Goal: Communication & Community: Connect with others

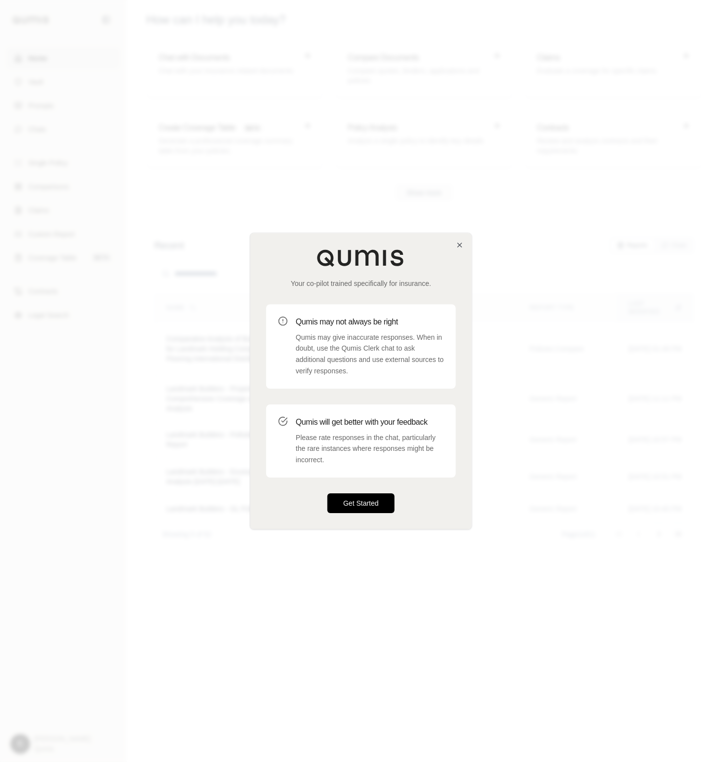
click at [367, 500] on button "Get Started" at bounding box center [360, 503] width 67 height 20
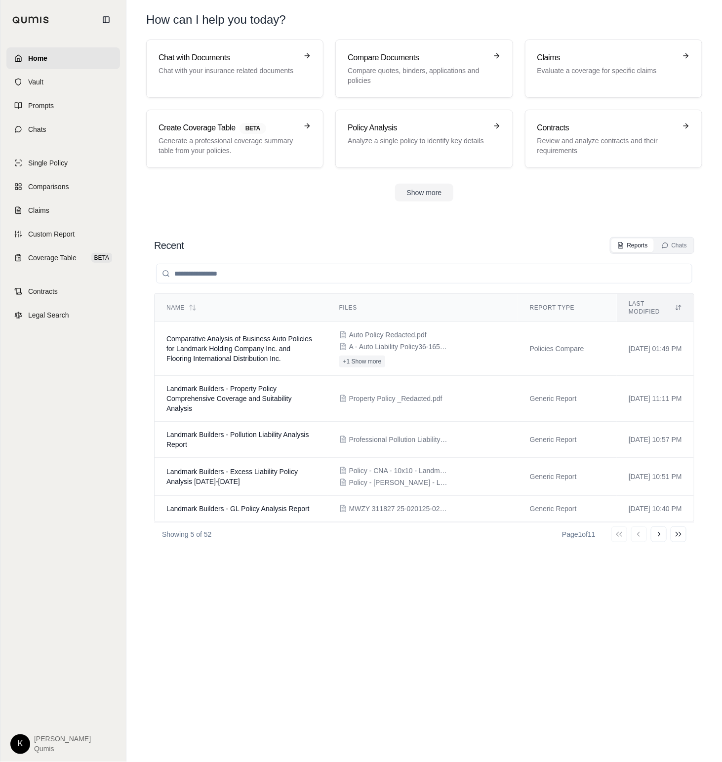
drag, startPoint x: 711, startPoint y: 185, endPoint x: 716, endPoint y: 187, distance: 5.8
click at [711, 185] on div "Chat with Documents Chat with your insurance related documents Compare Document…" at bounding box center [424, 121] width 588 height 162
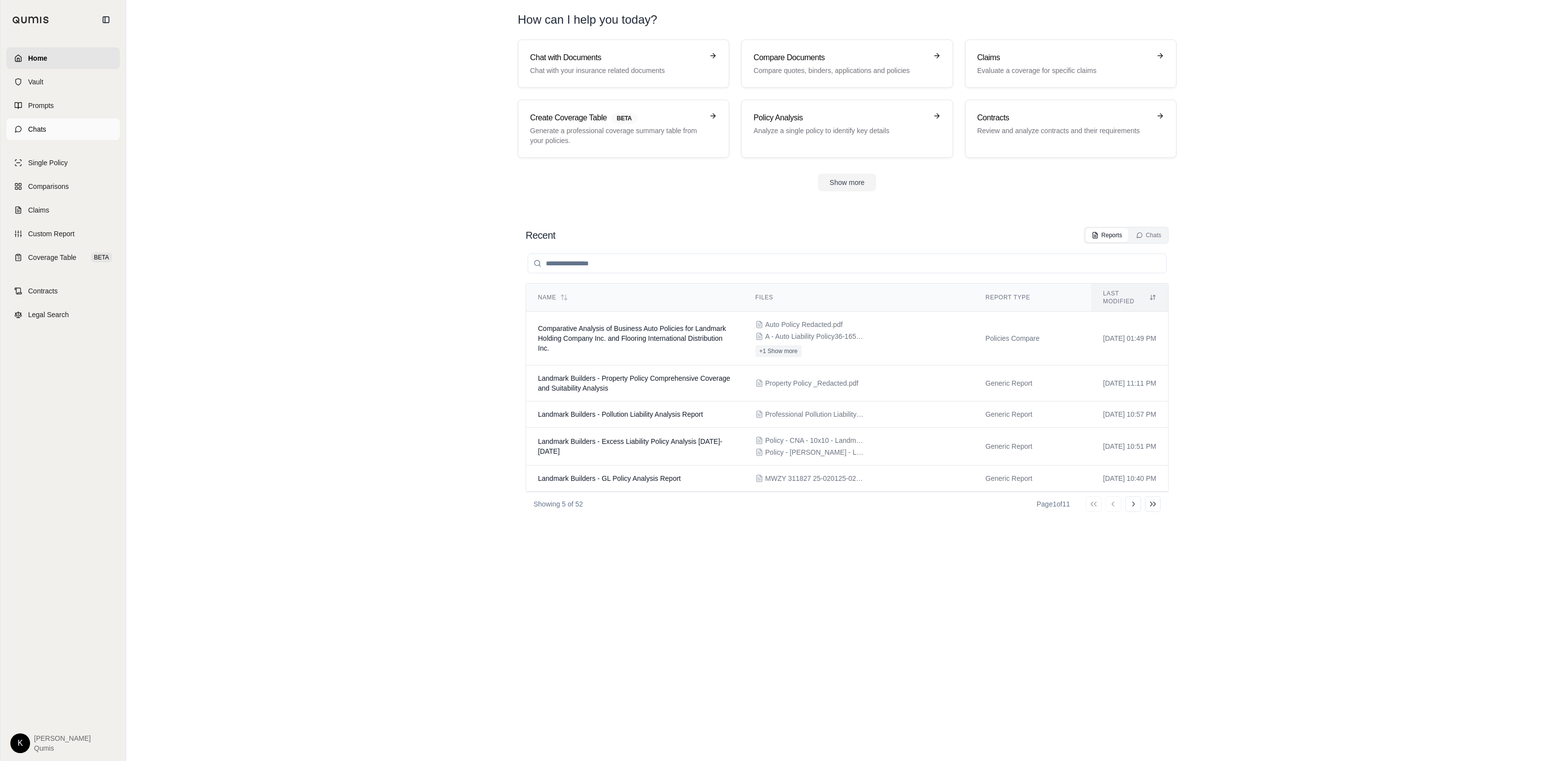
click at [46, 135] on link "Chats" at bounding box center [63, 130] width 114 height 22
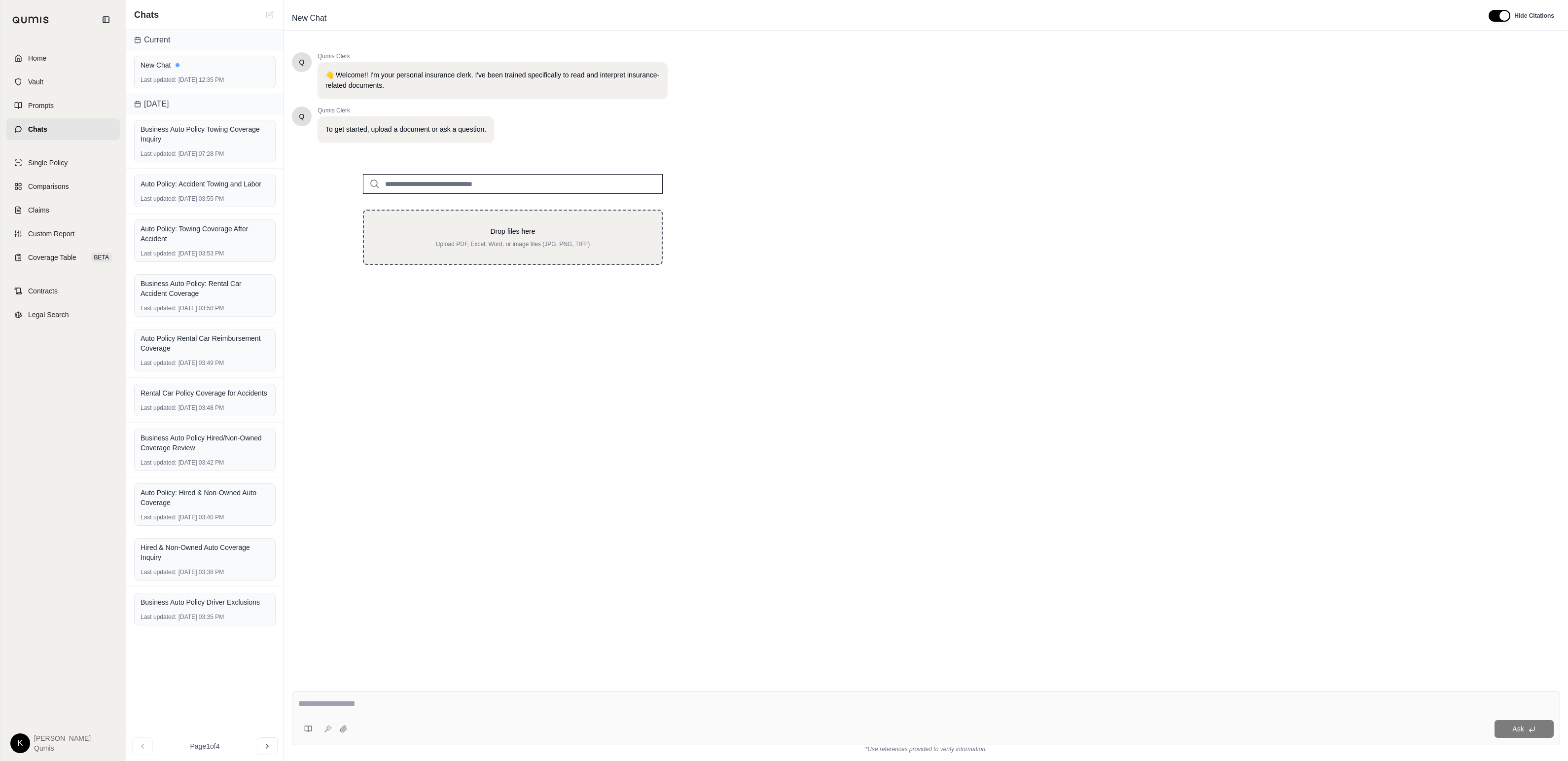
click at [500, 237] on div "Drop files here Upload PDF, Excel, Word, or image files (JPG, PNG, TIFF)" at bounding box center [512, 238] width 267 height 22
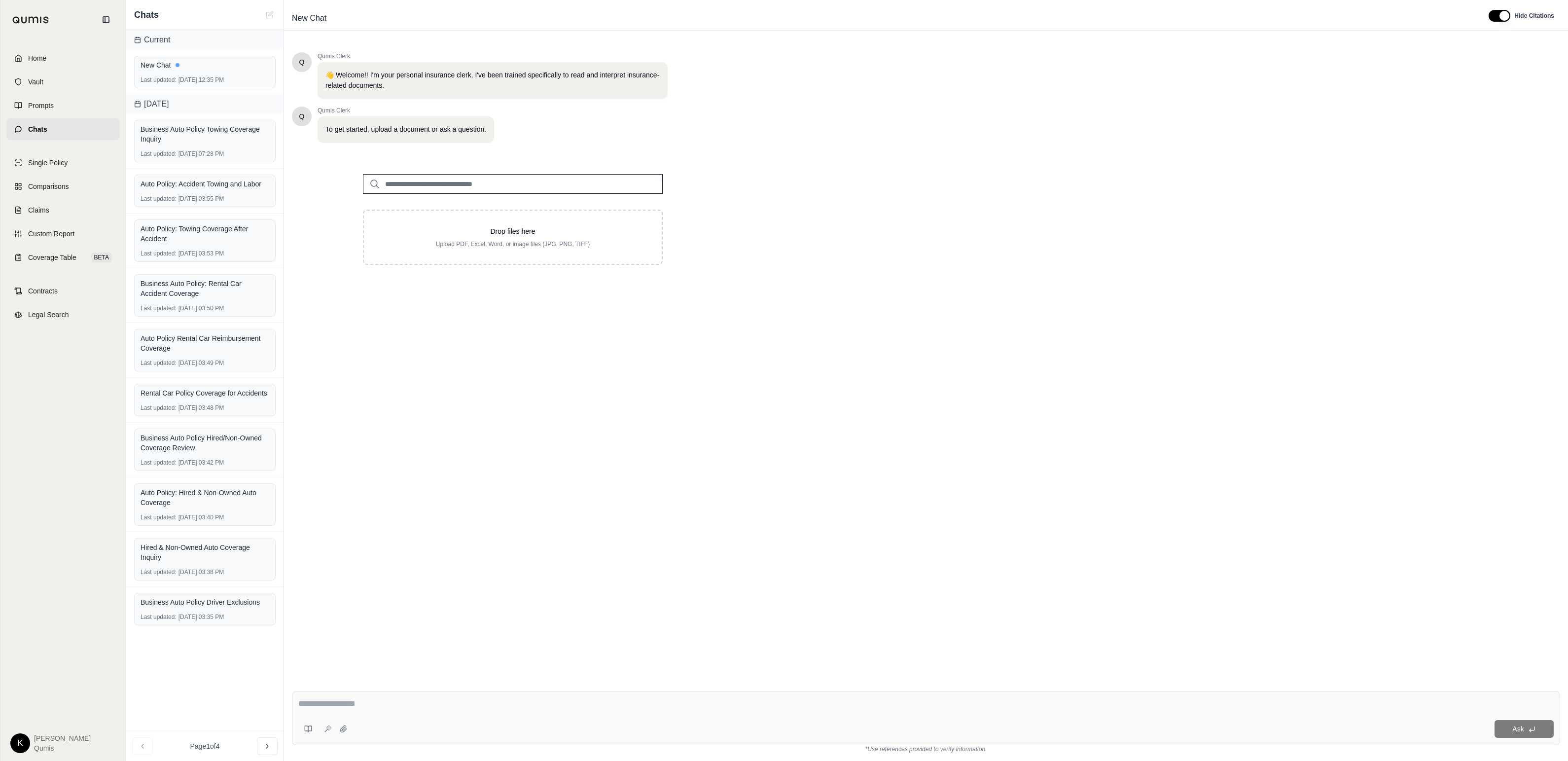
click at [516, 184] on input "search" at bounding box center [512, 184] width 300 height 20
type input "*"
type input "**"
click at [513, 242] on div "GL Policy.pdf #2 [DATE]" at bounding box center [512, 238] width 289 height 28
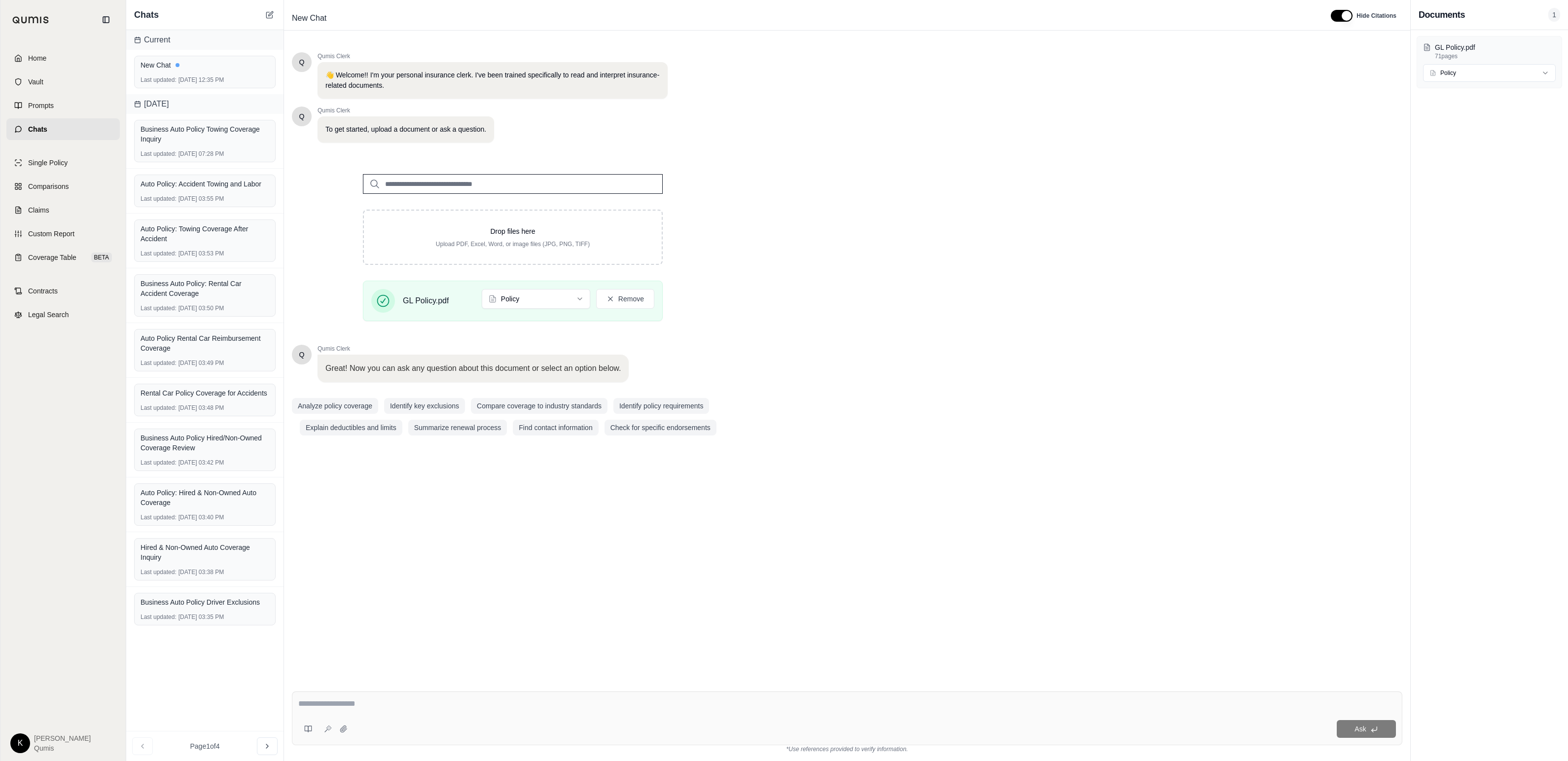
click at [345, 702] on textarea at bounding box center [847, 704] width 1098 height 12
type textarea "**********"
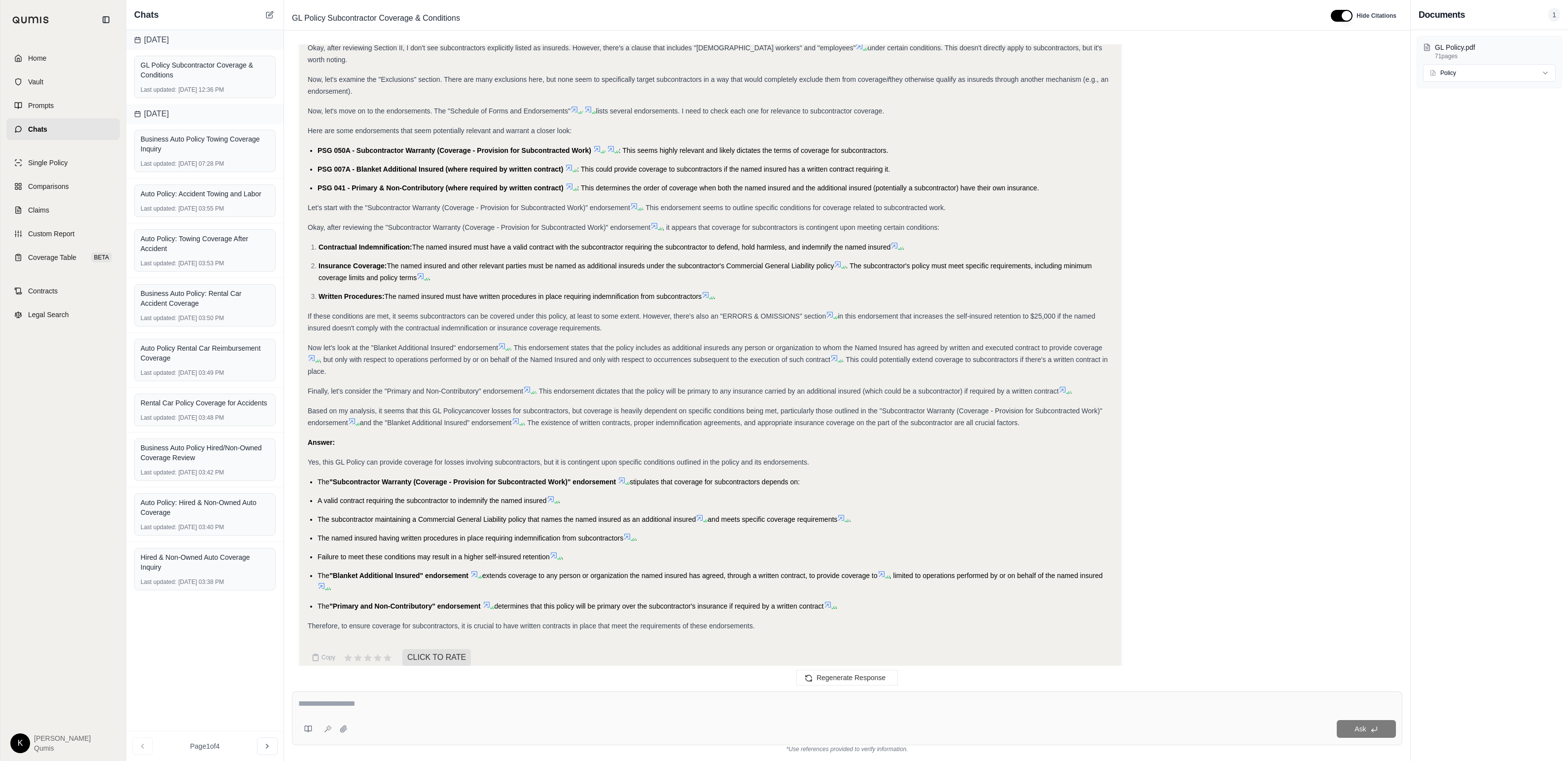
scroll to position [281, 0]
type textarea "**********"
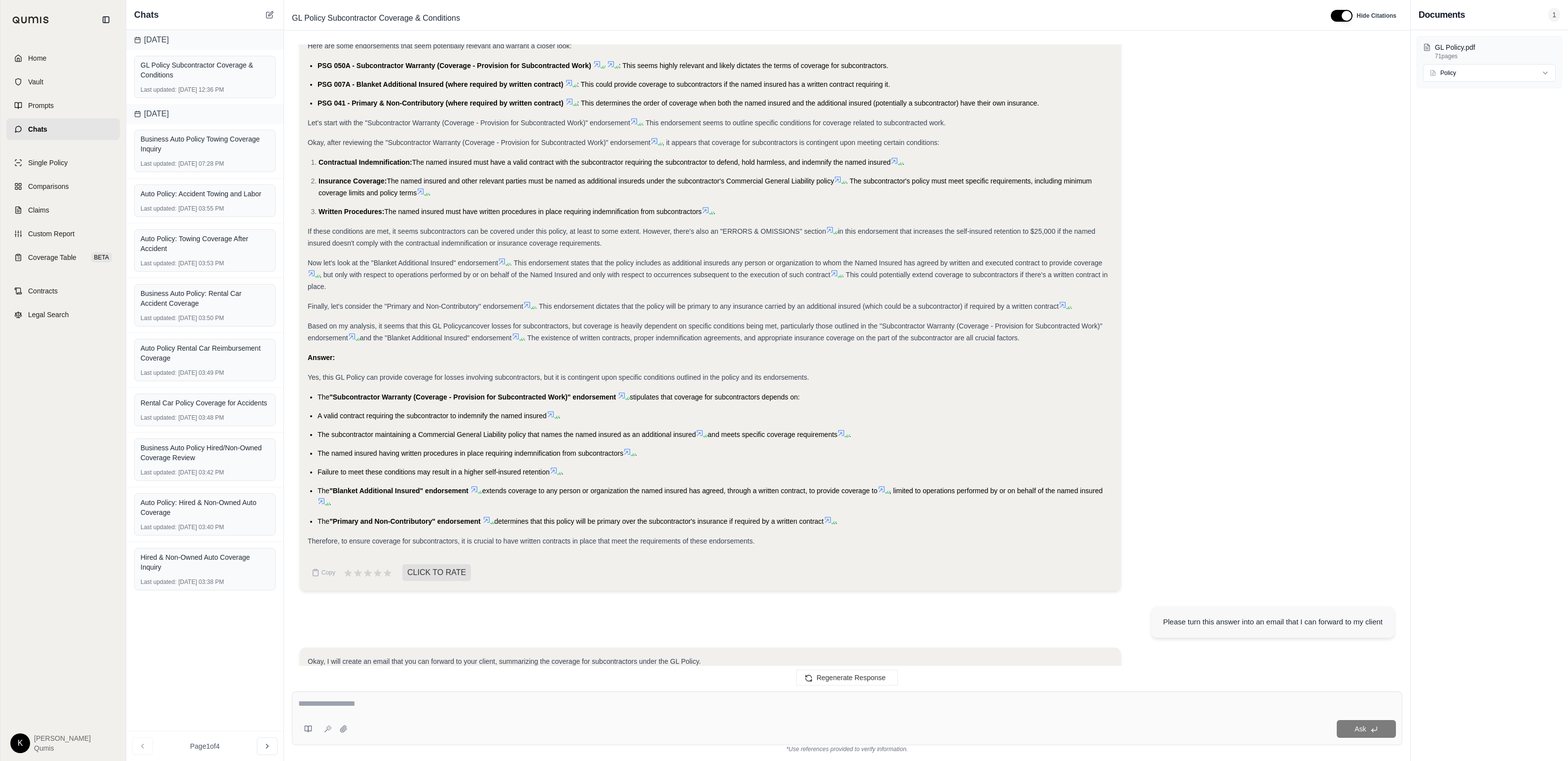
scroll to position [363, 0]
click at [656, 138] on icon at bounding box center [654, 142] width 8 height 8
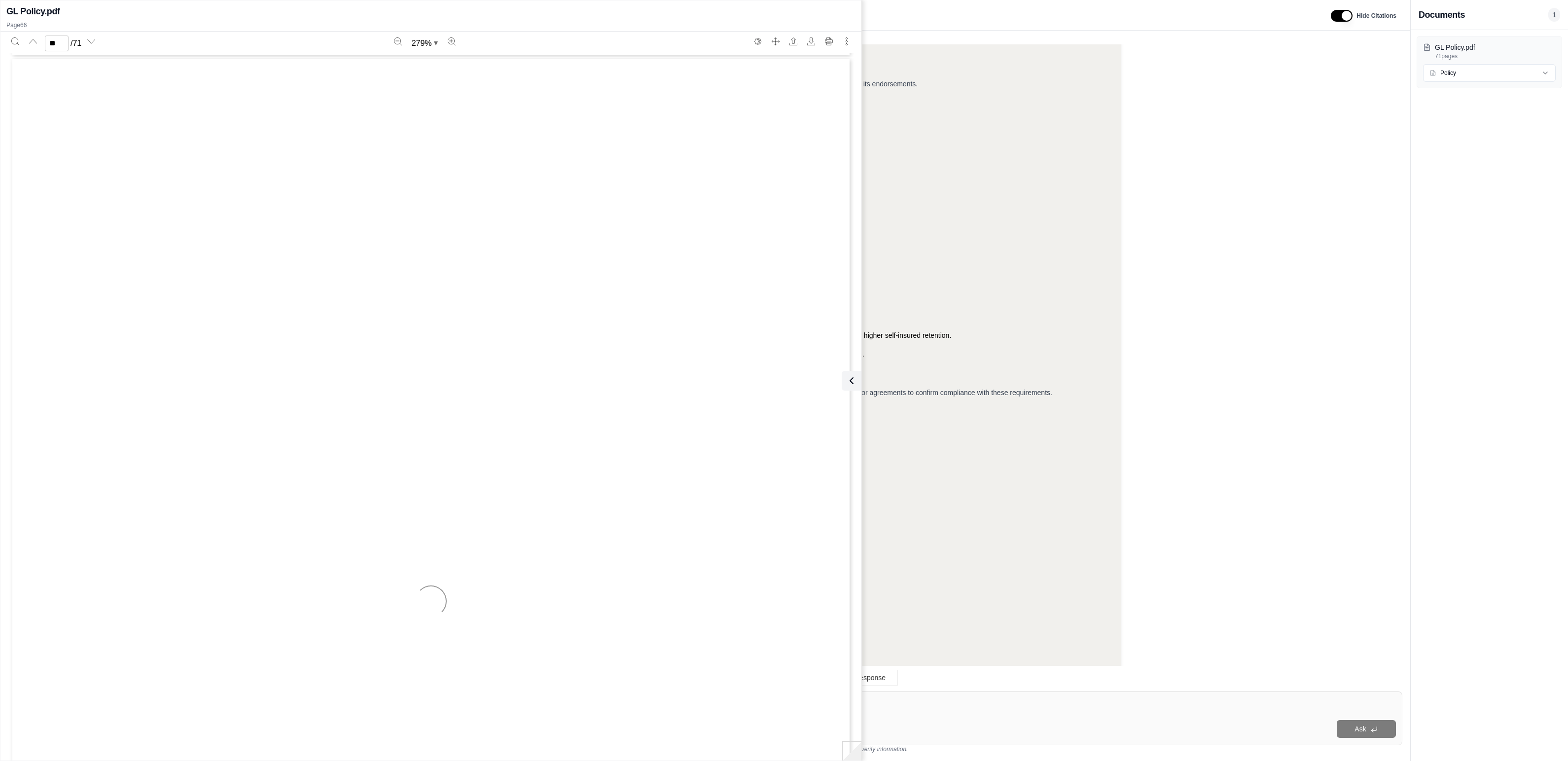
scroll to position [70766, 0]
type input "**"
click at [17, 44] on icon "Search" at bounding box center [15, 42] width 8 height 8
click at [720, 291] on li "Written Procedures: You should have written procedures in place requiring indem…" at bounding box center [715, 297] width 794 height 12
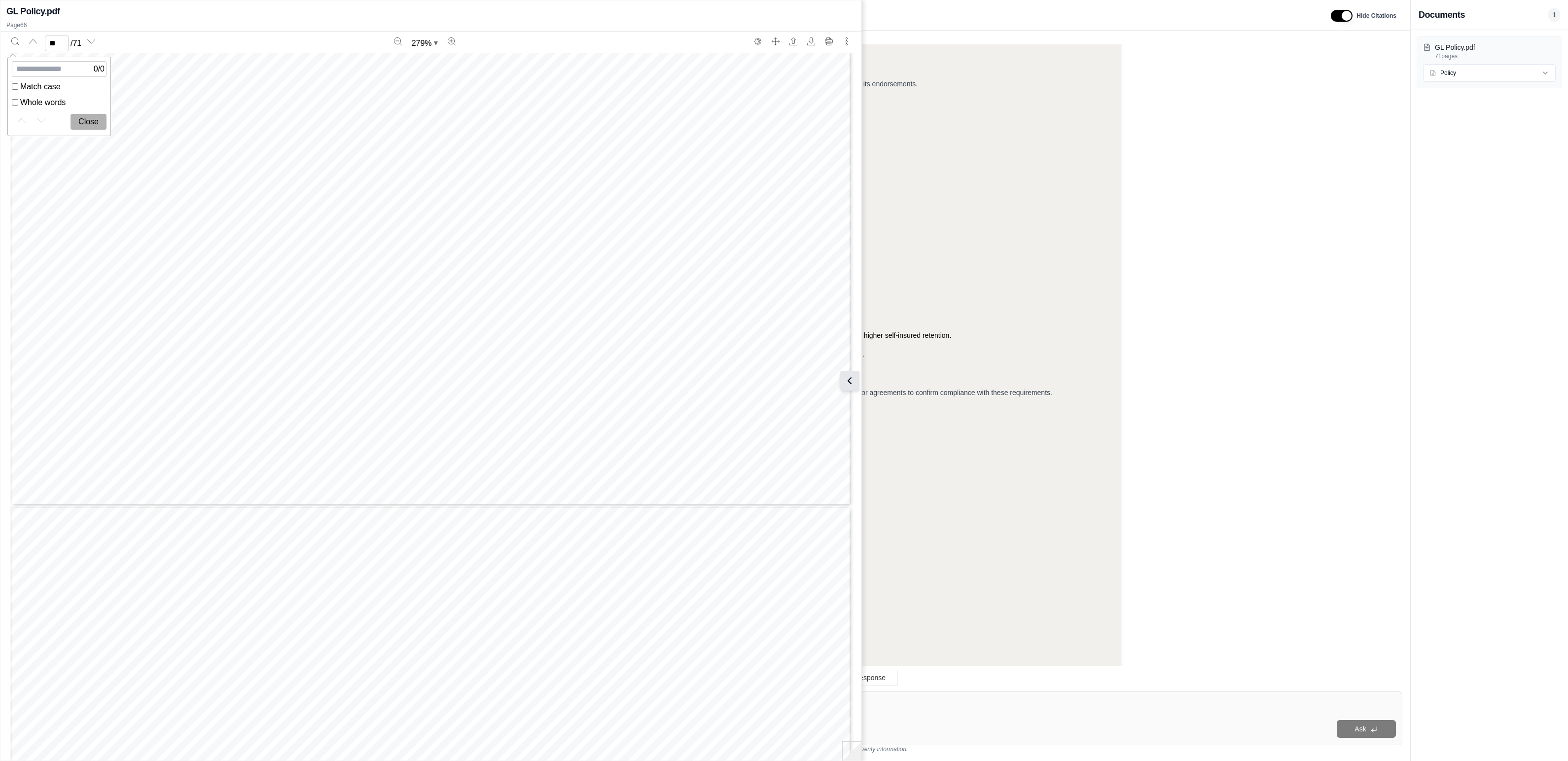
click at [720, 384] on icon at bounding box center [850, 380] width 12 height 12
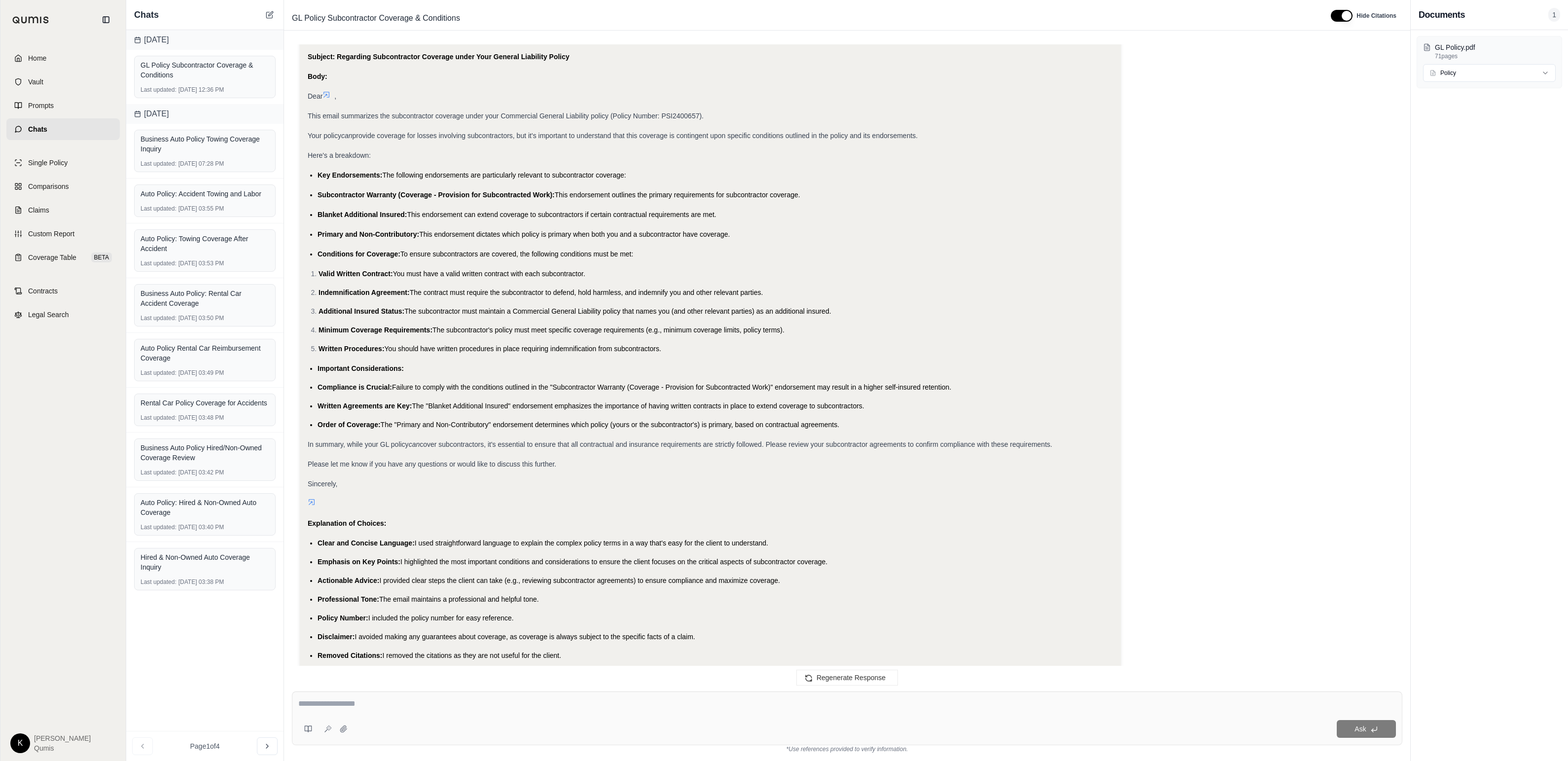
scroll to position [1039, 0]
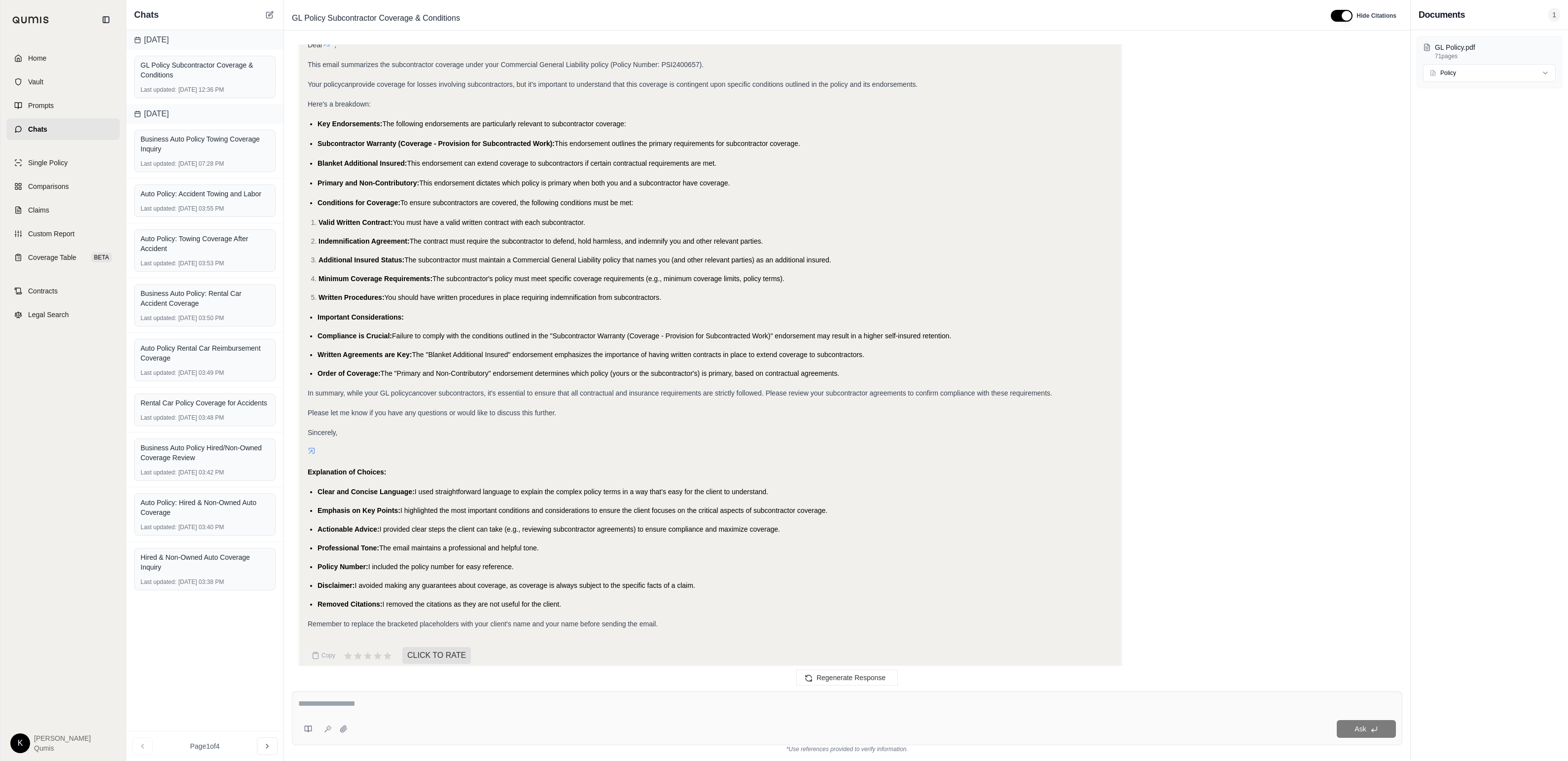
click at [343, 708] on textarea at bounding box center [847, 704] width 1098 height 12
type textarea "**********"
click at [333, 733] on button at bounding box center [328, 729] width 16 height 16
type textarea "**********"
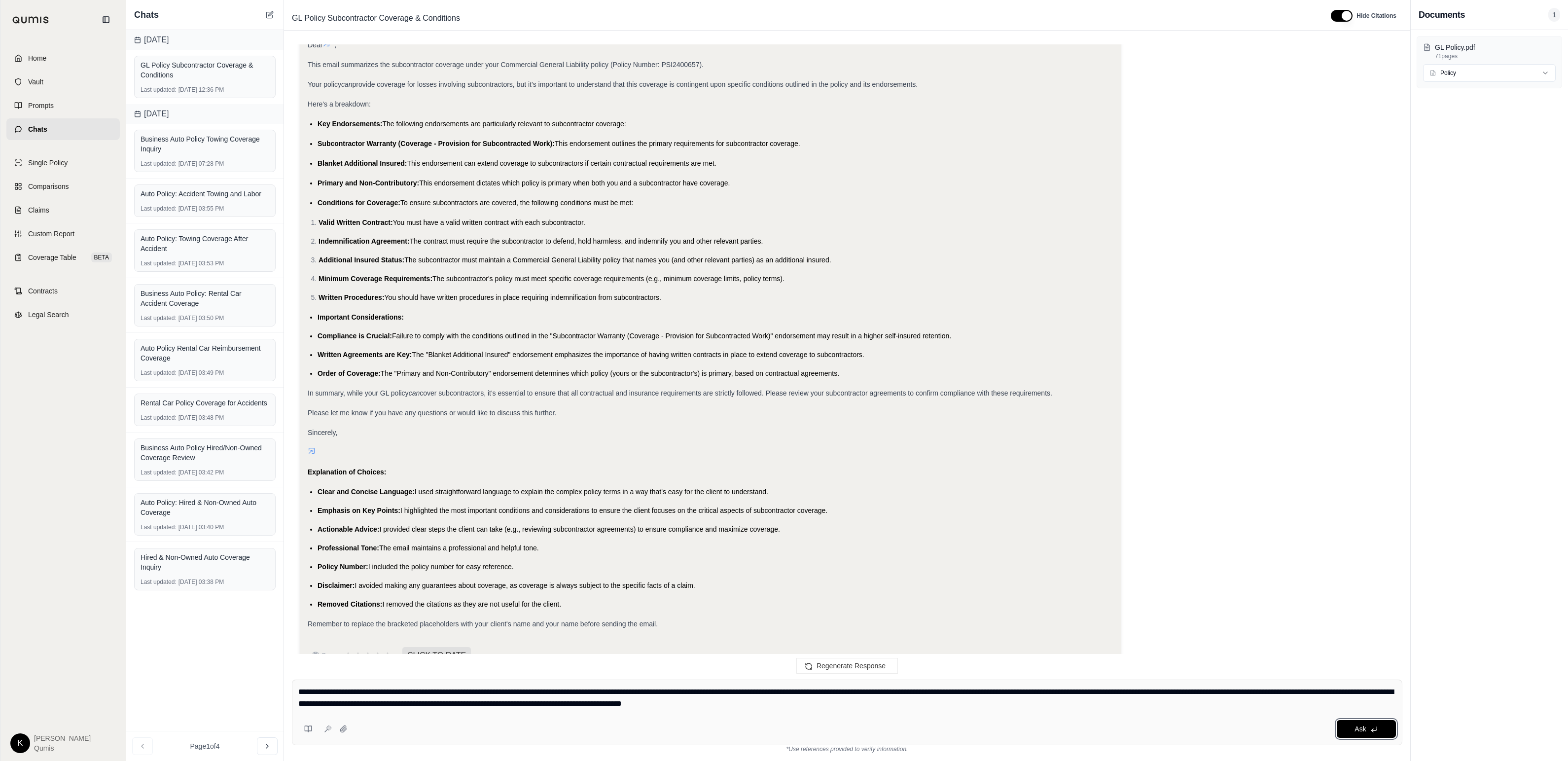
drag, startPoint x: 1364, startPoint y: 732, endPoint x: 1368, endPoint y: 688, distance: 44.2
click at [720, 732] on span "Ask" at bounding box center [1359, 729] width 11 height 8
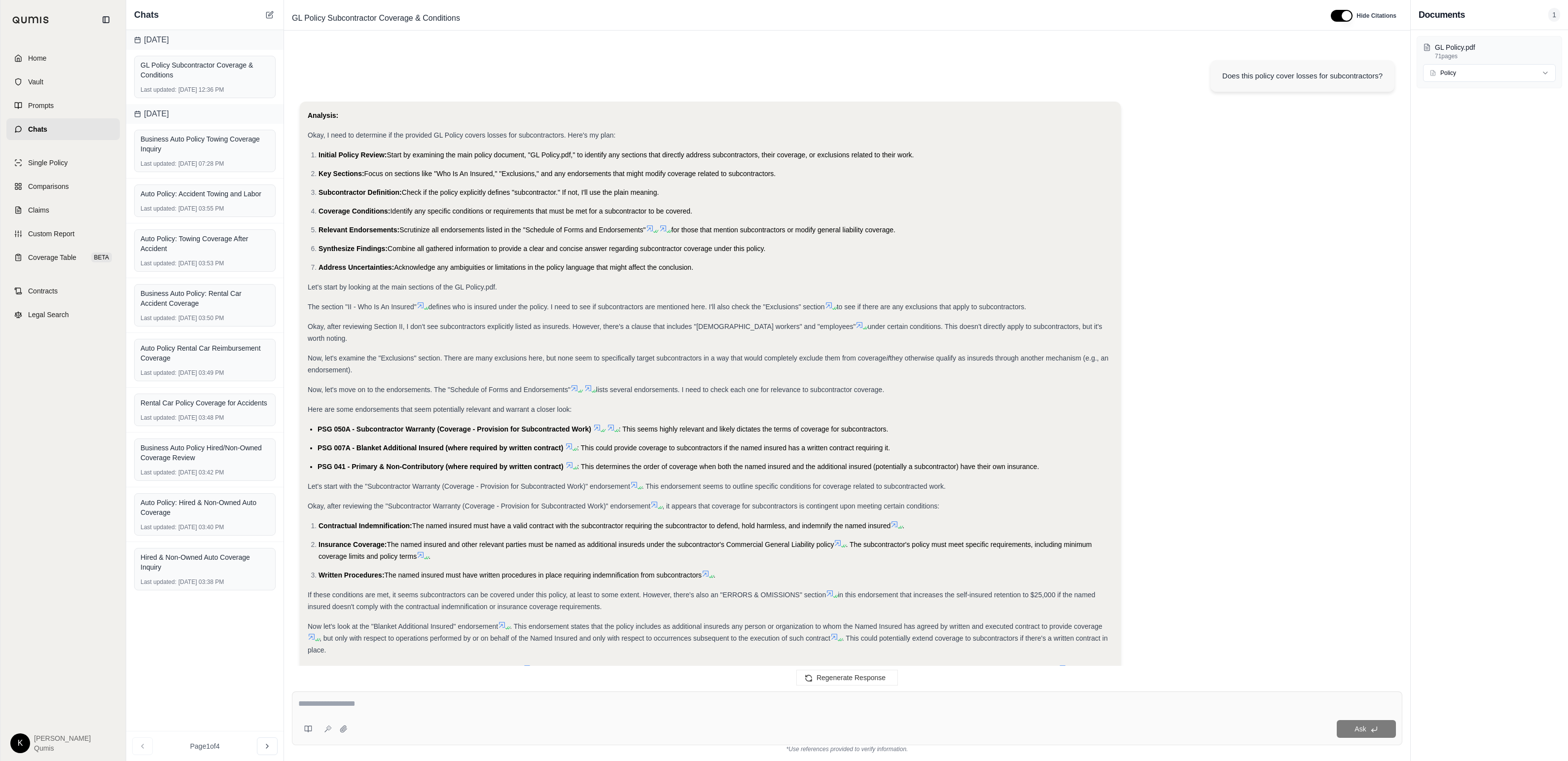
scroll to position [1872, 0]
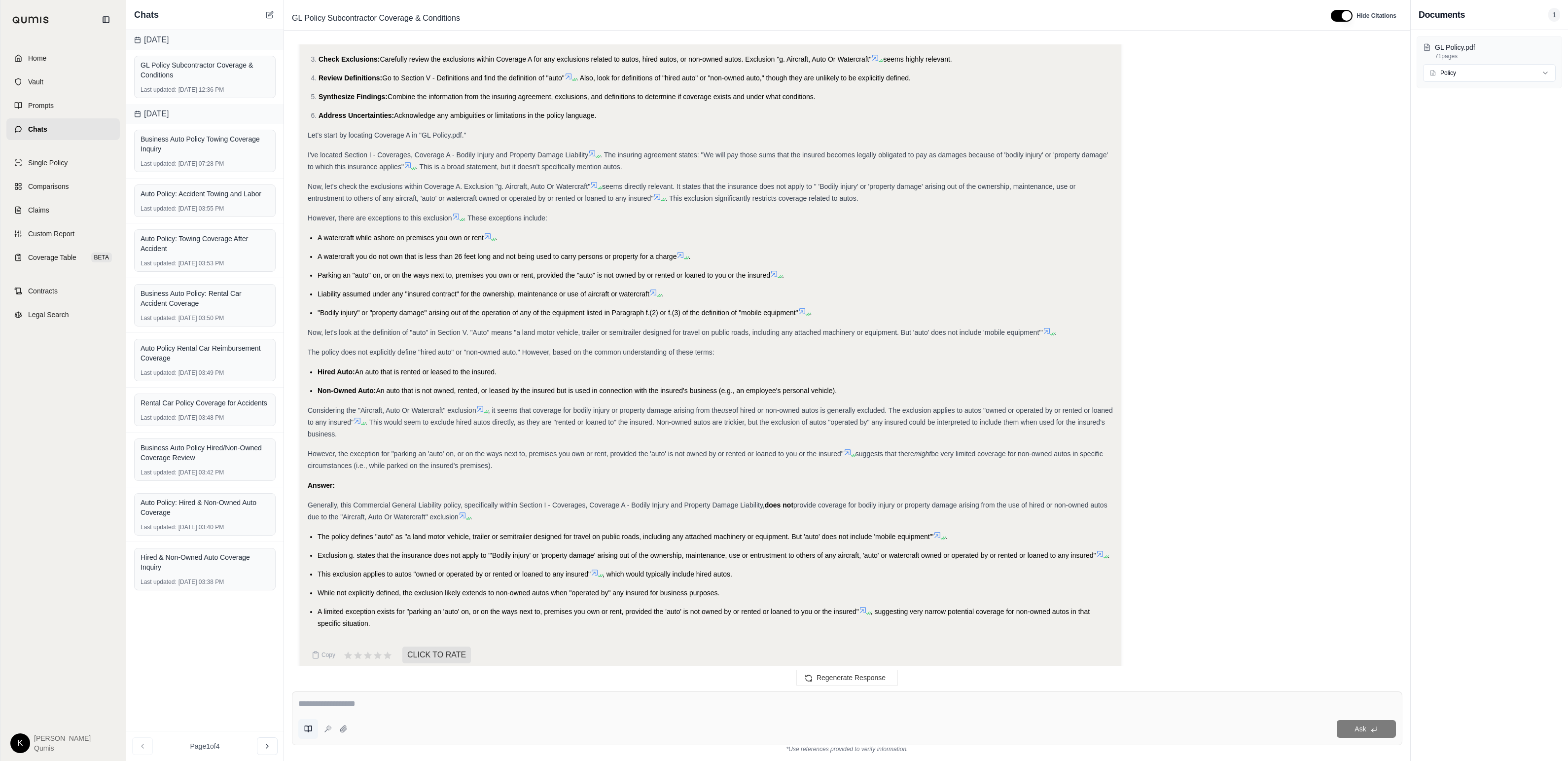
click at [308, 731] on icon at bounding box center [309, 729] width 8 height 8
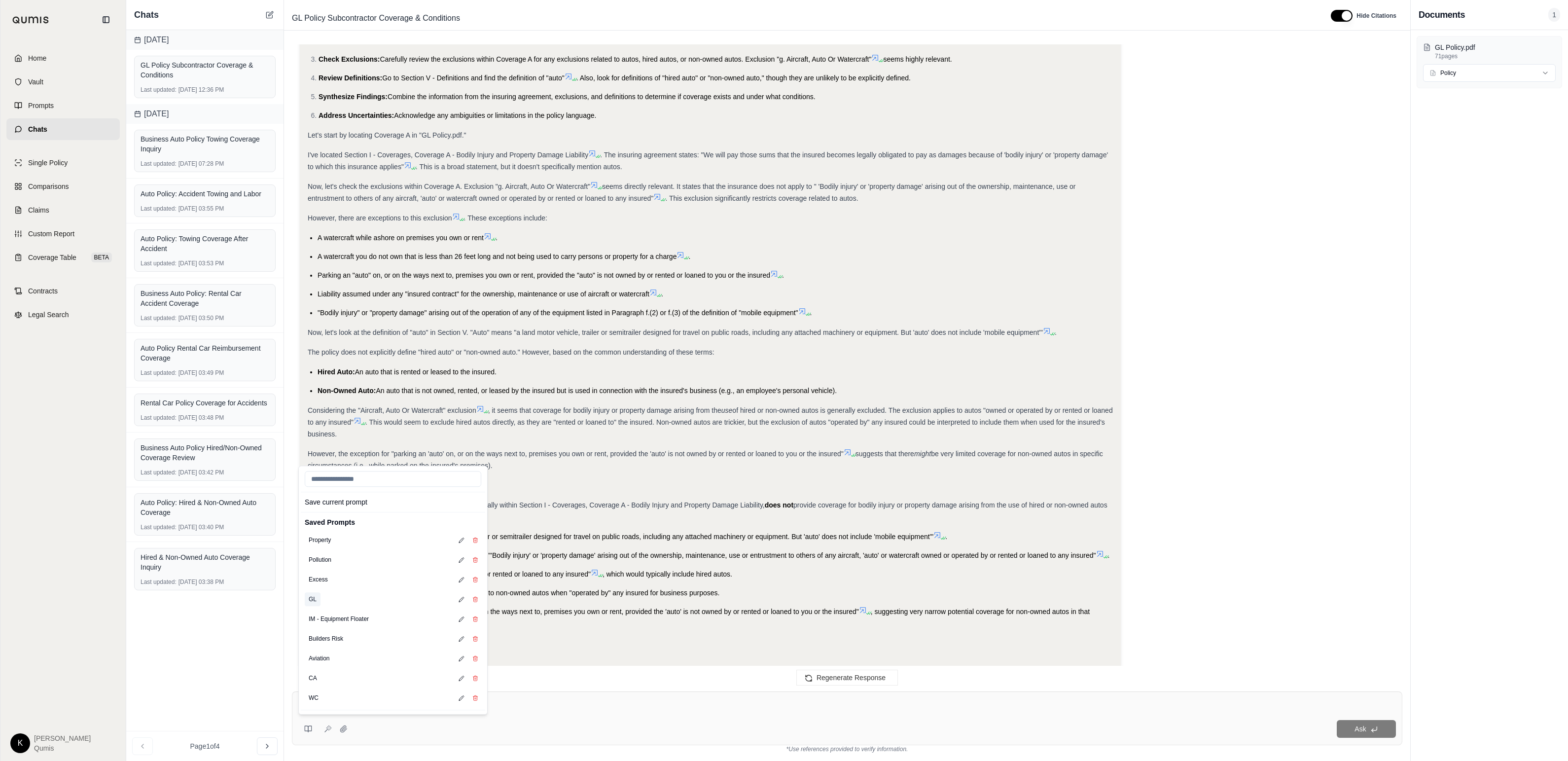
click at [314, 599] on button "GL" at bounding box center [313, 599] width 16 height 14
type textarea "**********"
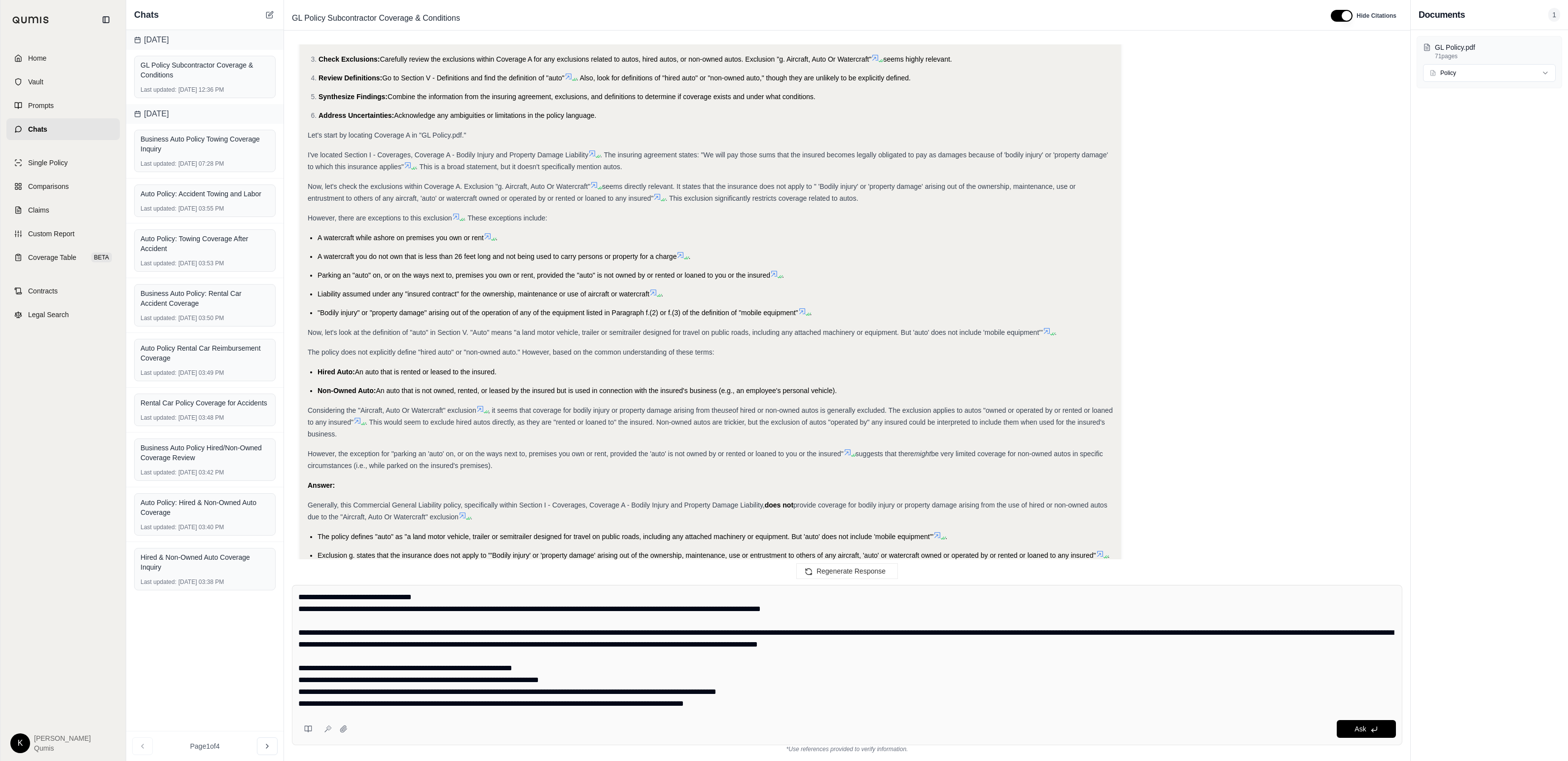
click at [720, 485] on div "Analysis: Okay, I need to determine if the Commercial General Liability policy …" at bounding box center [847, 324] width 1095 height 712
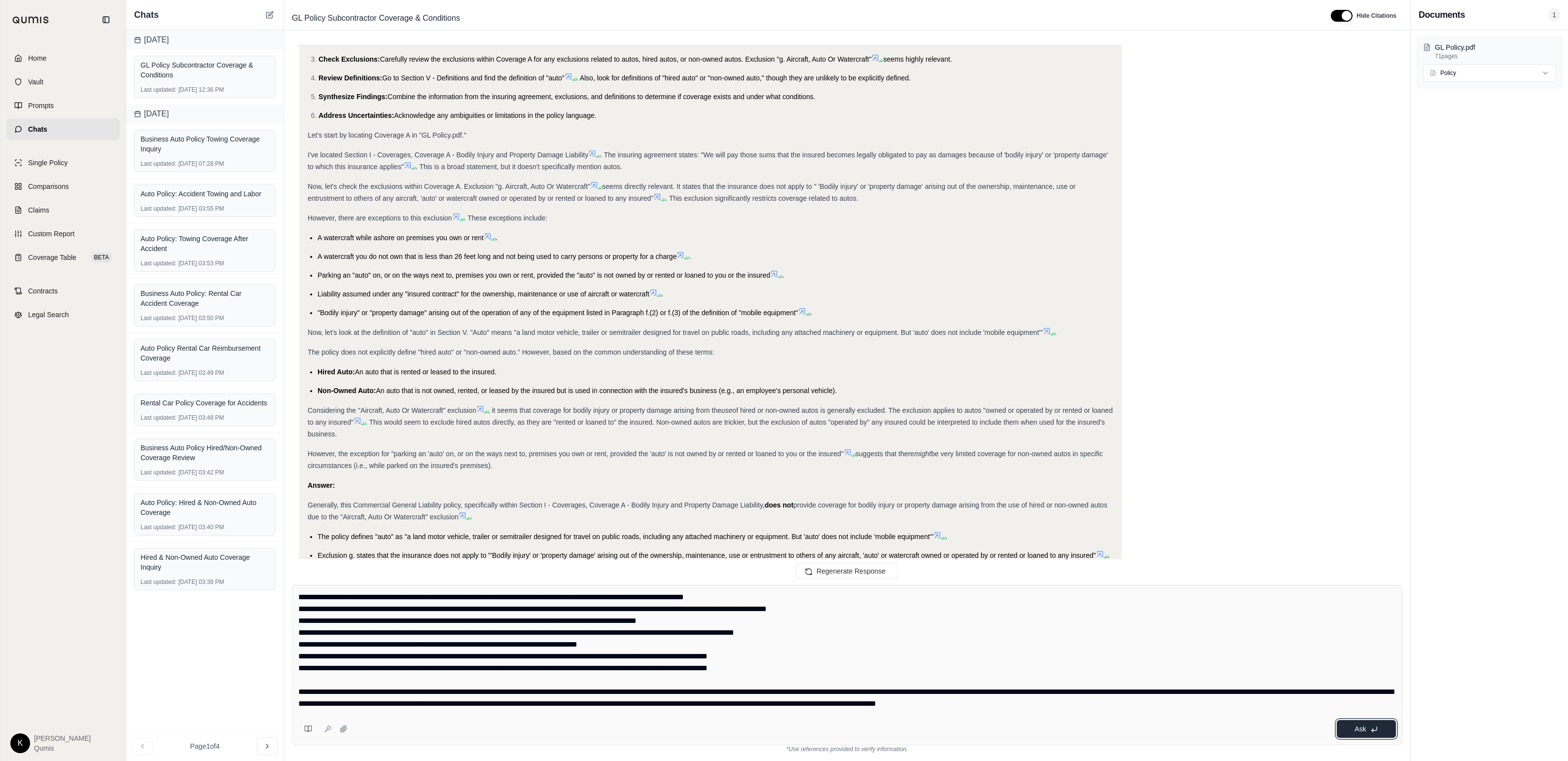
click at [720, 728] on span "Ask" at bounding box center [1359, 729] width 11 height 8
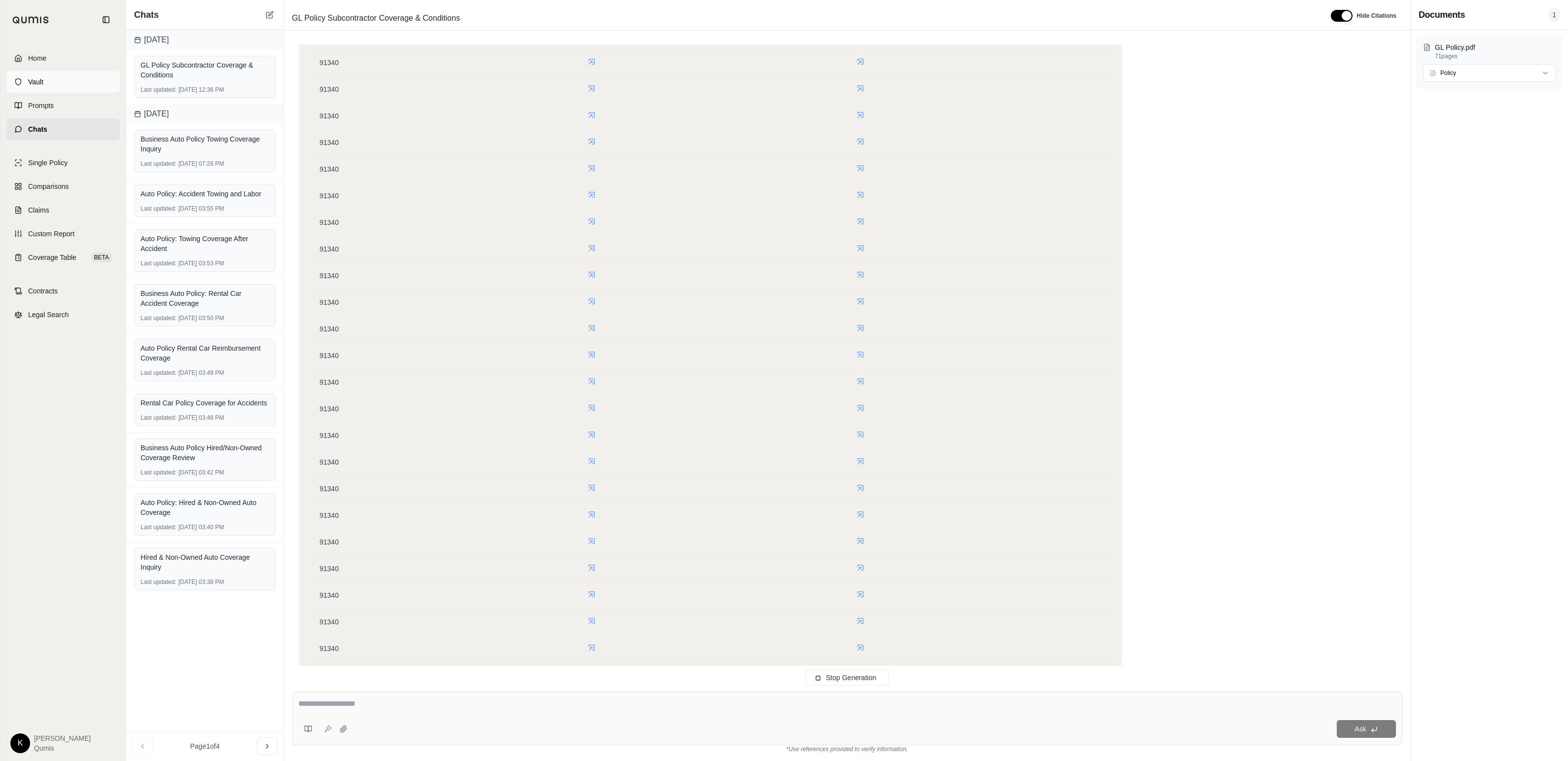
scroll to position [4591, 0]
click at [50, 84] on link "Vault" at bounding box center [63, 82] width 114 height 22
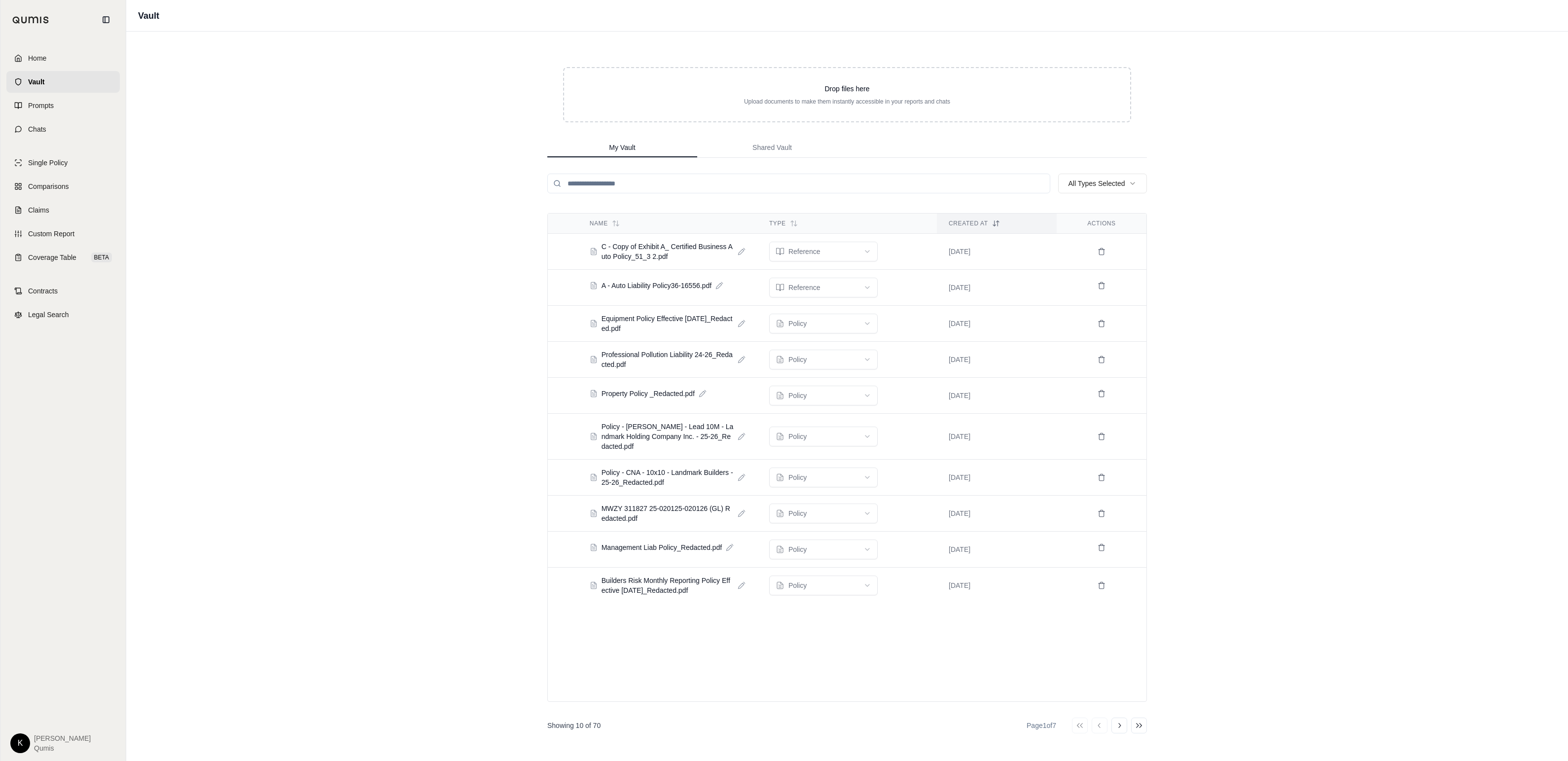
click at [617, 179] on input "search" at bounding box center [799, 184] width 503 height 20
click at [720, 144] on span "Shared Vault" at bounding box center [772, 148] width 40 height 10
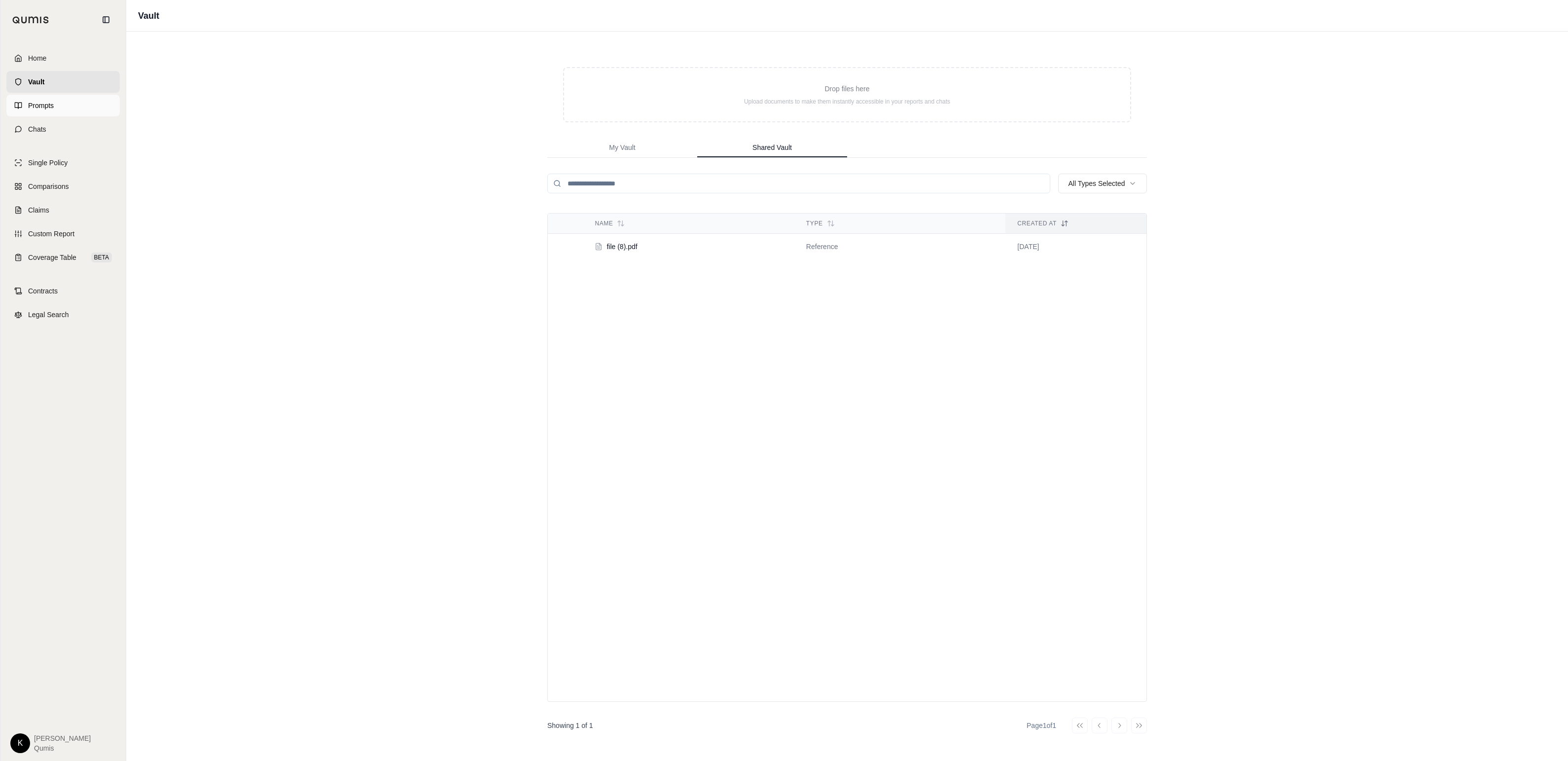
click at [60, 107] on link "Prompts" at bounding box center [63, 106] width 114 height 22
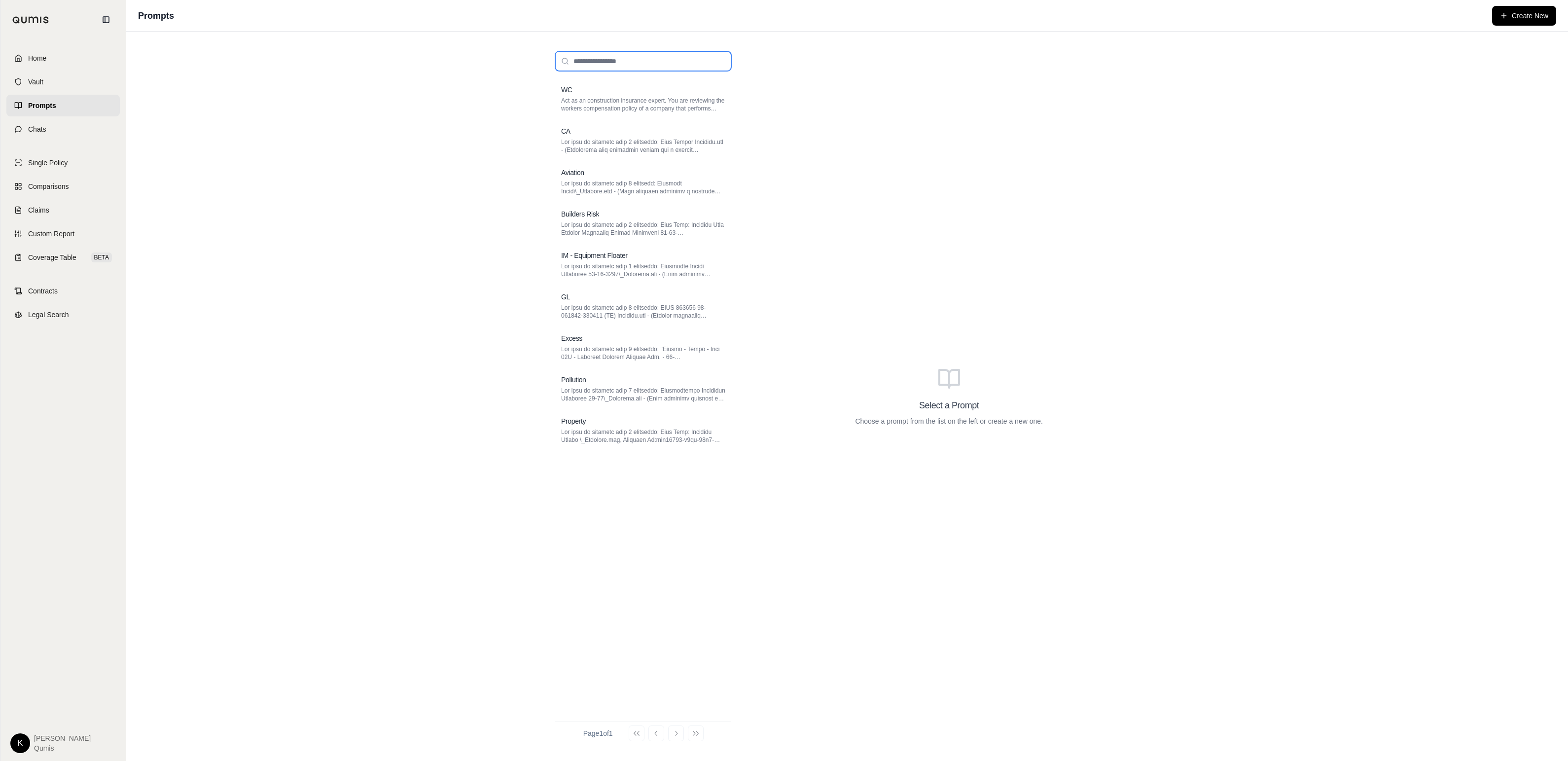
click at [624, 62] on input "search" at bounding box center [643, 61] width 176 height 20
click at [61, 185] on span "Comparisons" at bounding box center [48, 187] width 40 height 10
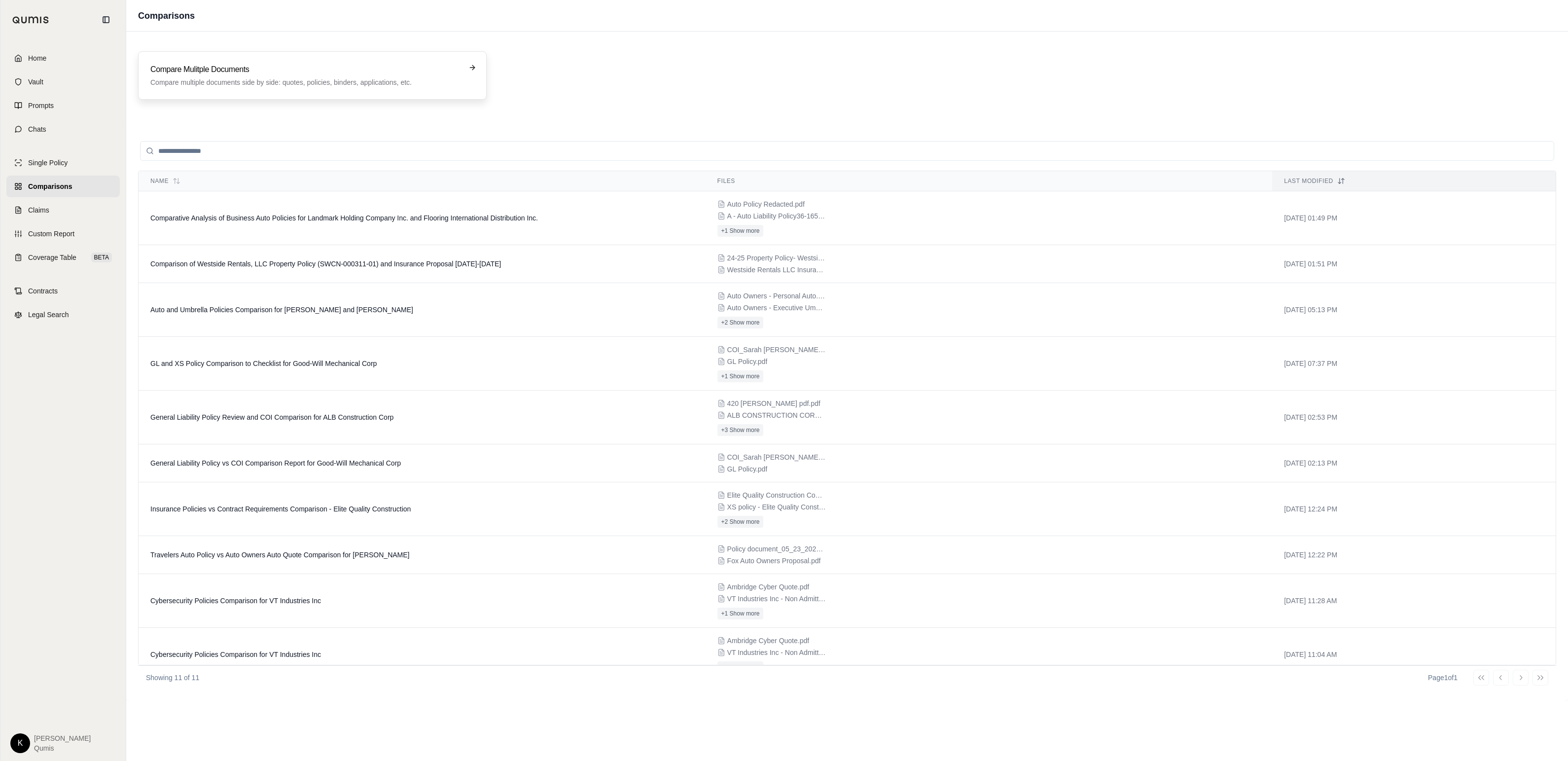
click at [278, 81] on p "Compare multiple documents side by side: quotes, policies, binders, application…" at bounding box center [306, 83] width 311 height 10
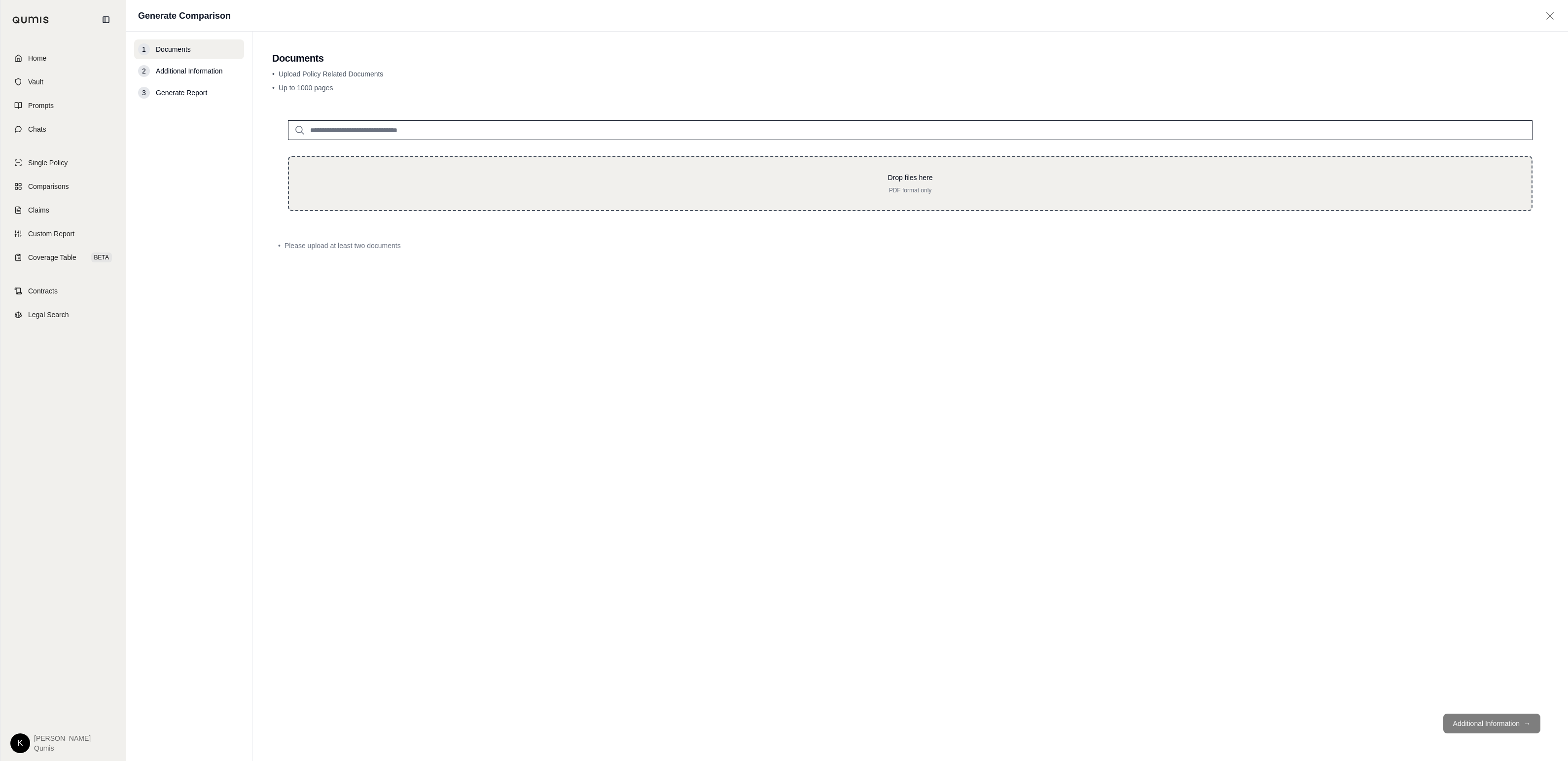
click at [597, 183] on div "Drop files here PDF format only" at bounding box center [910, 184] width 1211 height 22
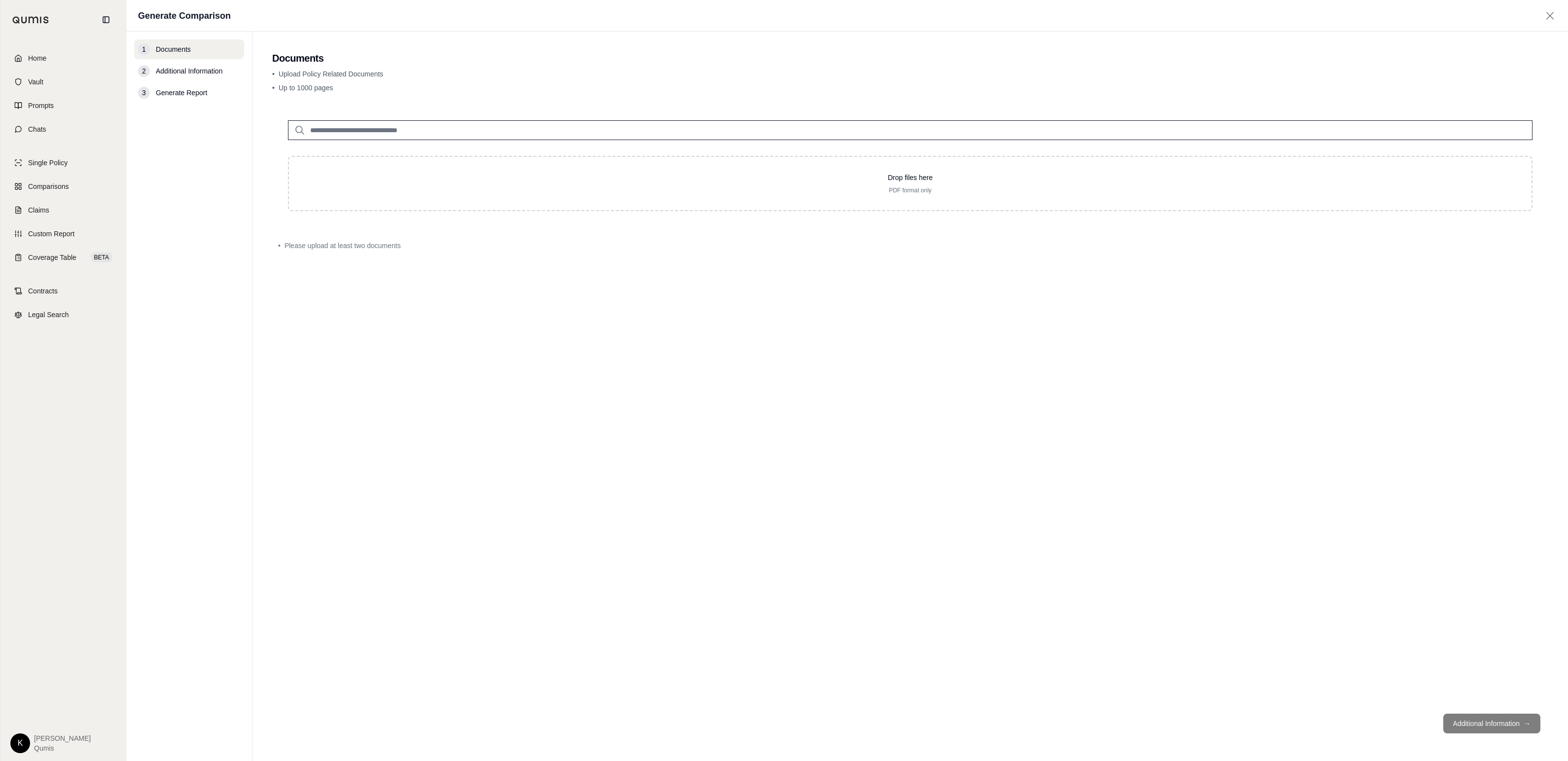
click at [672, 127] on input "search" at bounding box center [910, 130] width 1244 height 20
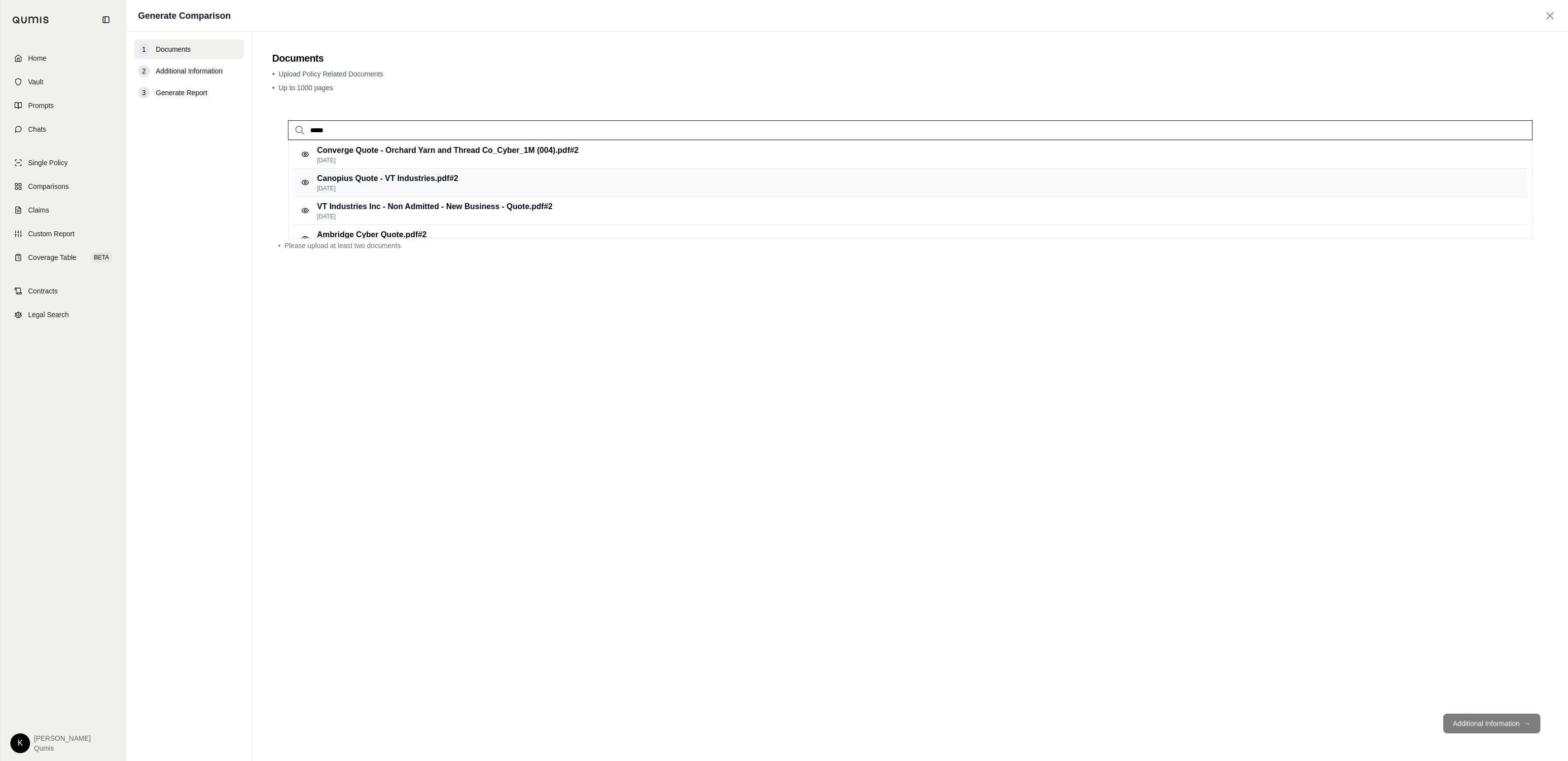
type input "*****"
click at [448, 191] on p "[DATE]" at bounding box center [387, 189] width 141 height 8
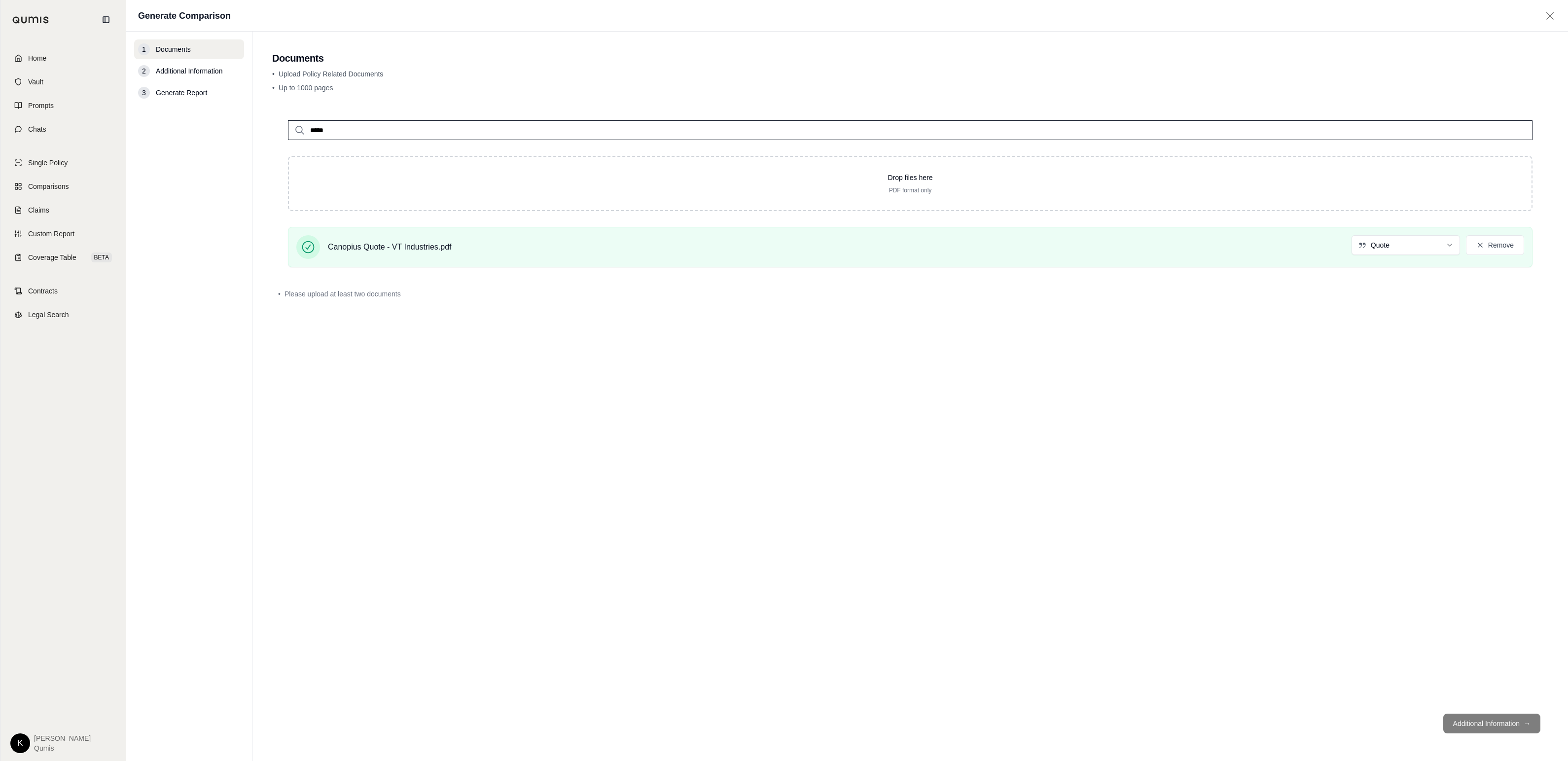
click at [469, 135] on input "*****" at bounding box center [910, 130] width 1244 height 20
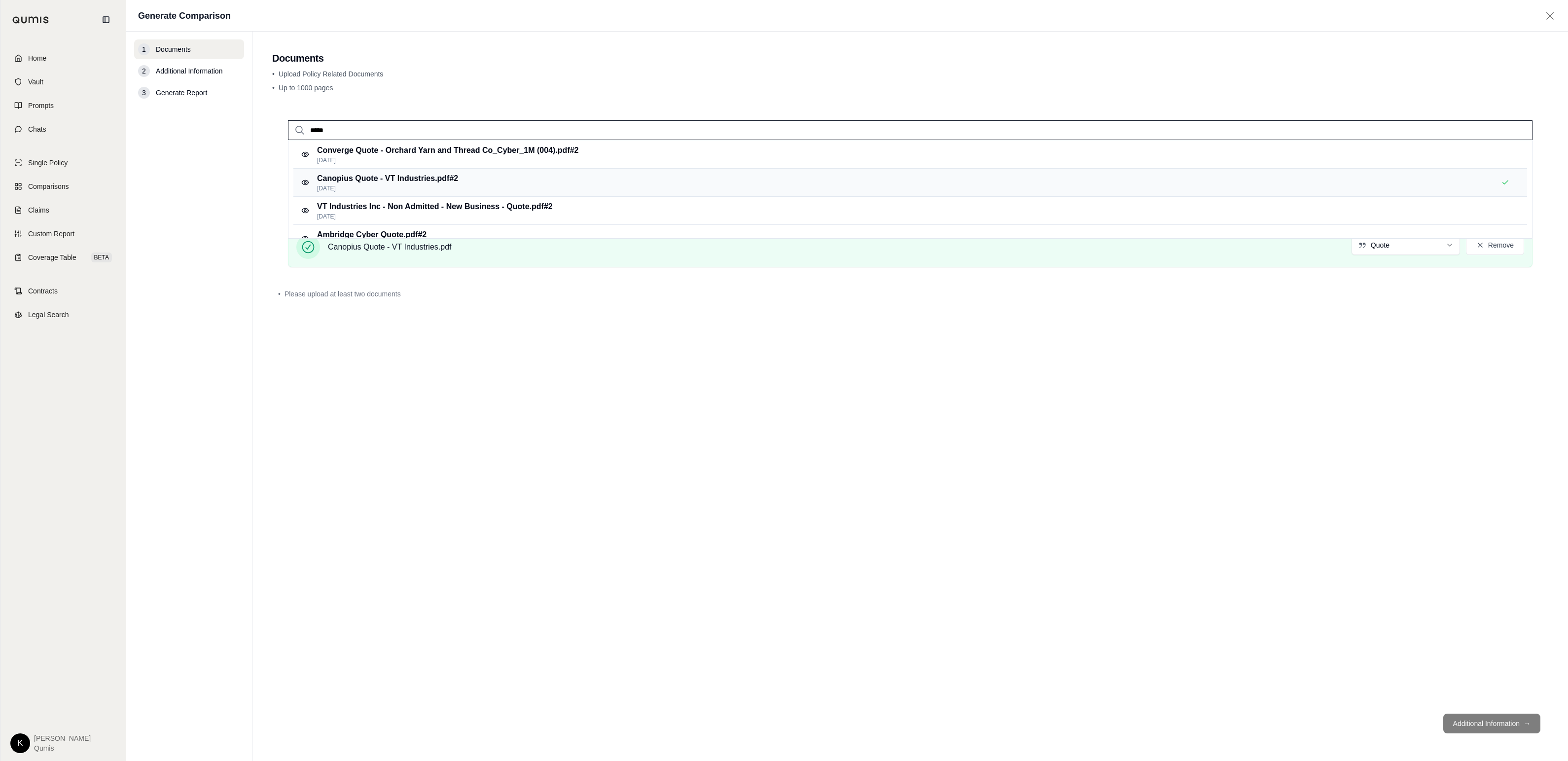
scroll to position [15, 0]
click at [541, 201] on p "[DATE]" at bounding box center [434, 202] width 236 height 8
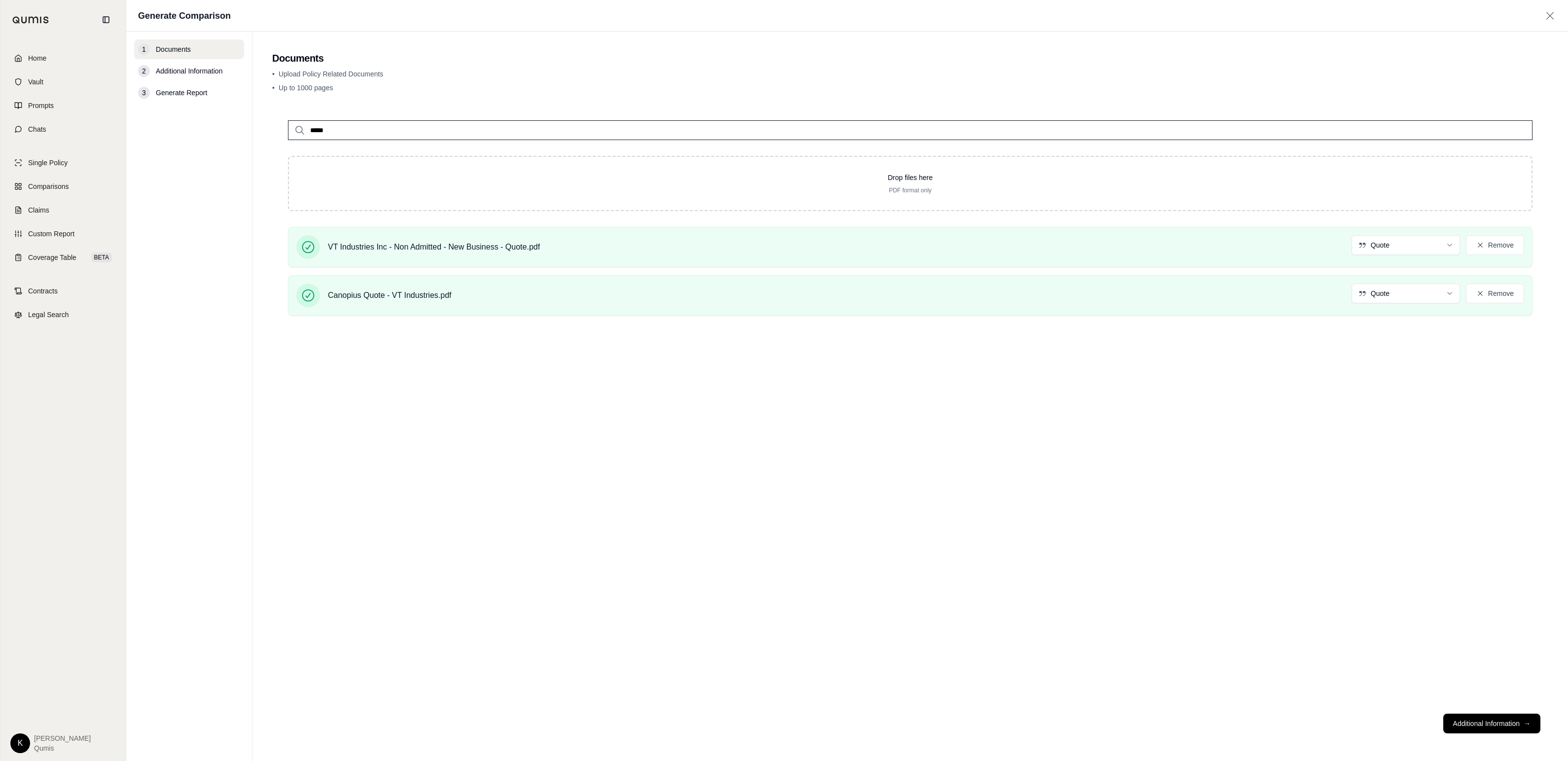
click at [409, 131] on input "*****" at bounding box center [910, 130] width 1244 height 20
click at [423, 215] on p "Ambridge Cyber Quote.pdf #2" at bounding box center [372, 220] width 110 height 12
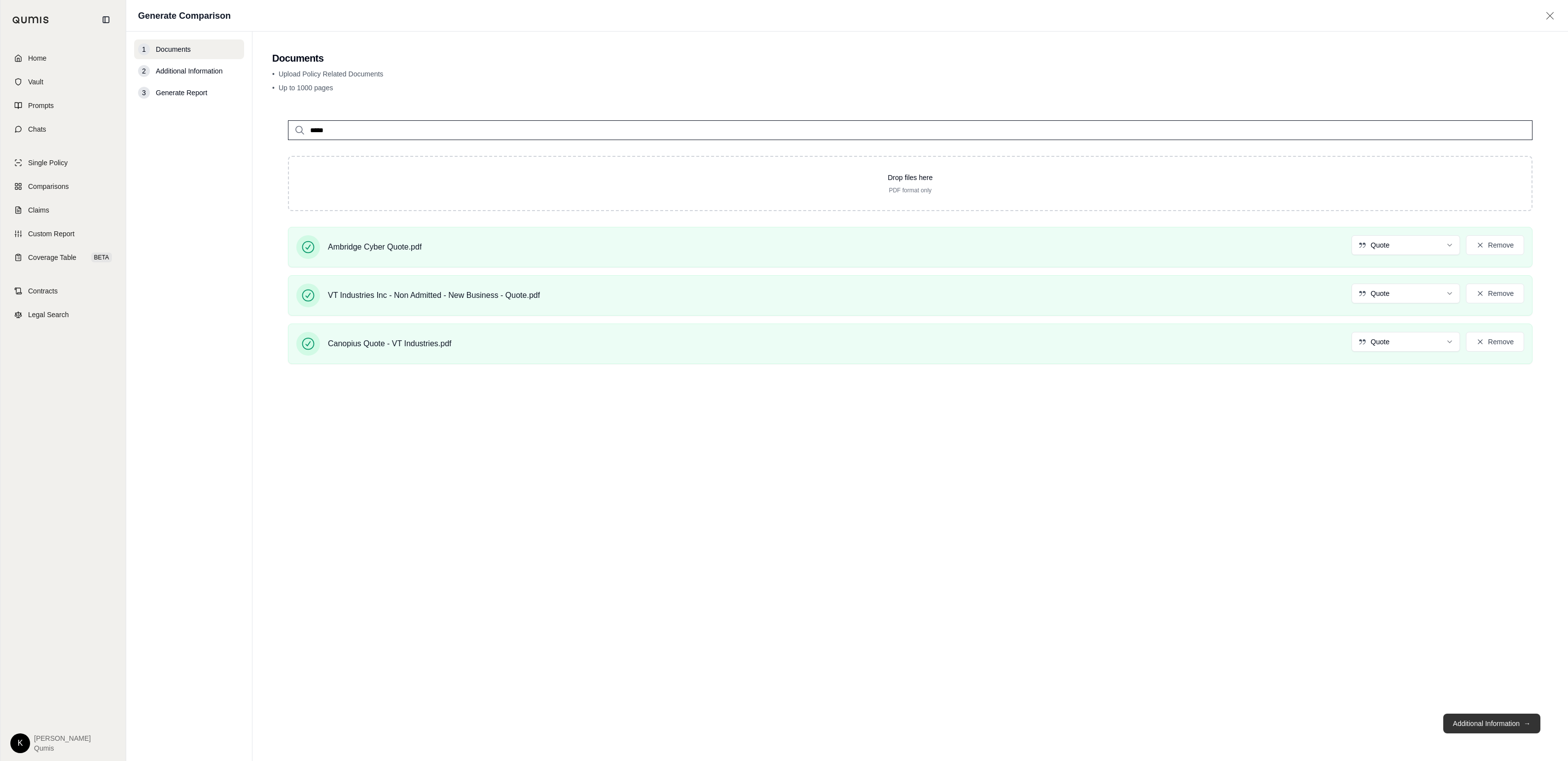
click at [720, 724] on button "Additional Information →" at bounding box center [1491, 723] width 97 height 20
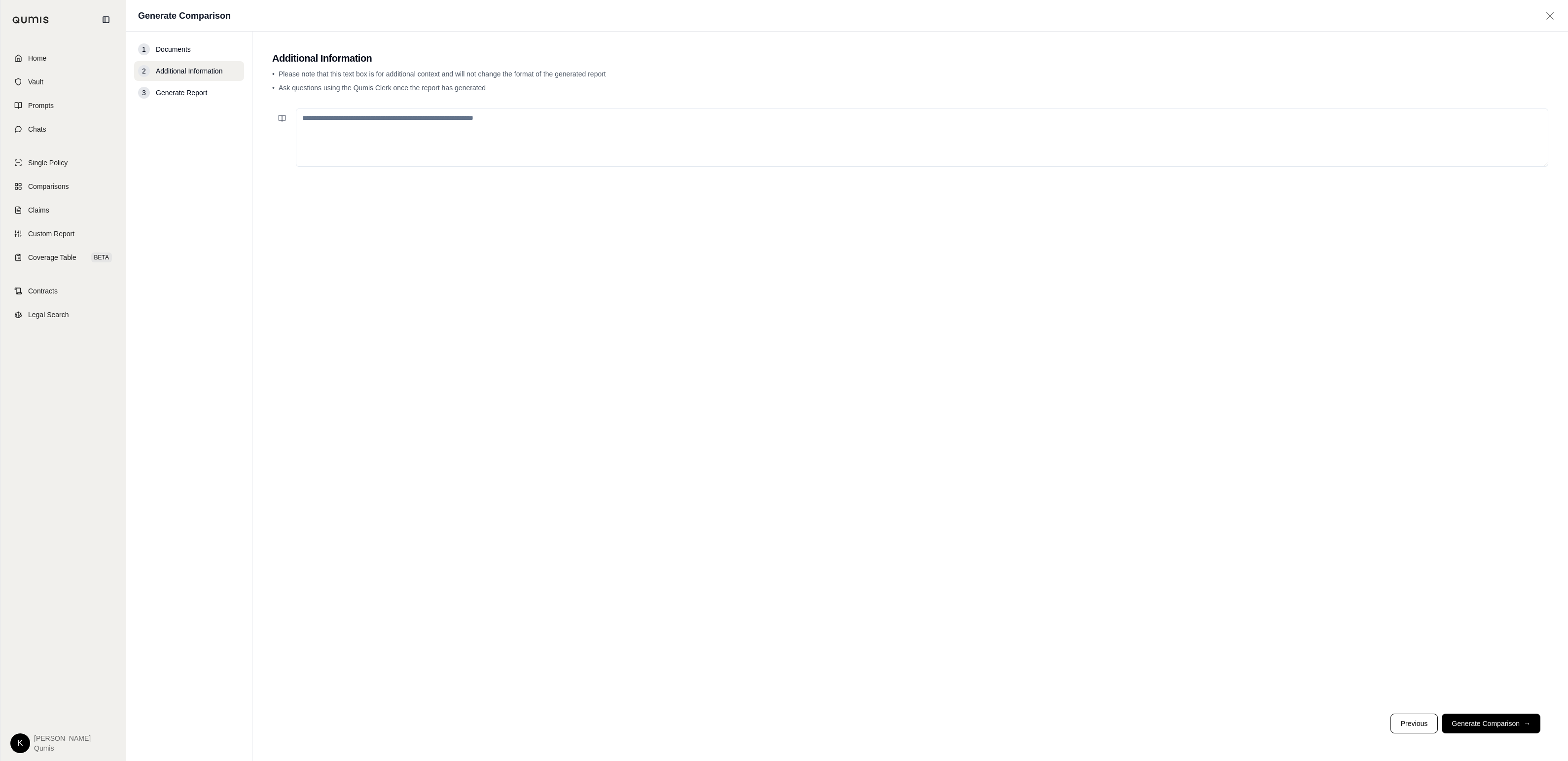
click at [316, 130] on textarea at bounding box center [922, 138] width 1252 height 58
type textarea "**********"
click at [720, 725] on button "Generate Comparison →" at bounding box center [1491, 723] width 99 height 20
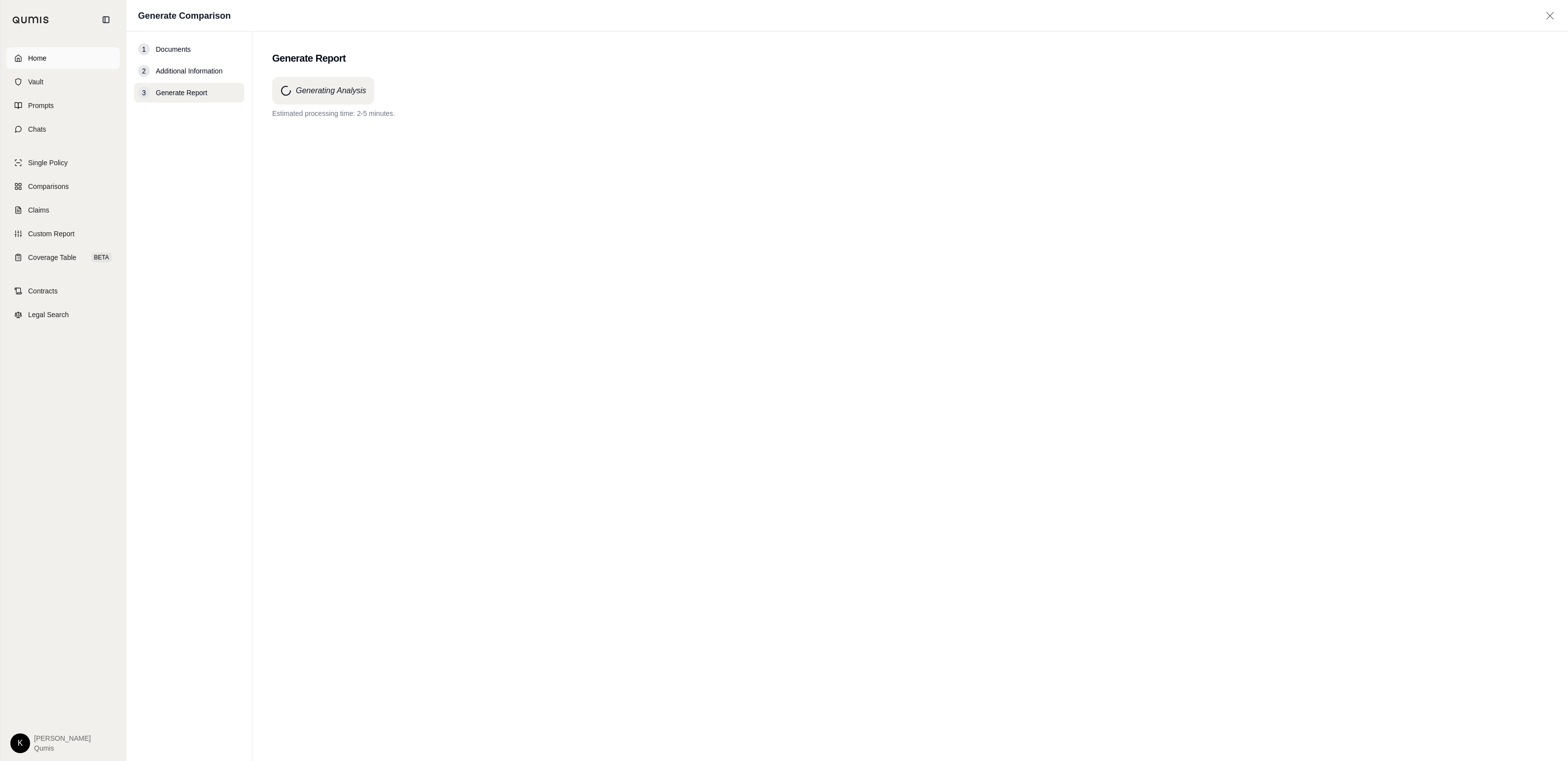
click at [53, 58] on link "Home" at bounding box center [63, 58] width 114 height 22
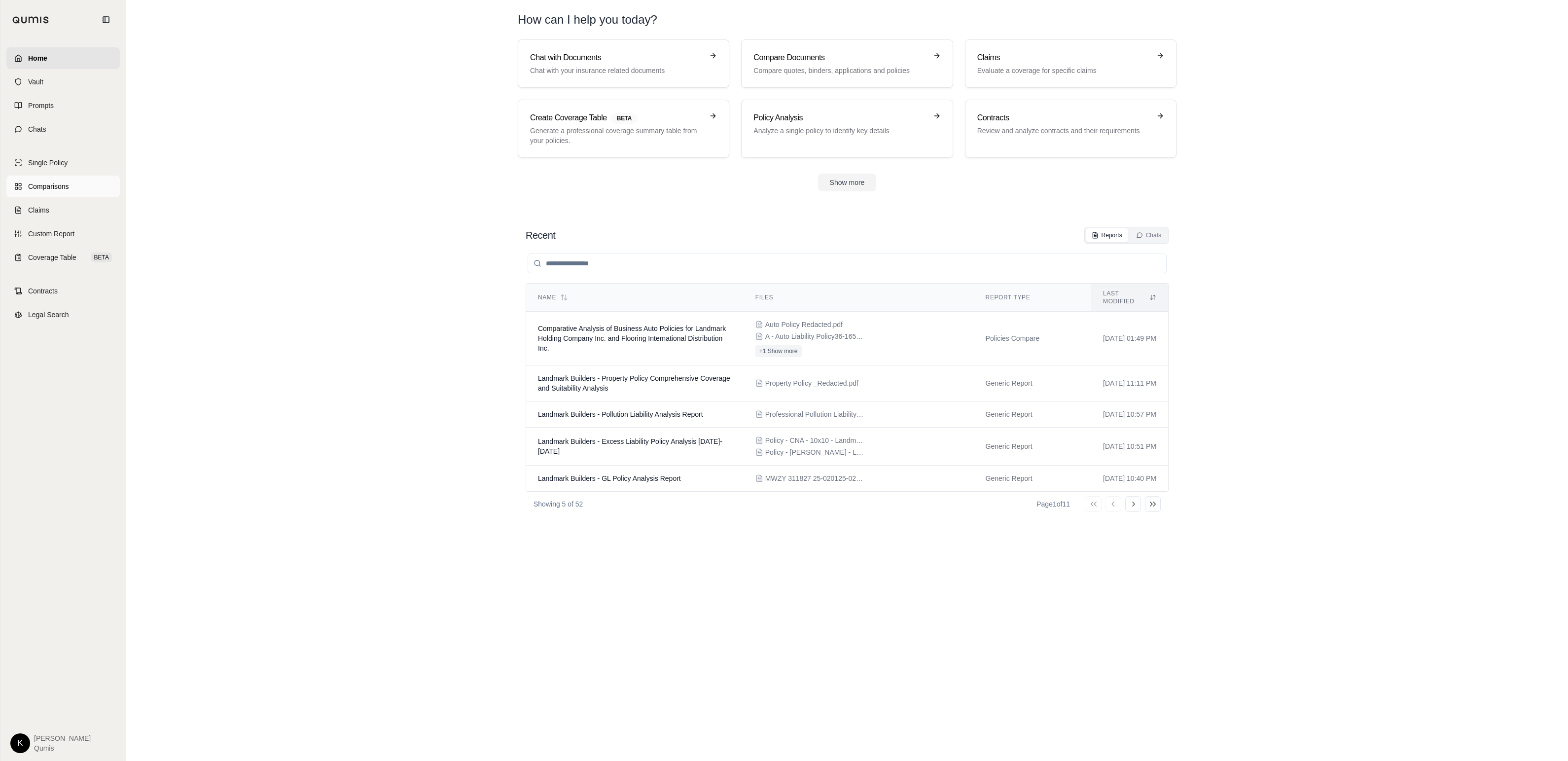
click at [58, 187] on span "Comparisons" at bounding box center [48, 187] width 40 height 10
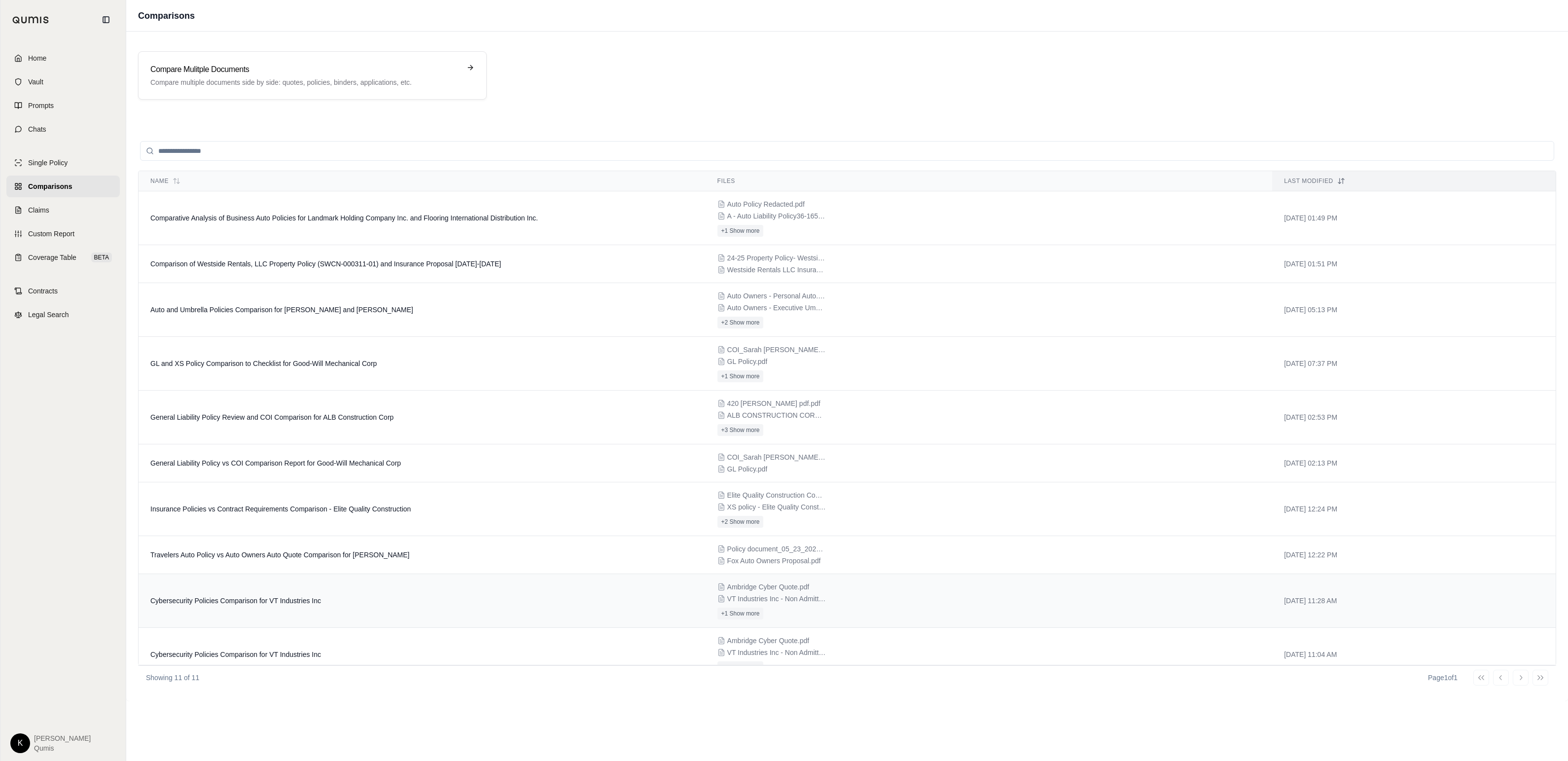
click at [536, 595] on td "Cybersecurity Policies Comparison for VT Industries Inc" at bounding box center [422, 601] width 567 height 54
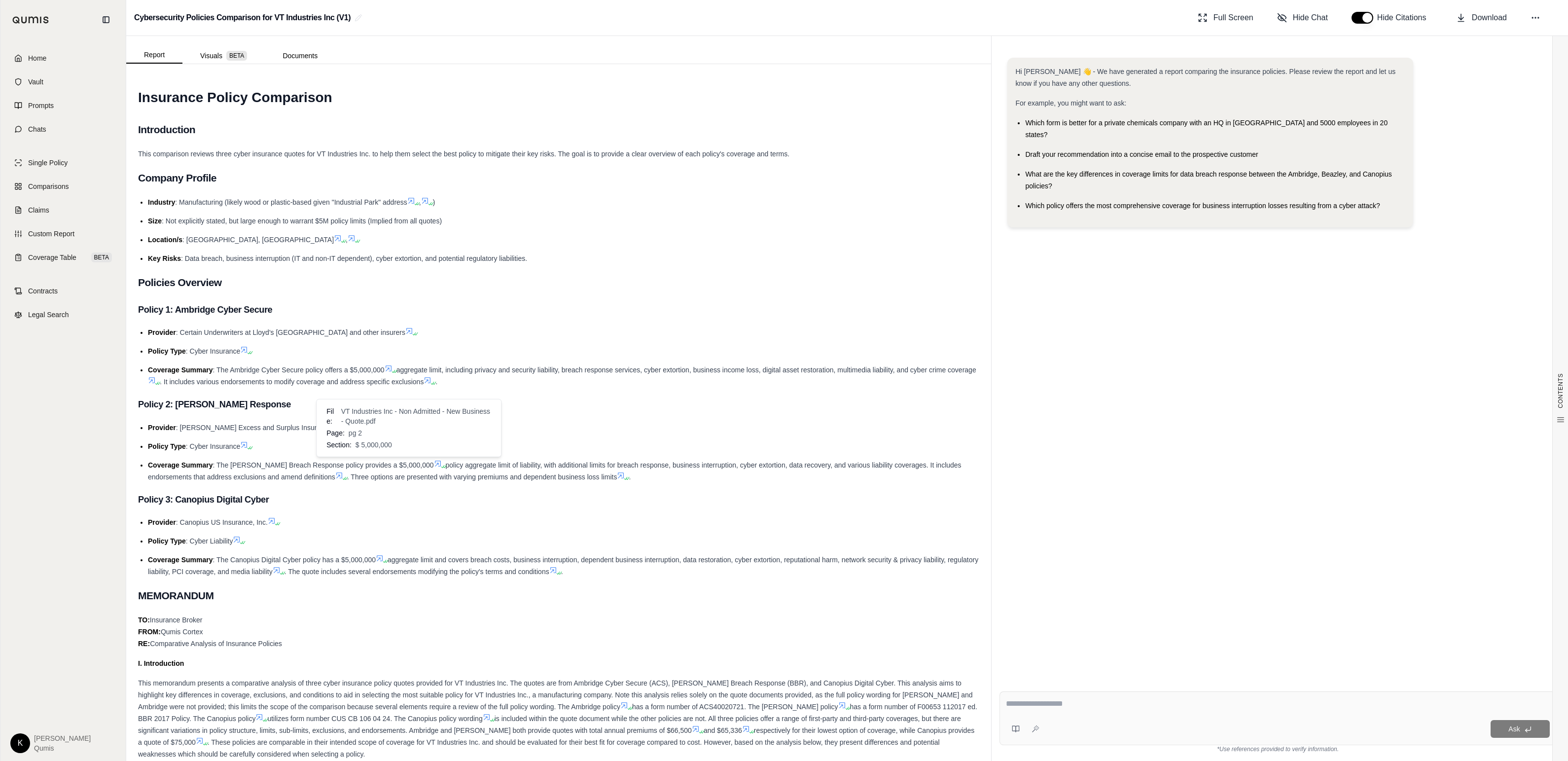
click at [434, 461] on icon at bounding box center [438, 463] width 8 height 8
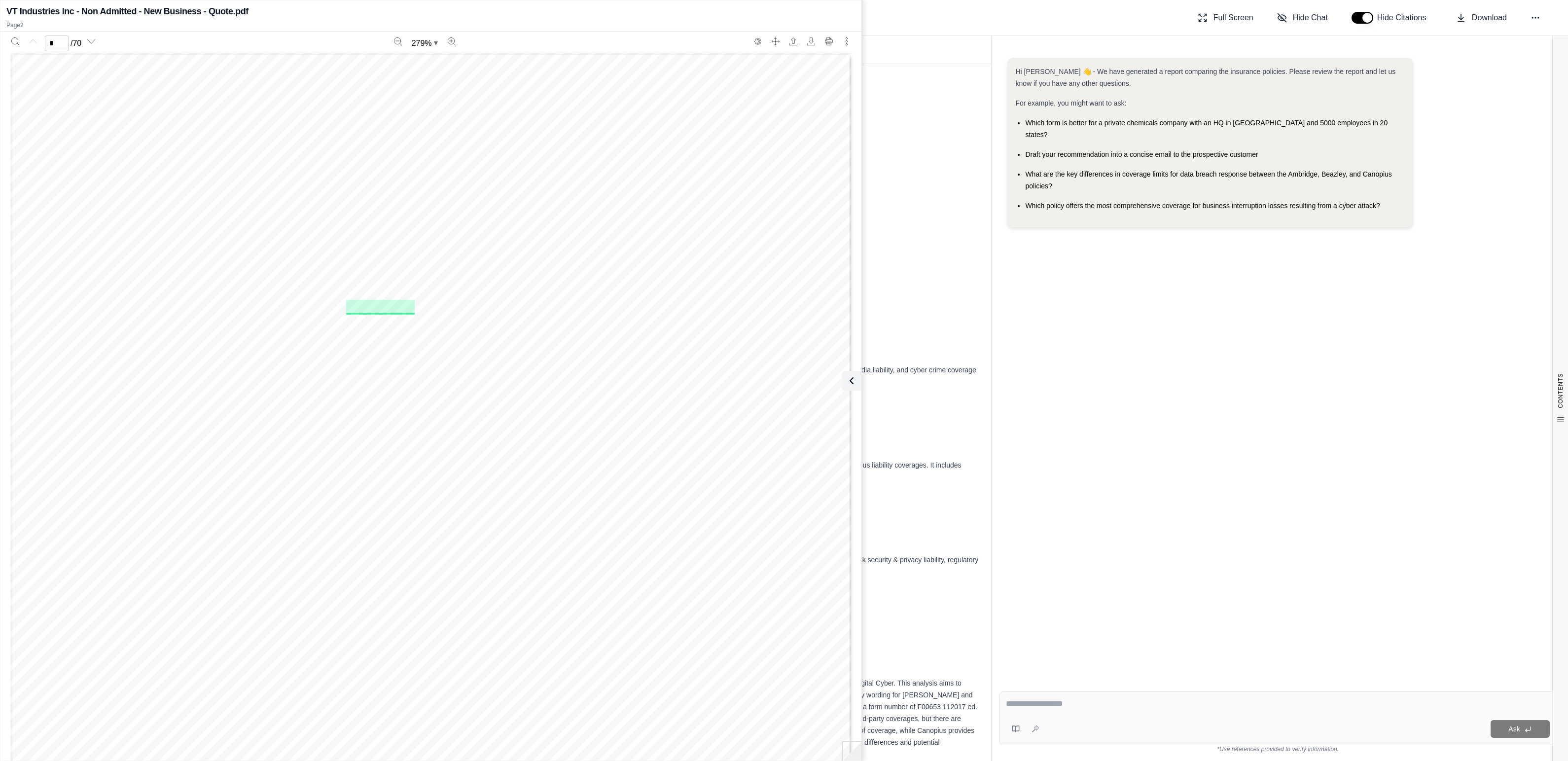
type input "*"
click at [720, 378] on icon at bounding box center [850, 380] width 12 height 12
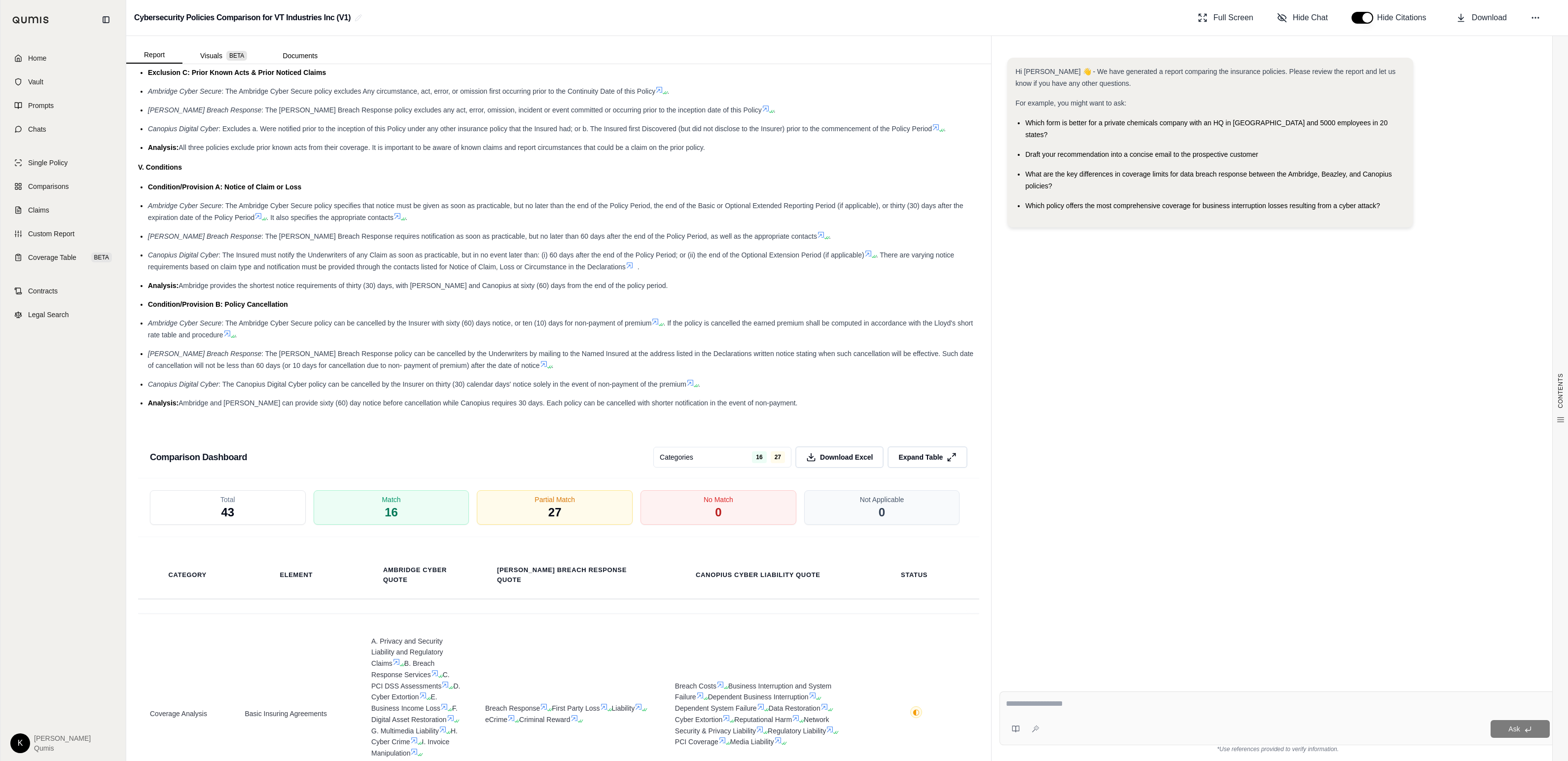
scroll to position [1877, 0]
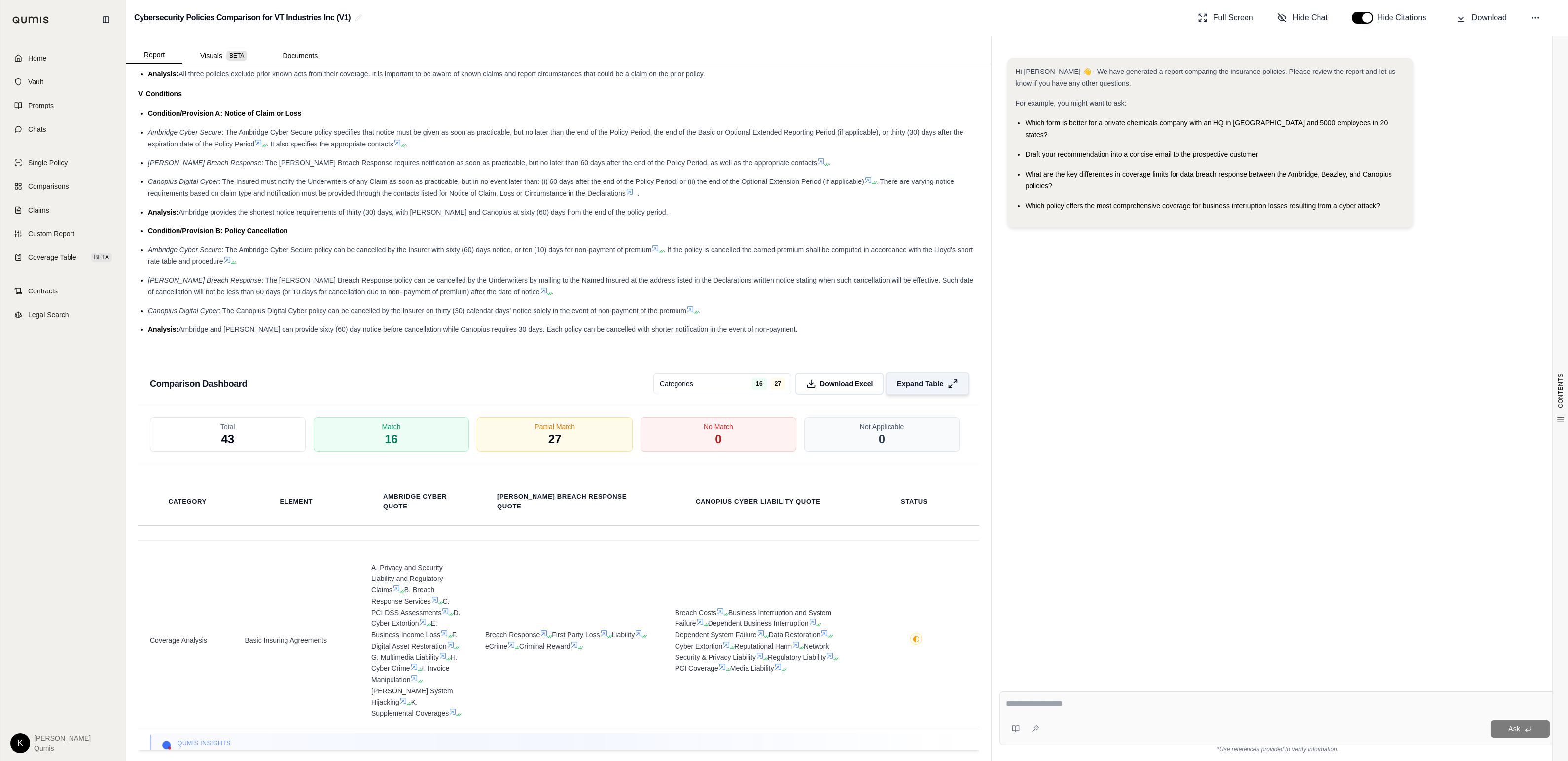
click at [720, 381] on button "Expand Table" at bounding box center [928, 383] width 84 height 23
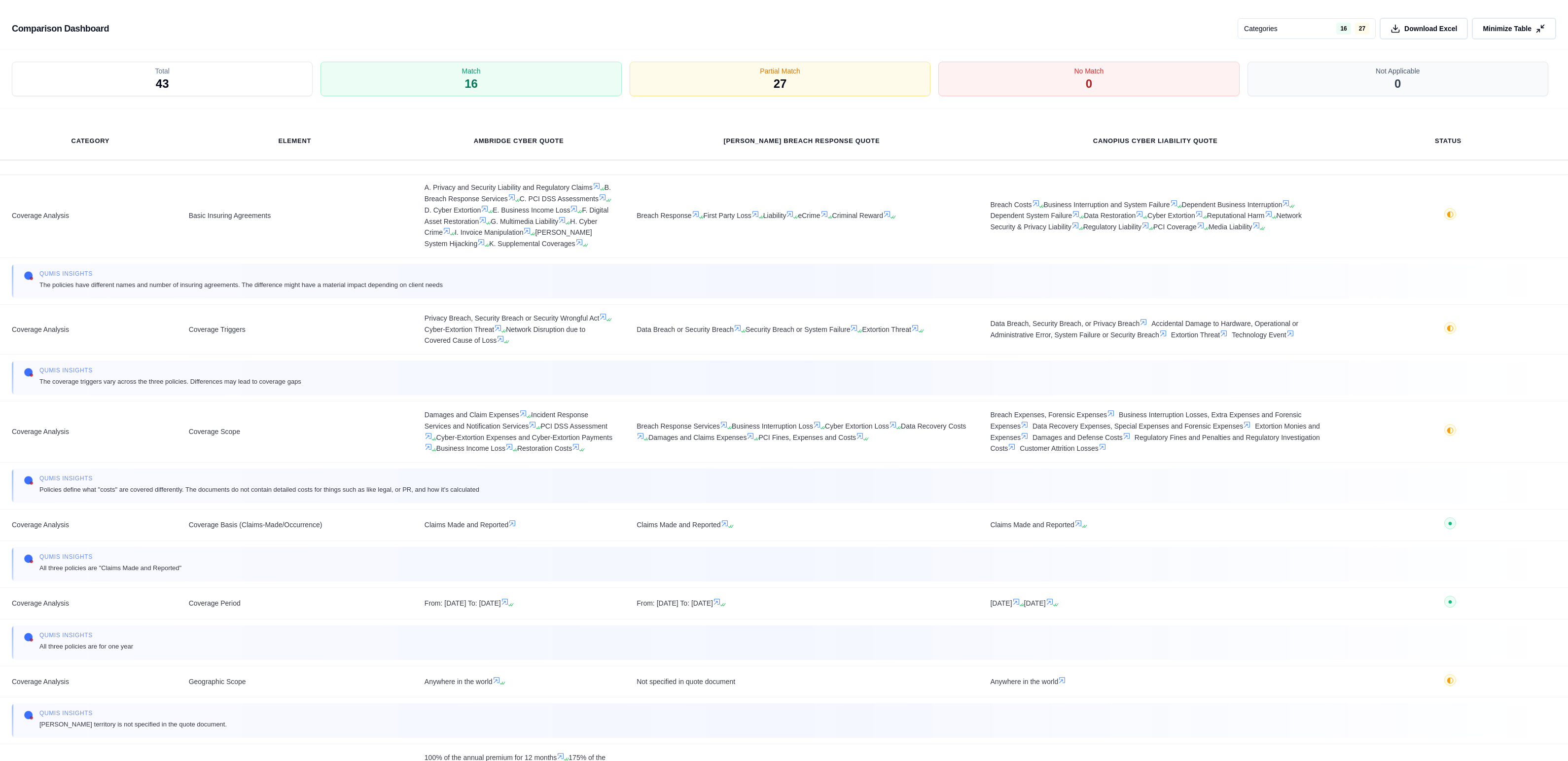
scroll to position [0, 0]
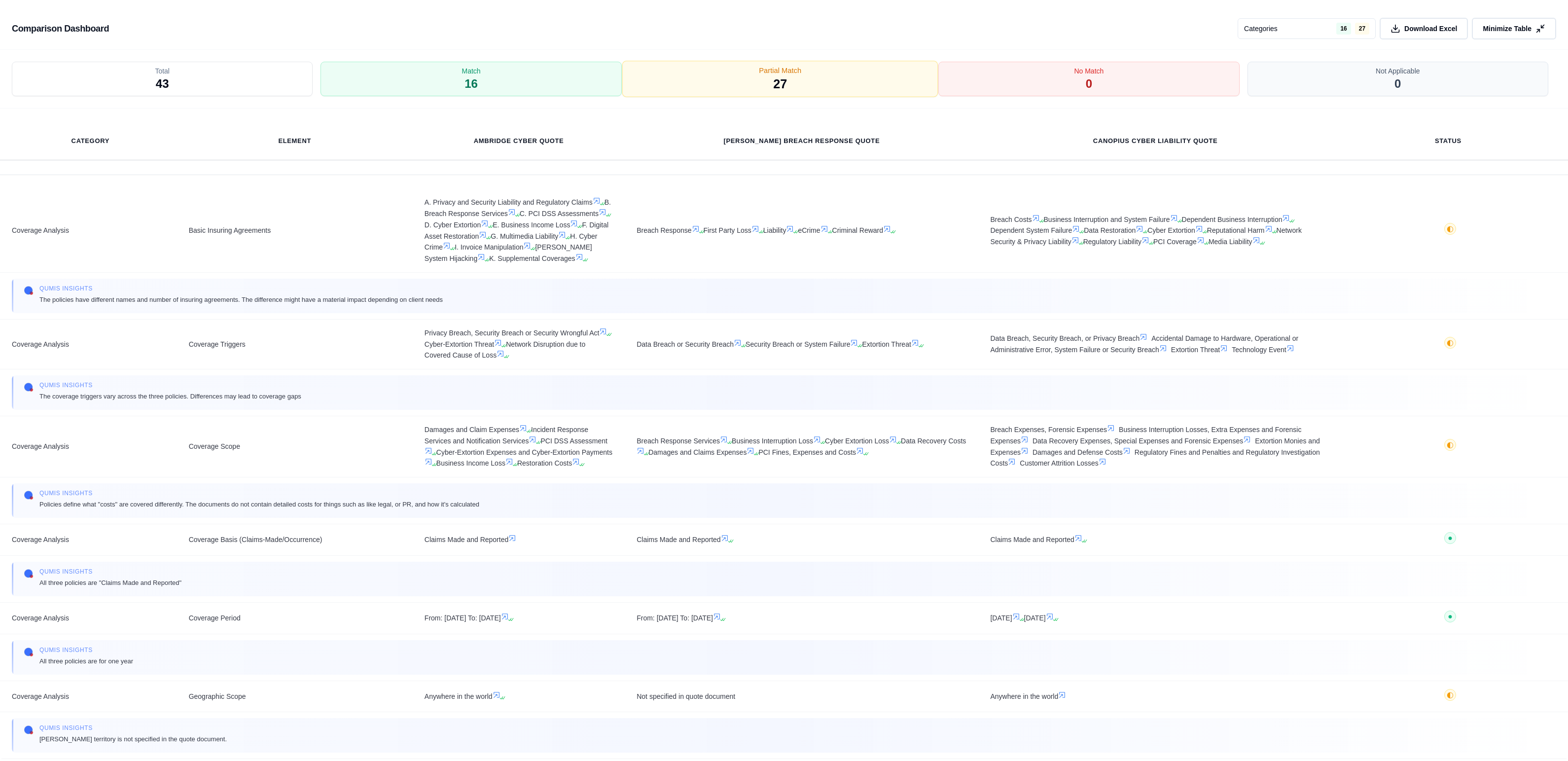
click at [720, 76] on span "Partial Match" at bounding box center [780, 71] width 42 height 10
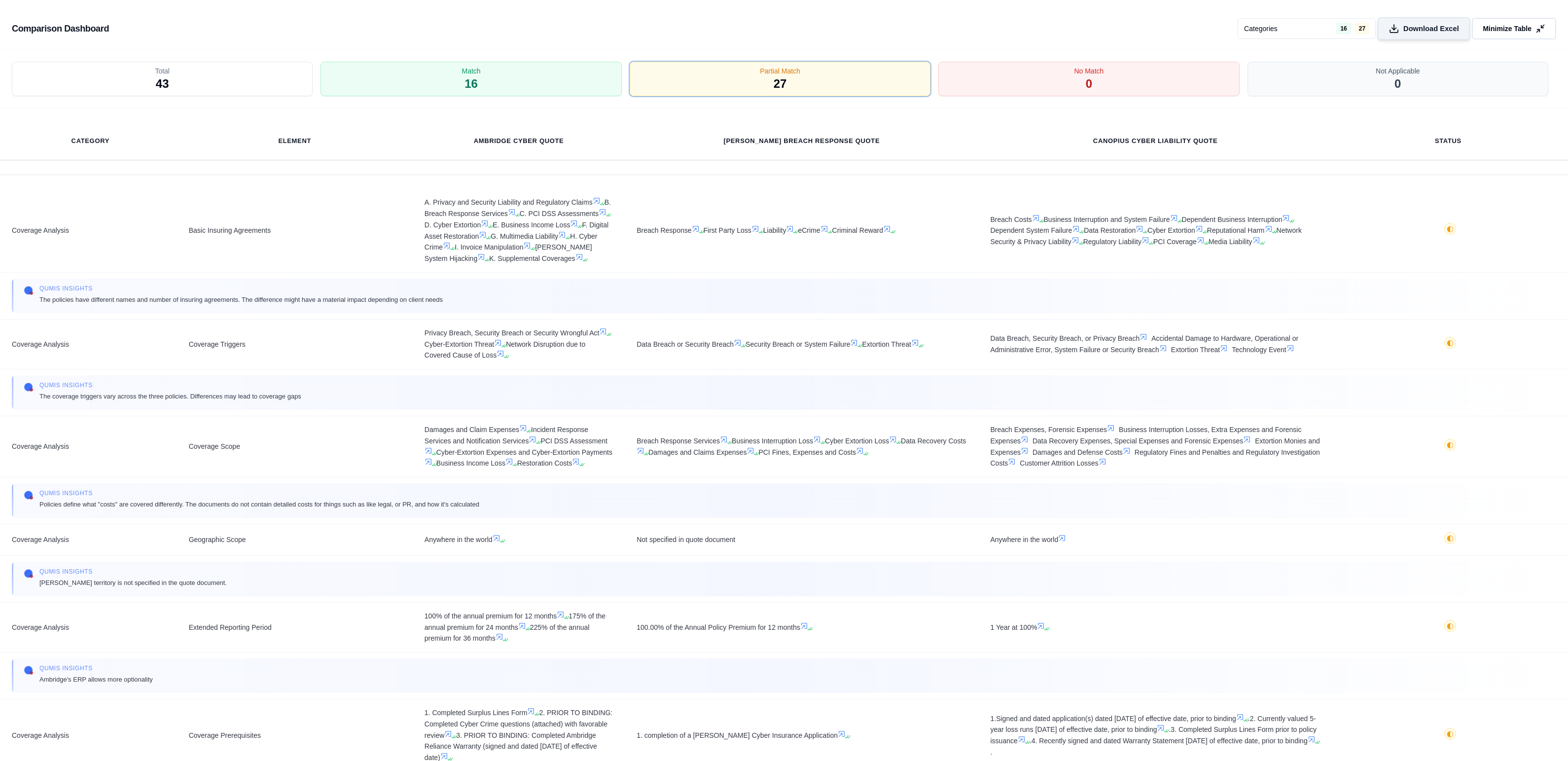
click at [720, 31] on icon at bounding box center [1394, 29] width 10 height 10
drag, startPoint x: 1501, startPoint y: 25, endPoint x: 1458, endPoint y: 63, distance: 57.4
click at [720, 25] on span "Minimize Table" at bounding box center [1507, 29] width 49 height 10
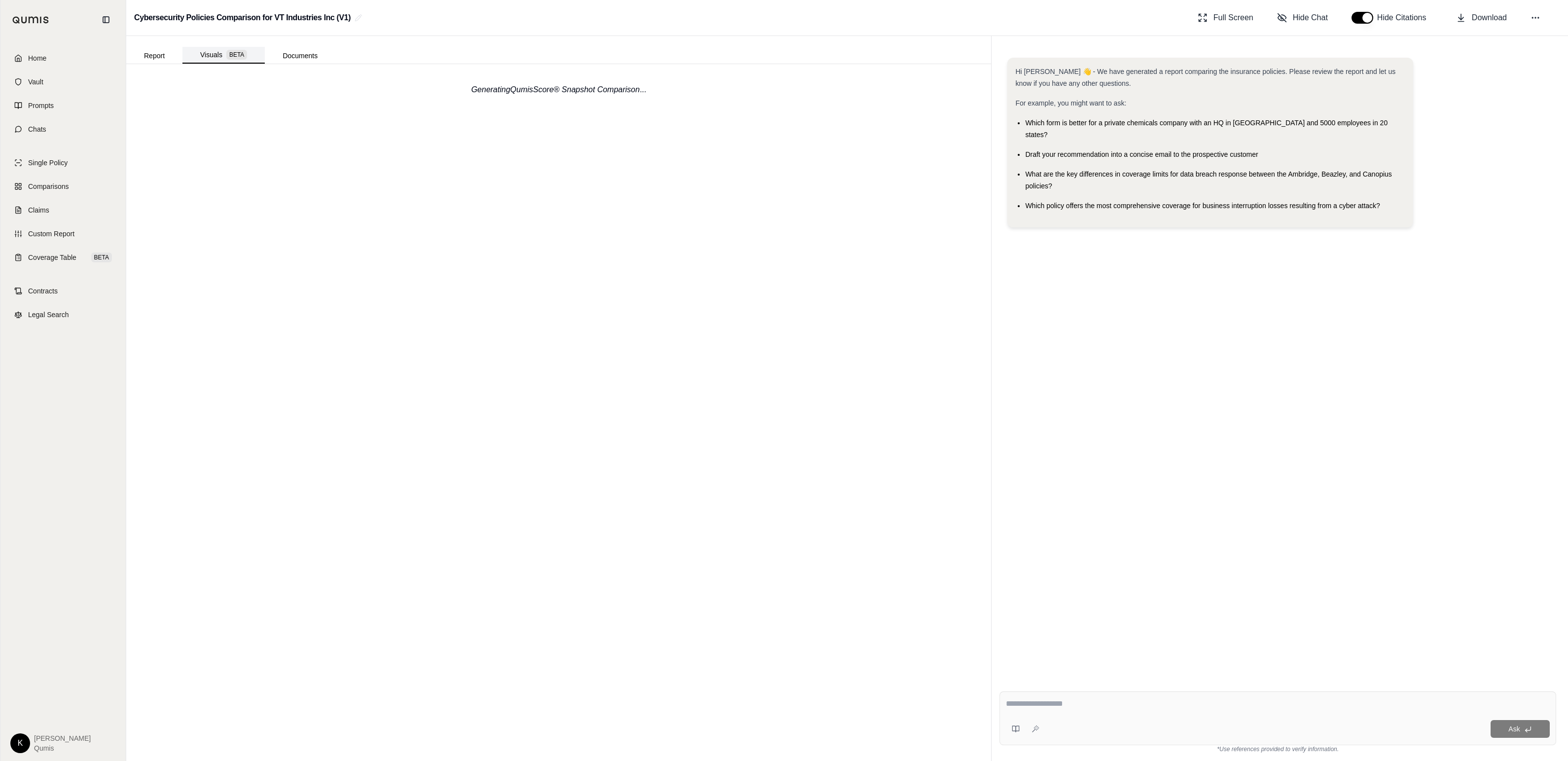
click at [211, 49] on button "Visuals BETA" at bounding box center [224, 55] width 82 height 17
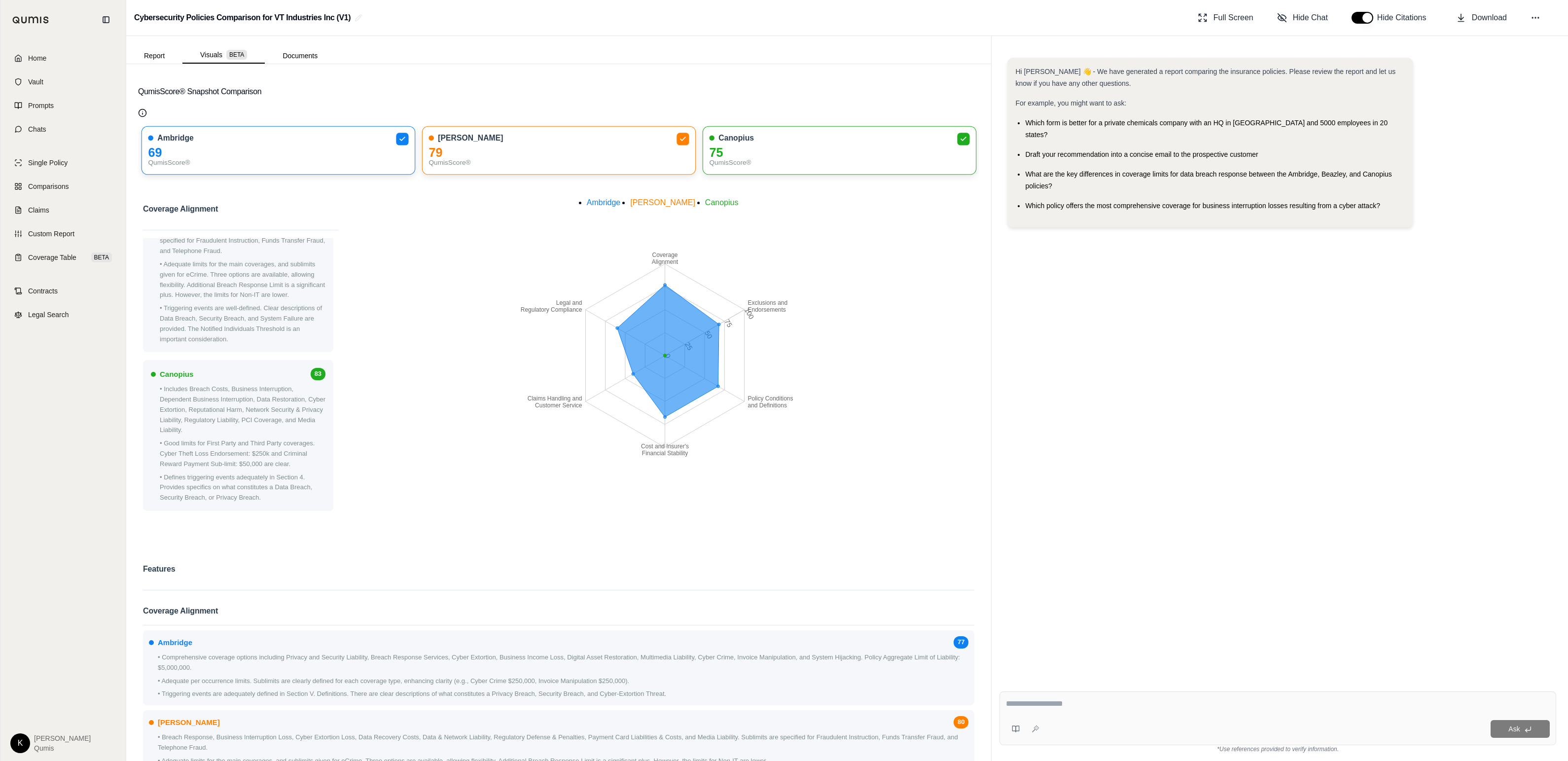
scroll to position [247, 0]
click at [151, 53] on button "Report" at bounding box center [154, 56] width 56 height 16
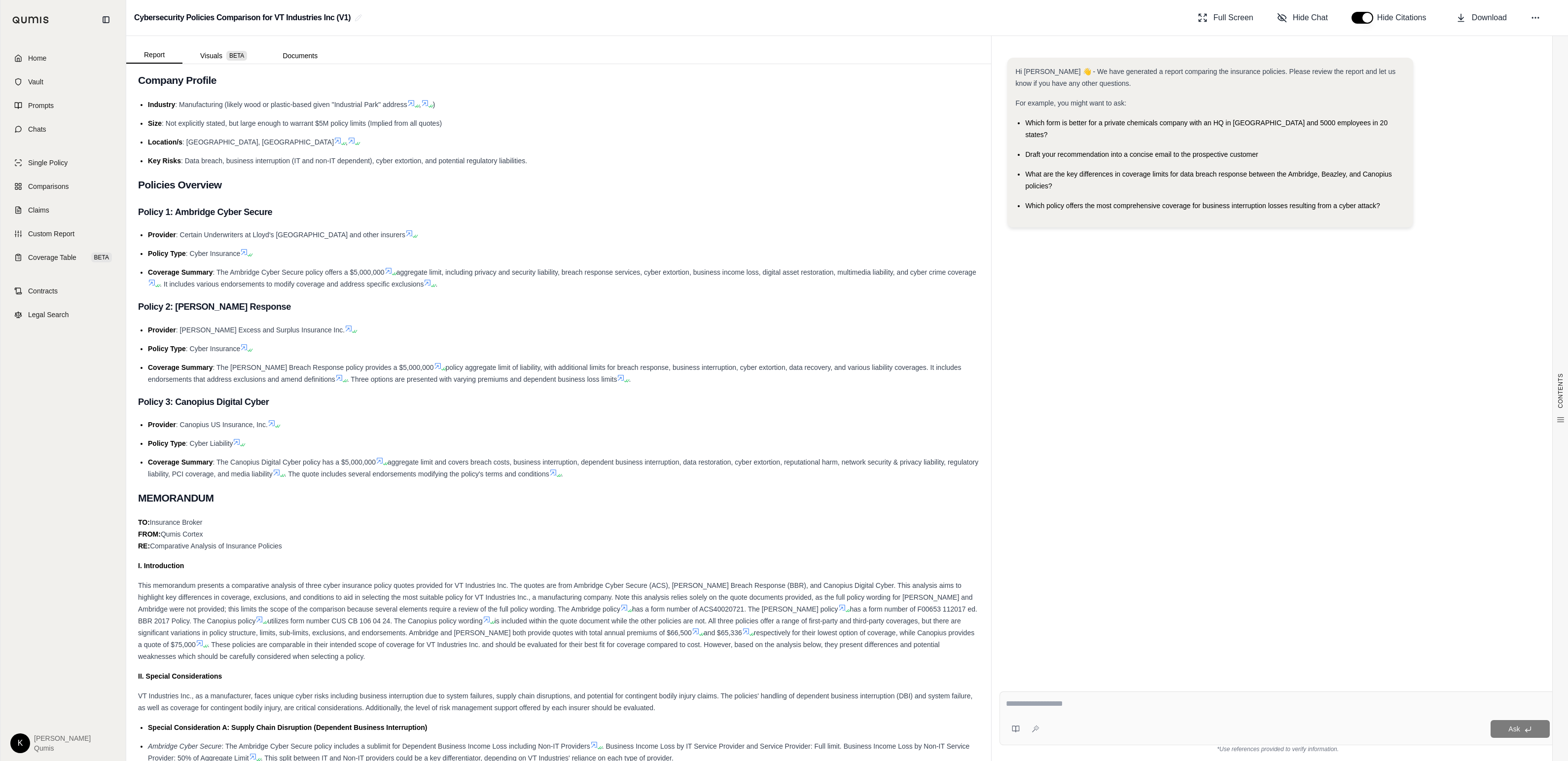
scroll to position [101, 0]
click at [720, 715] on div "Ask" at bounding box center [1277, 718] width 556 height 54
type textarea "**********"
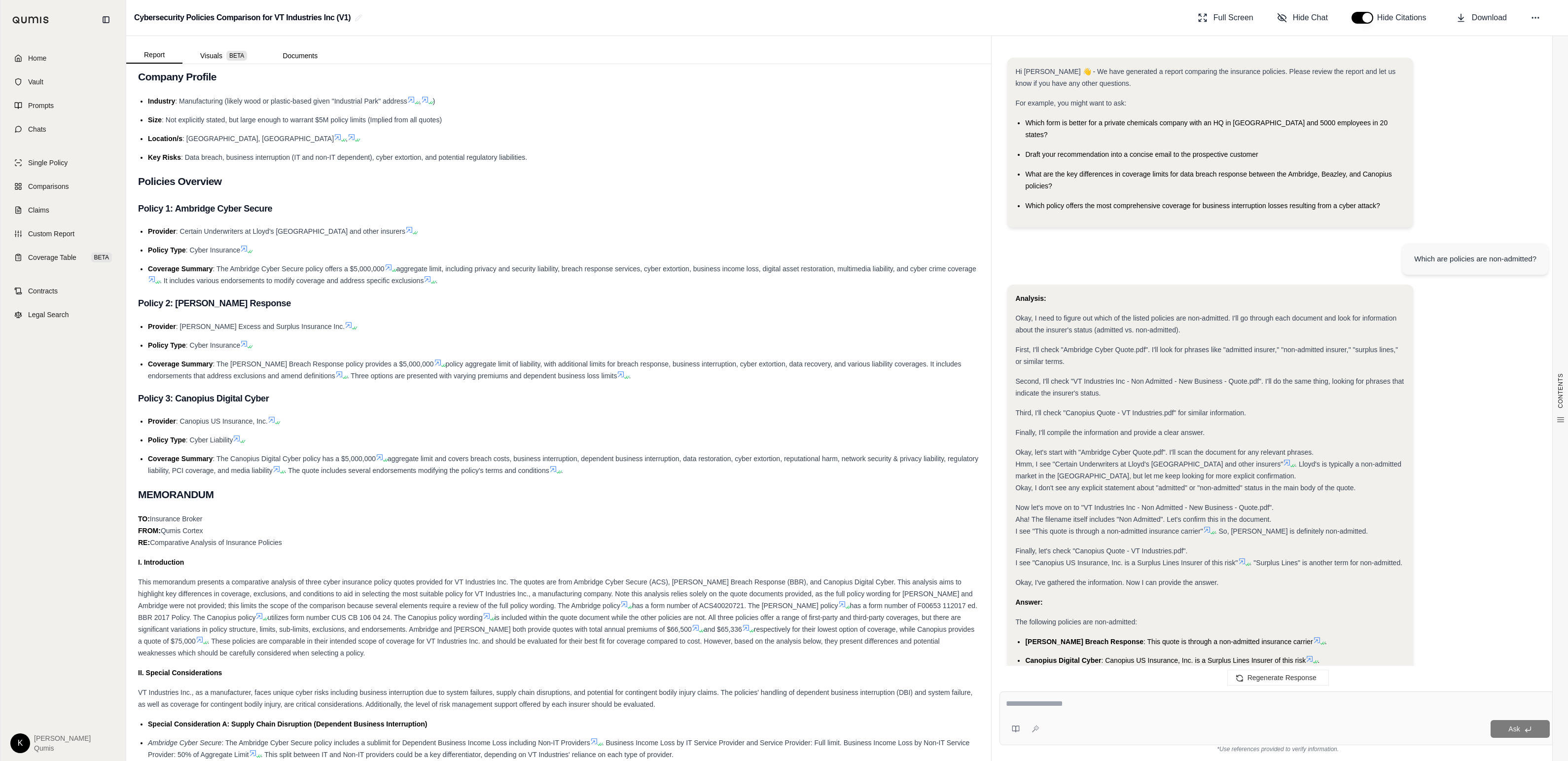
scroll to position [80, 0]
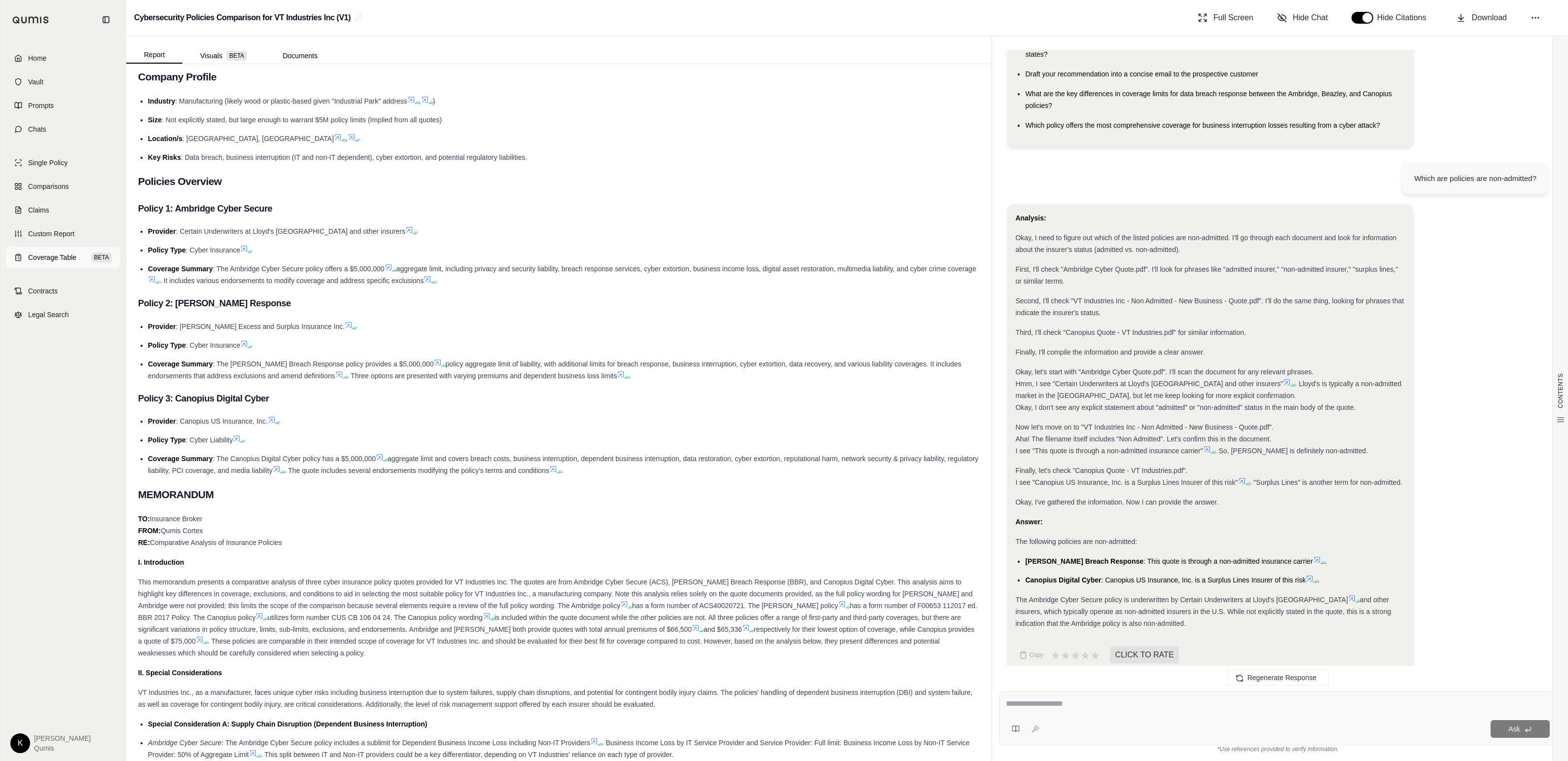
click at [46, 257] on span "Coverage Table" at bounding box center [52, 258] width 48 height 10
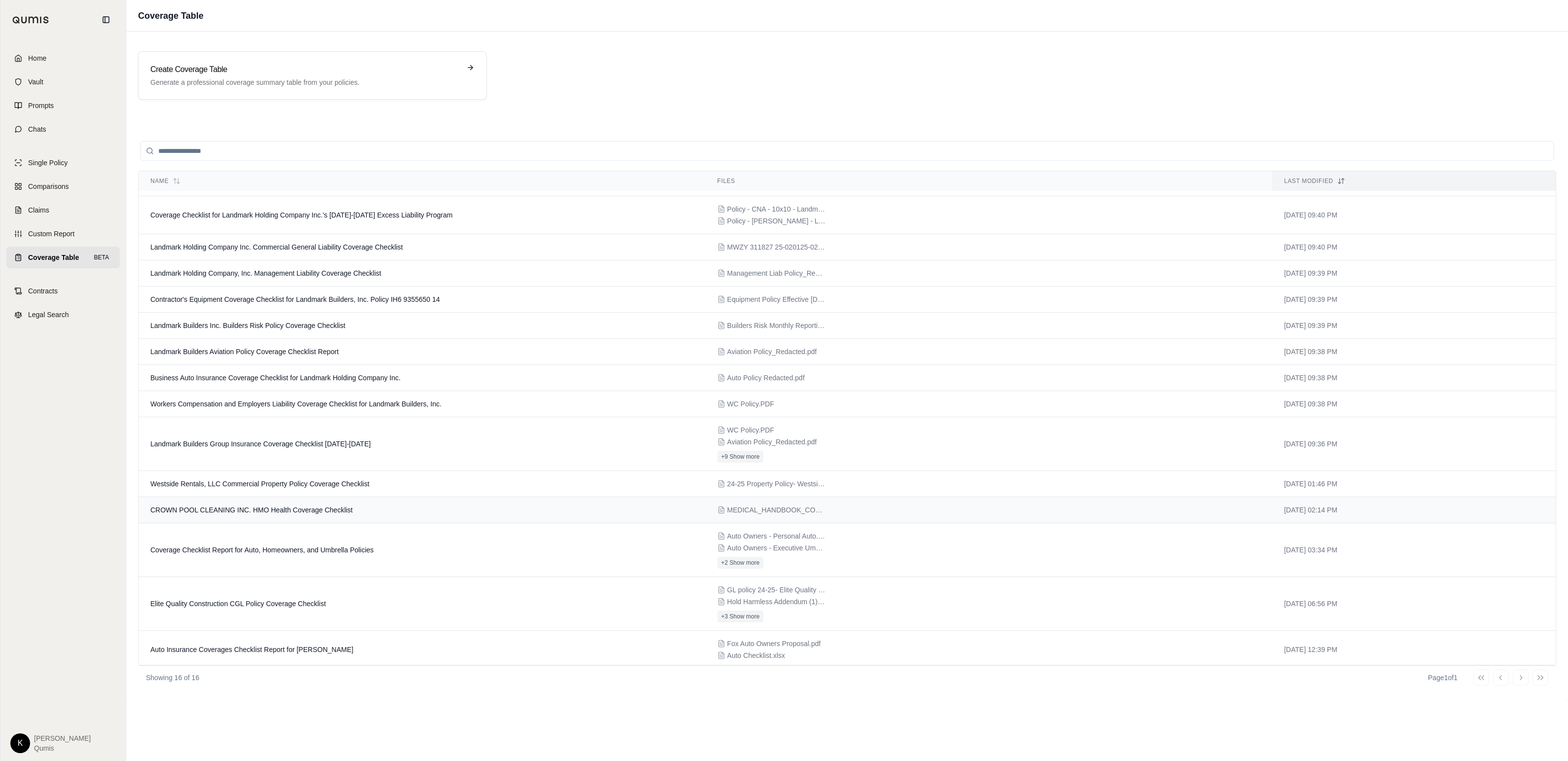
scroll to position [53, 0]
click at [273, 602] on span "Elite Quality Construction CGL Policy Coverage Checklist" at bounding box center [239, 600] width 176 height 8
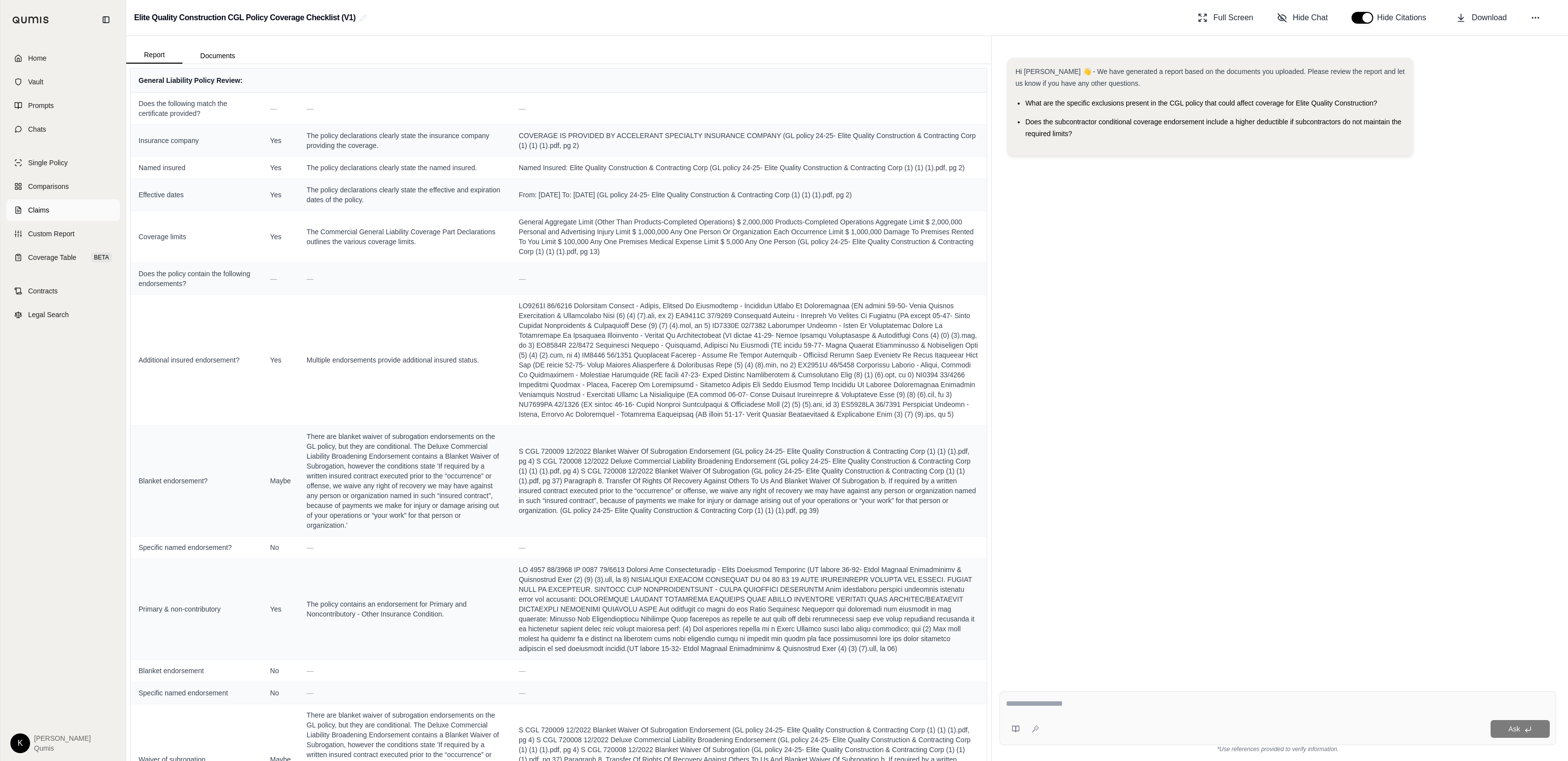
click at [45, 212] on span "Claims" at bounding box center [38, 210] width 21 height 10
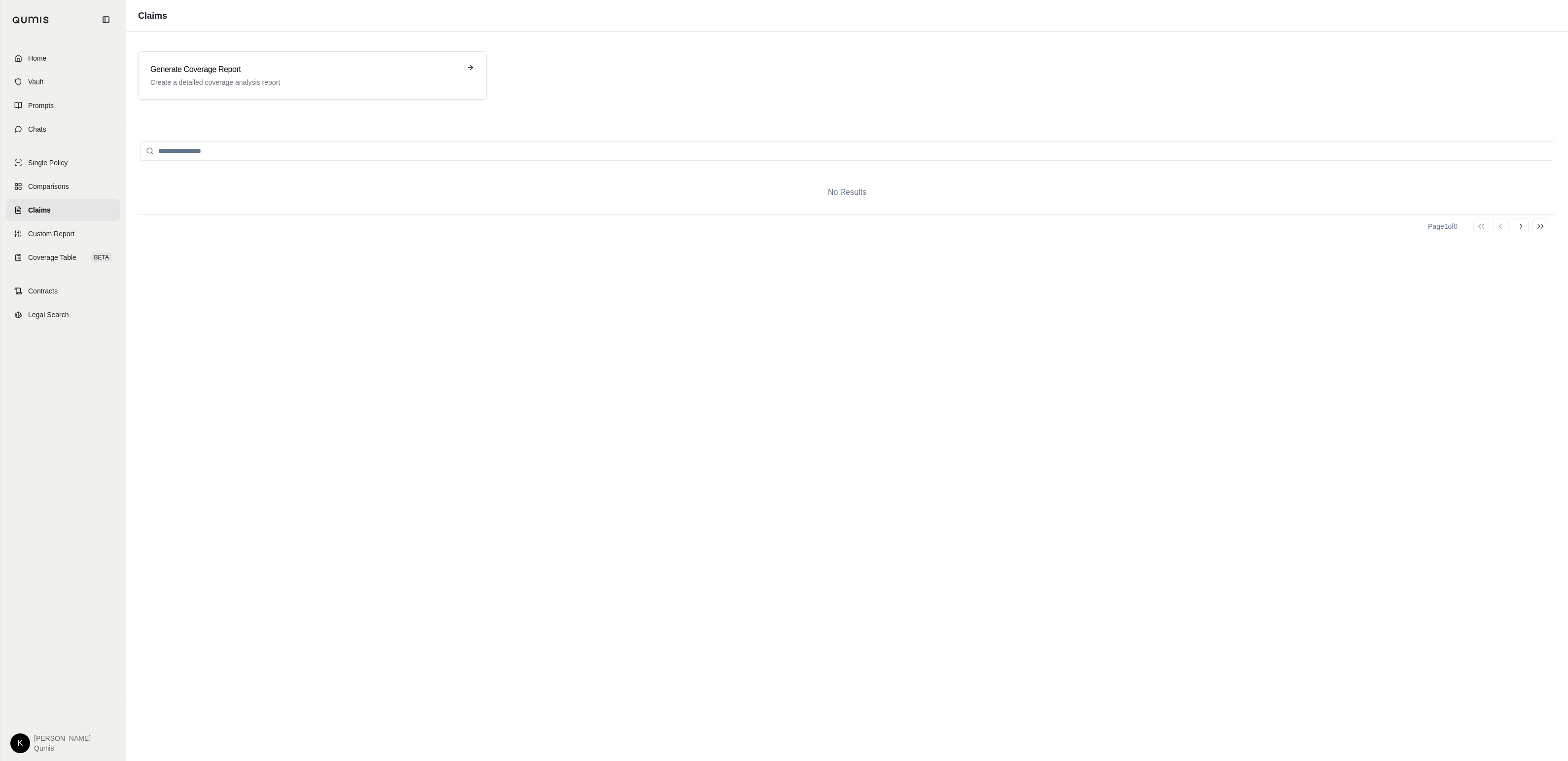
click at [269, 169] on div at bounding box center [847, 151] width 1418 height 40
click at [239, 153] on input "search" at bounding box center [847, 151] width 1414 height 20
click at [74, 287] on link "Contracts" at bounding box center [63, 291] width 114 height 22
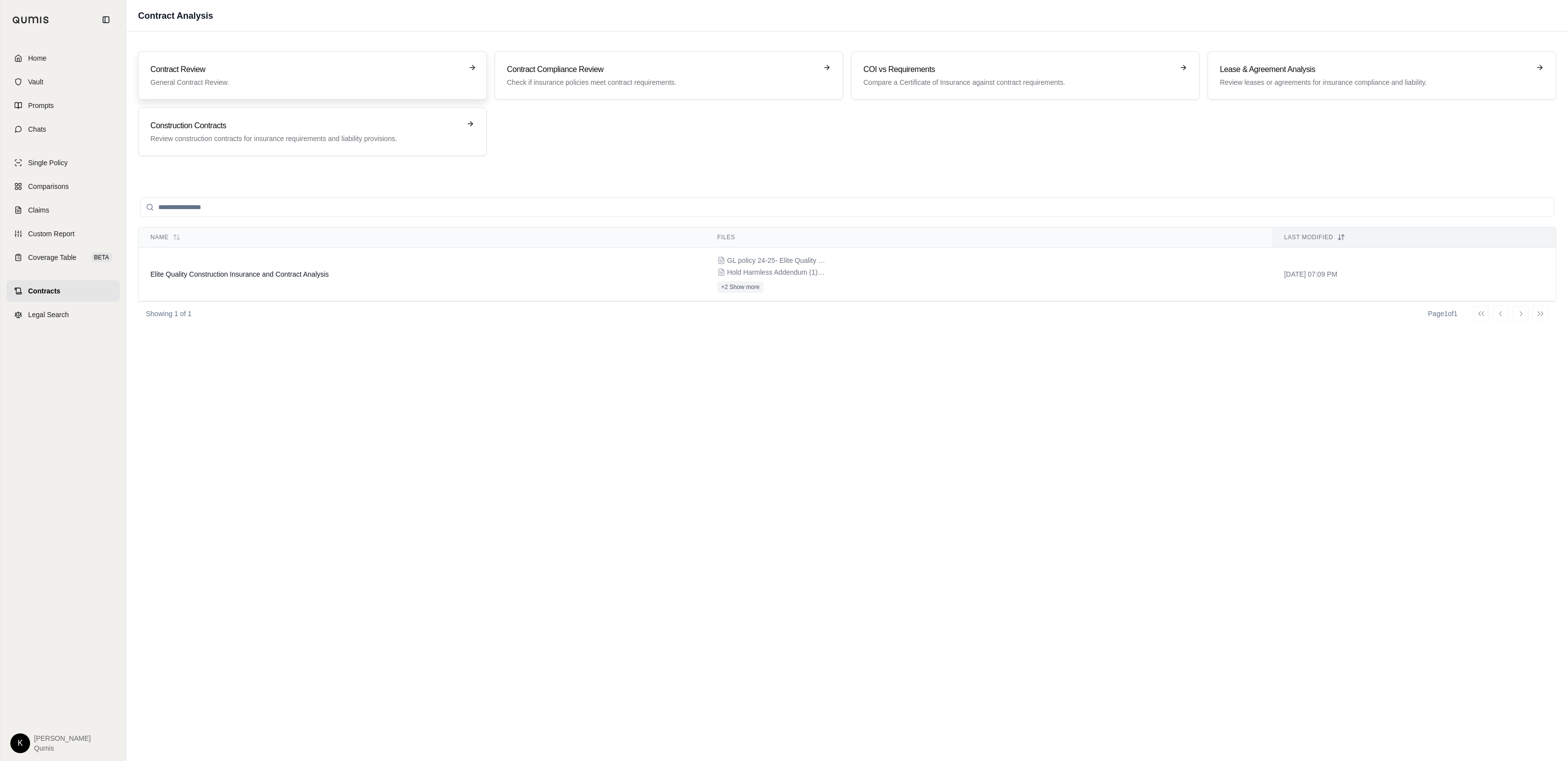
click at [285, 78] on p "General Contract Review." at bounding box center [306, 83] width 311 height 10
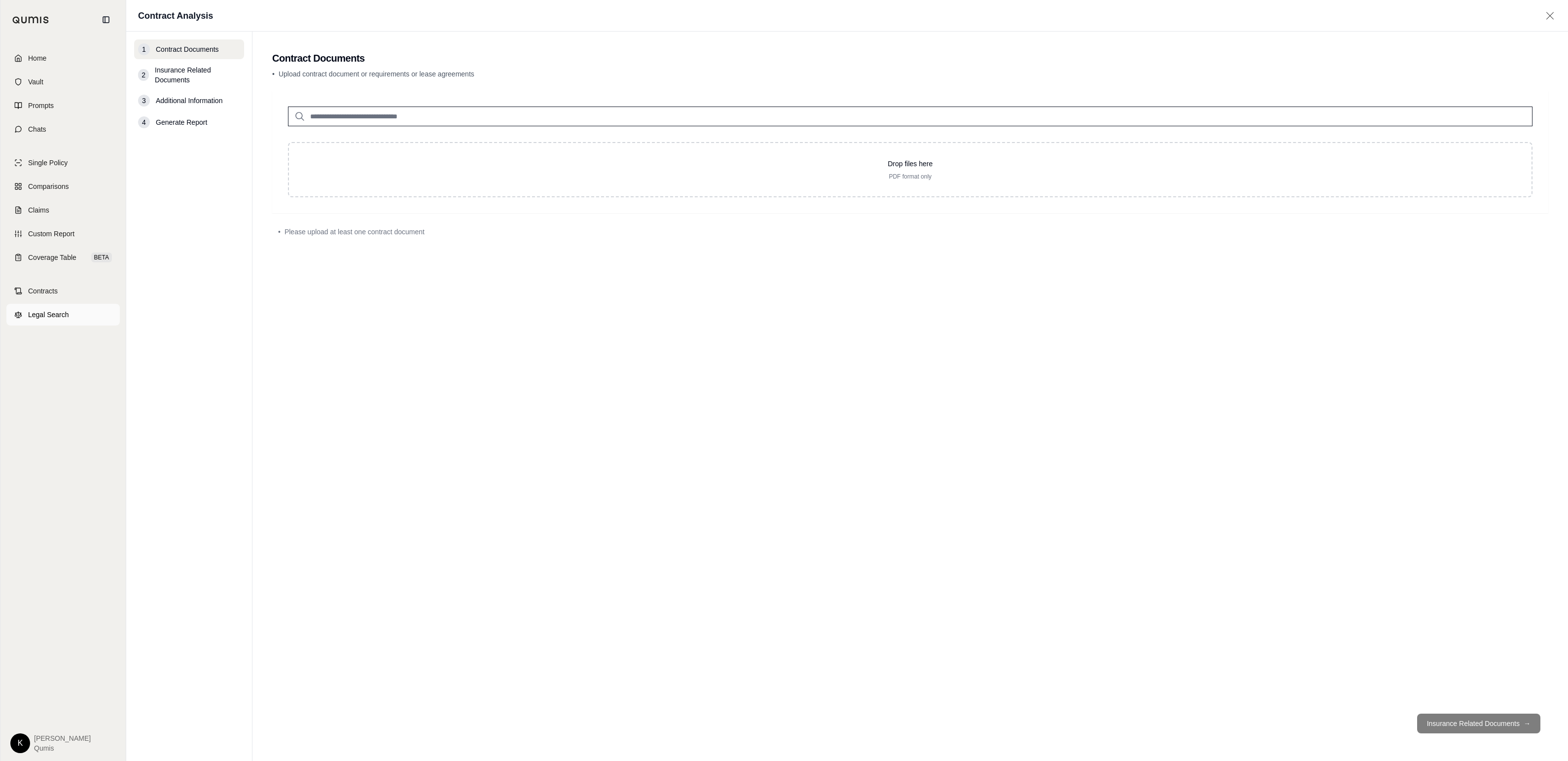
click at [56, 312] on span "Legal Search" at bounding box center [48, 315] width 41 height 10
click at [38, 55] on span "Home" at bounding box center [37, 58] width 18 height 10
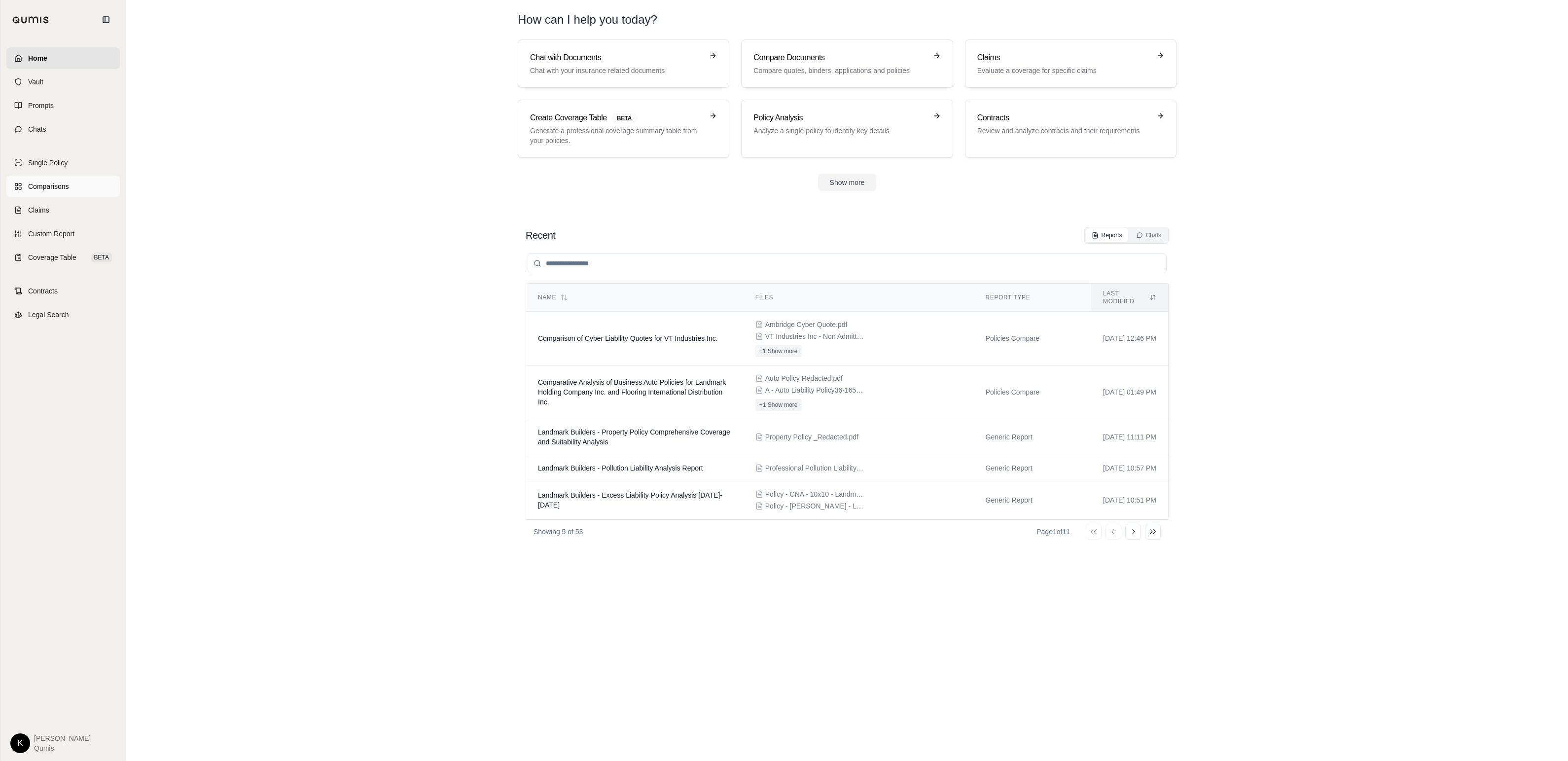
click at [47, 191] on span "Comparisons" at bounding box center [48, 187] width 40 height 10
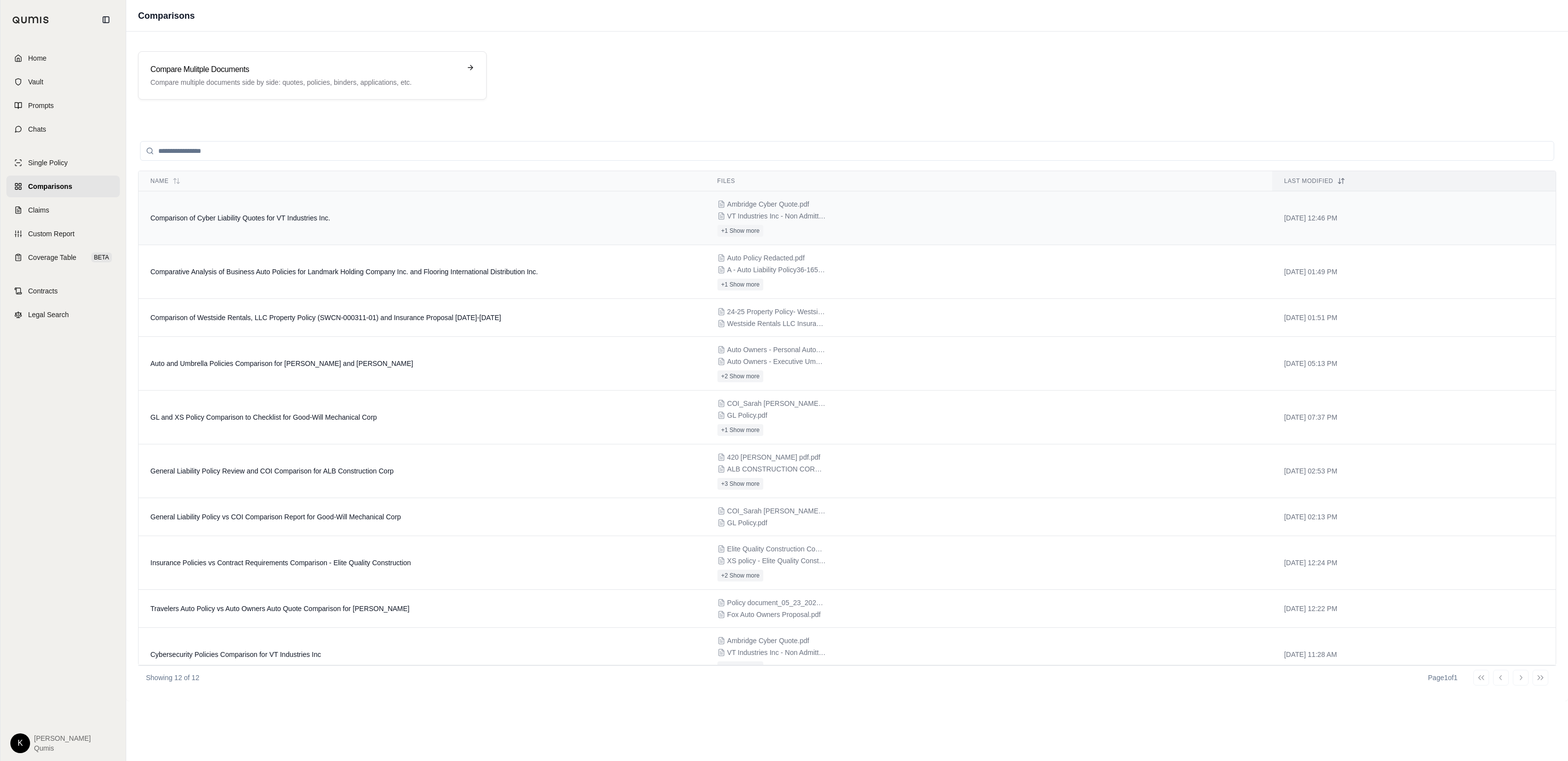
click at [349, 225] on td "Comparison of Cyber Liability Quotes for VT Industries Inc." at bounding box center [422, 219] width 567 height 54
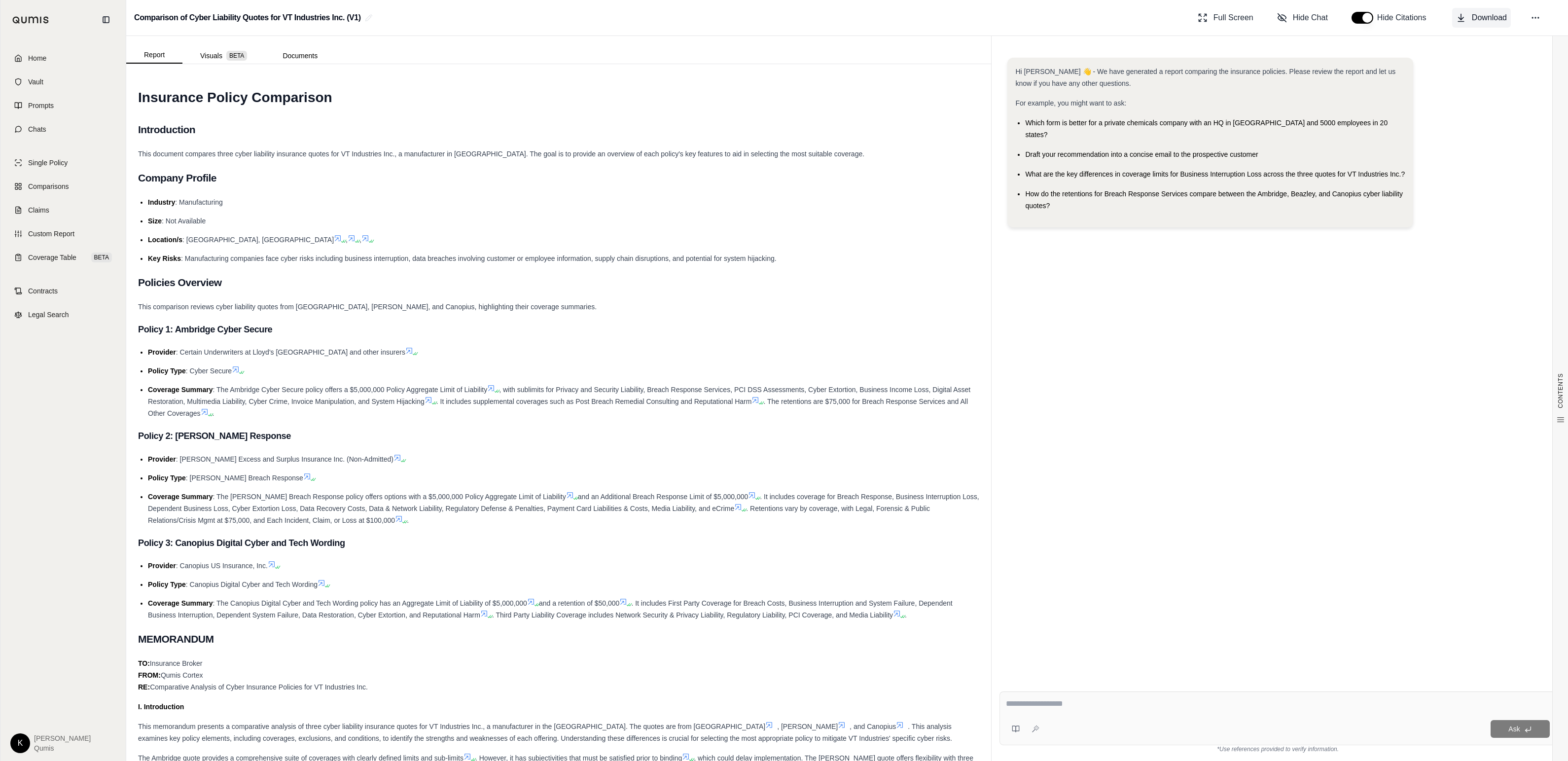
click at [720, 15] on span "Download" at bounding box center [1489, 18] width 35 height 12
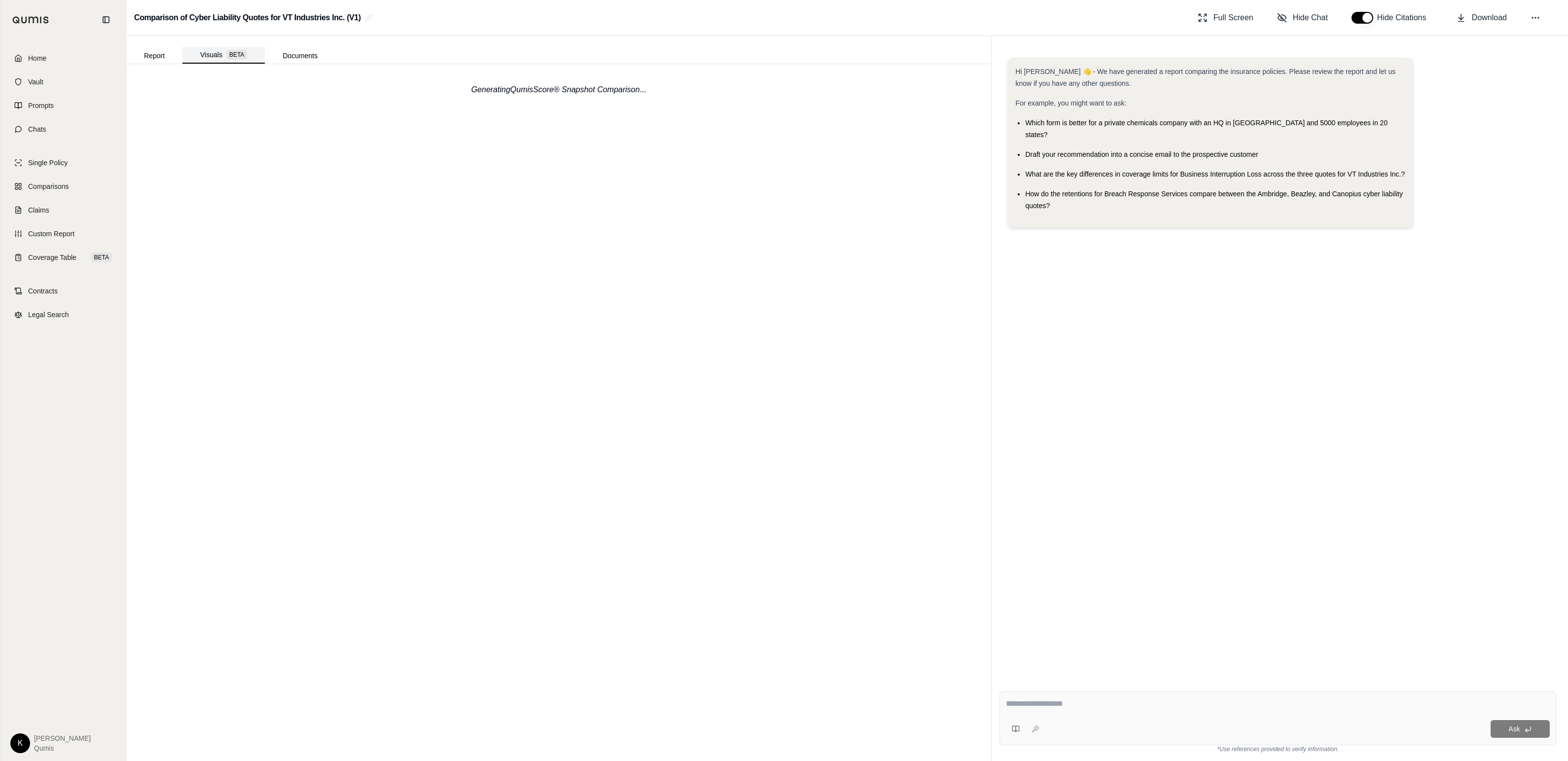
click at [204, 51] on button "Visuals BETA" at bounding box center [224, 55] width 82 height 17
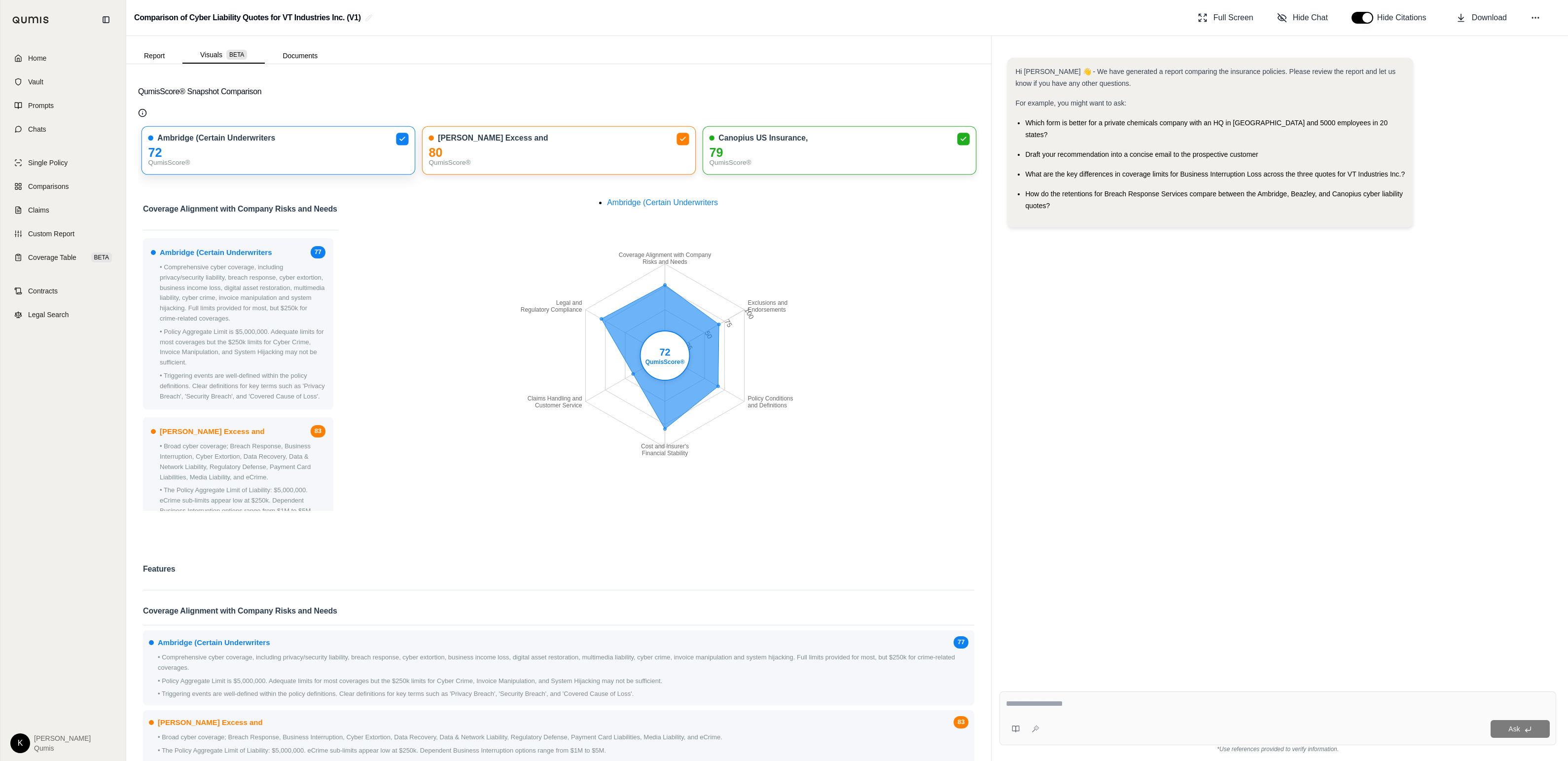
click at [269, 157] on div "72" at bounding box center [278, 153] width 261 height 10
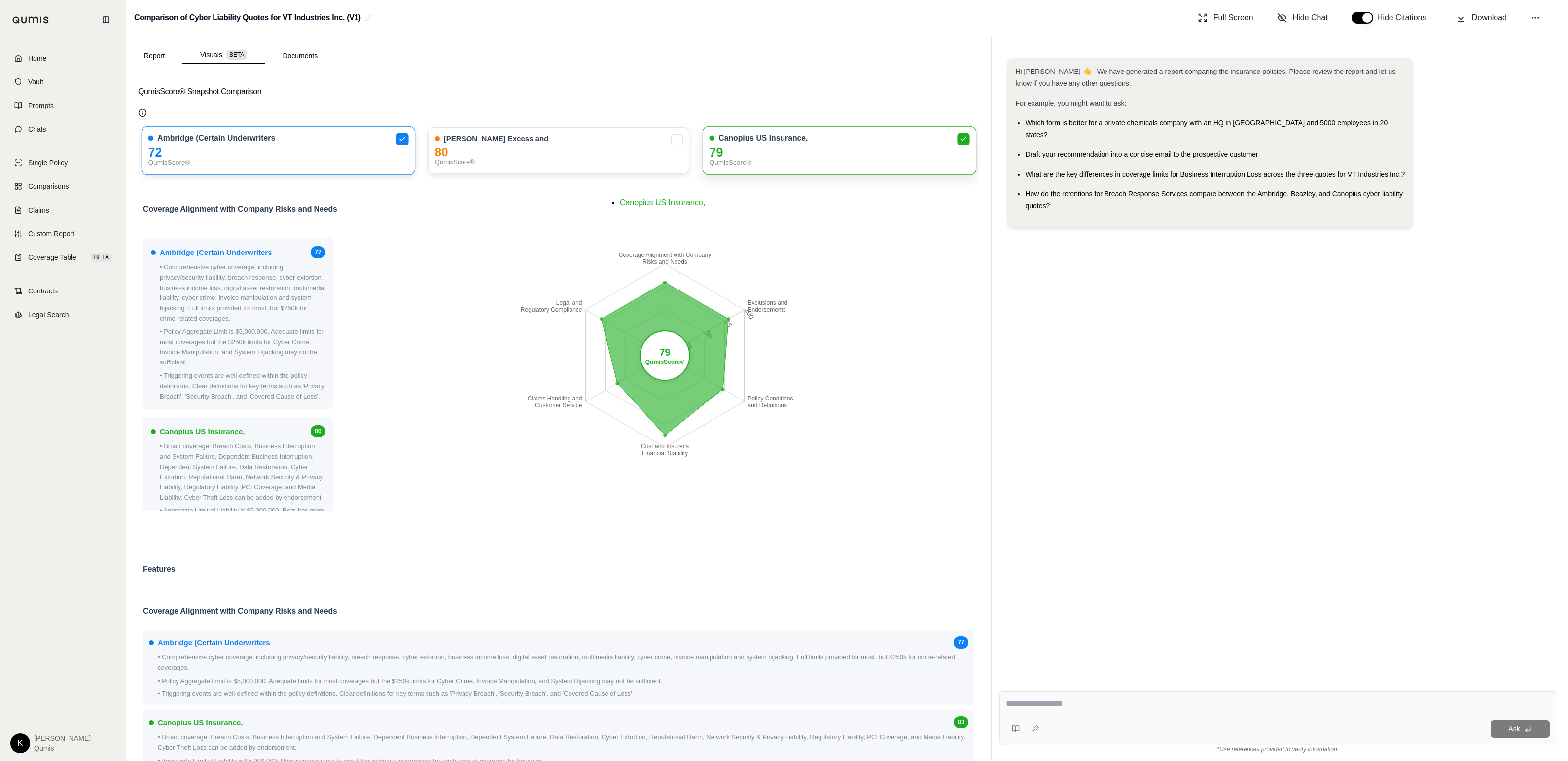
click at [720, 142] on div "Canopius US Insurance, 79 QumisScore®" at bounding box center [839, 150] width 274 height 49
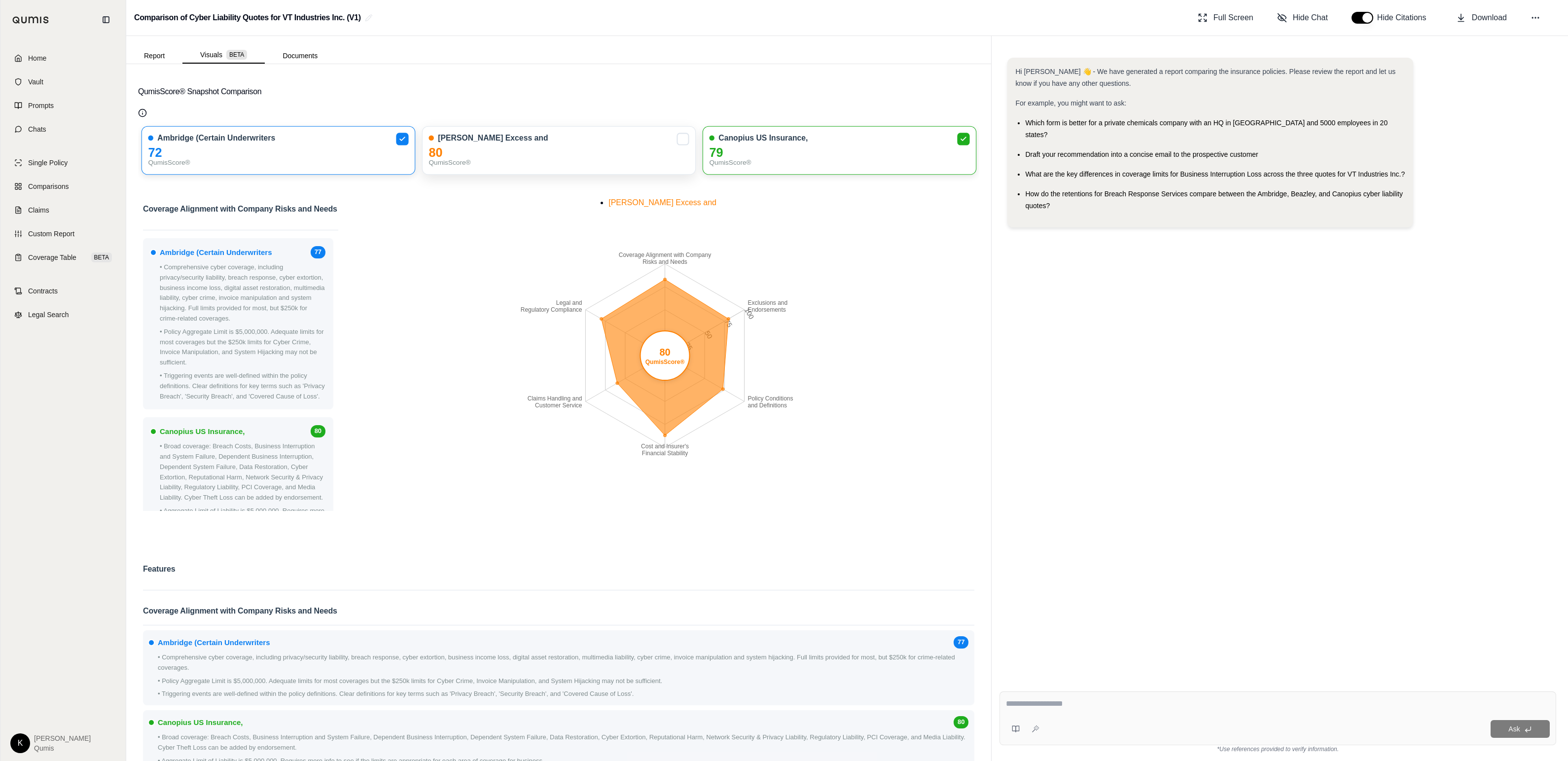
click at [670, 142] on div "[PERSON_NAME] Excess and" at bounding box center [558, 138] width 261 height 10
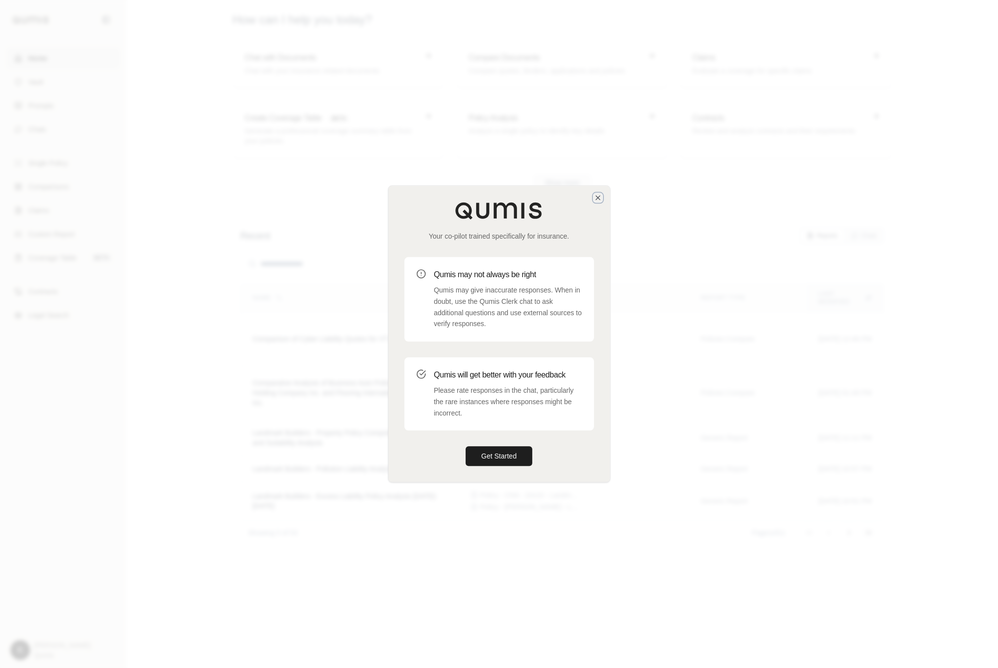
drag, startPoint x: 597, startPoint y: 198, endPoint x: 535, endPoint y: 146, distance: 81.4
click at [597, 198] on icon "button" at bounding box center [598, 198] width 8 height 8
click at [505, 461] on button "Get Started" at bounding box center [499, 456] width 67 height 20
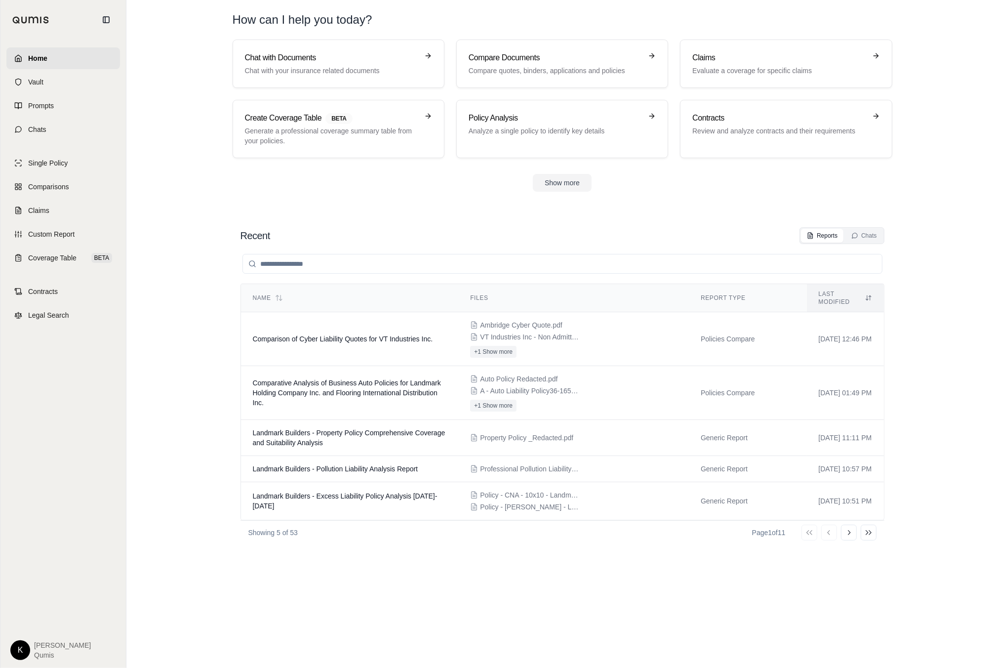
click at [25, 646] on html "Home Vault Prompts Chats Single Policy Comparisons Claims Custom Report Coverag…" at bounding box center [499, 334] width 998 height 668
click at [50, 576] on link "Site Admin Portal" at bounding box center [42, 576] width 81 height 16
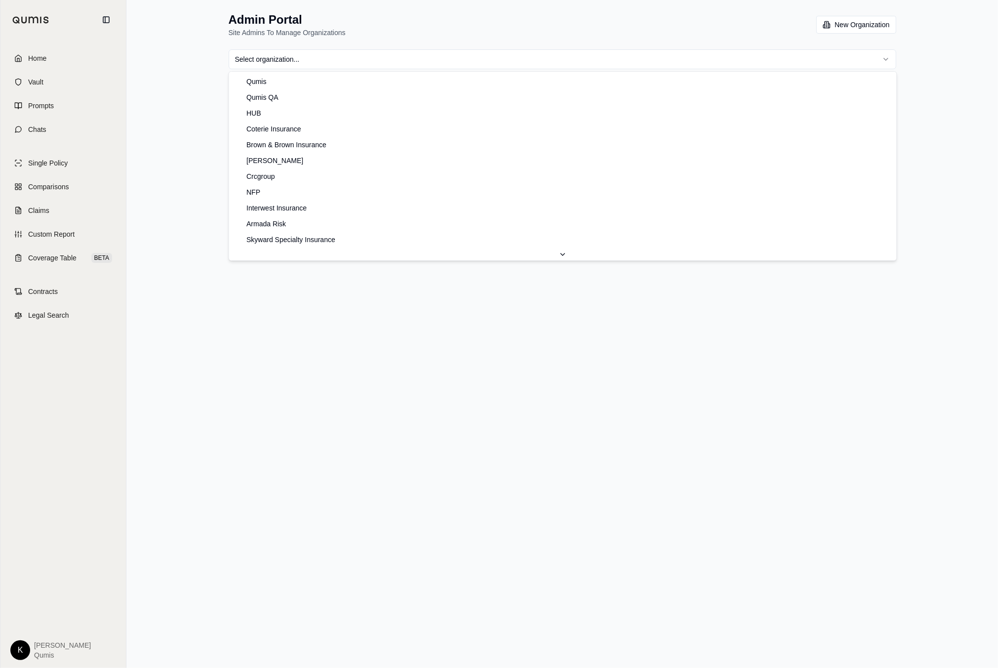
click at [416, 62] on html "Home Vault Prompts Chats Single Policy Comparisons Claims Custom Report Coverag…" at bounding box center [499, 334] width 998 height 668
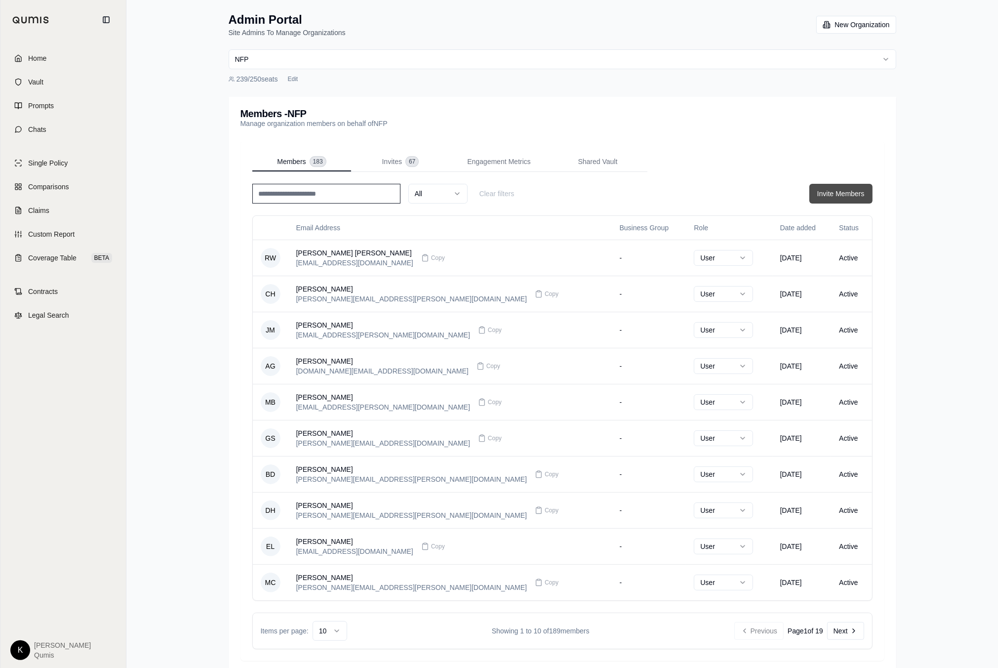
click at [843, 186] on button "Invite Members" at bounding box center [840, 194] width 63 height 20
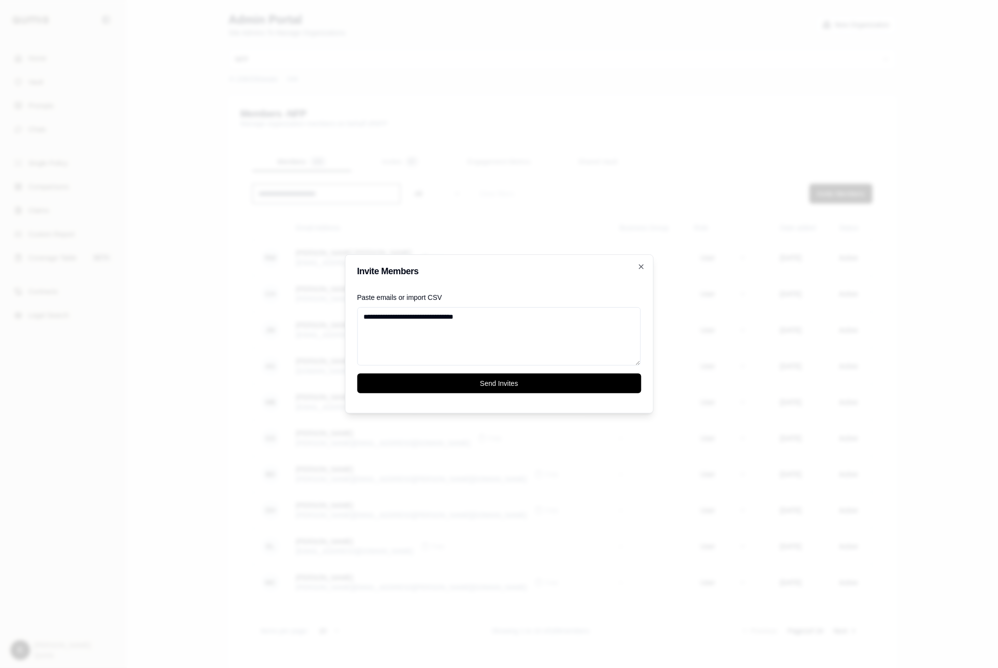
type textarea "**********"
click at [491, 384] on button "Send Invites" at bounding box center [499, 383] width 284 height 20
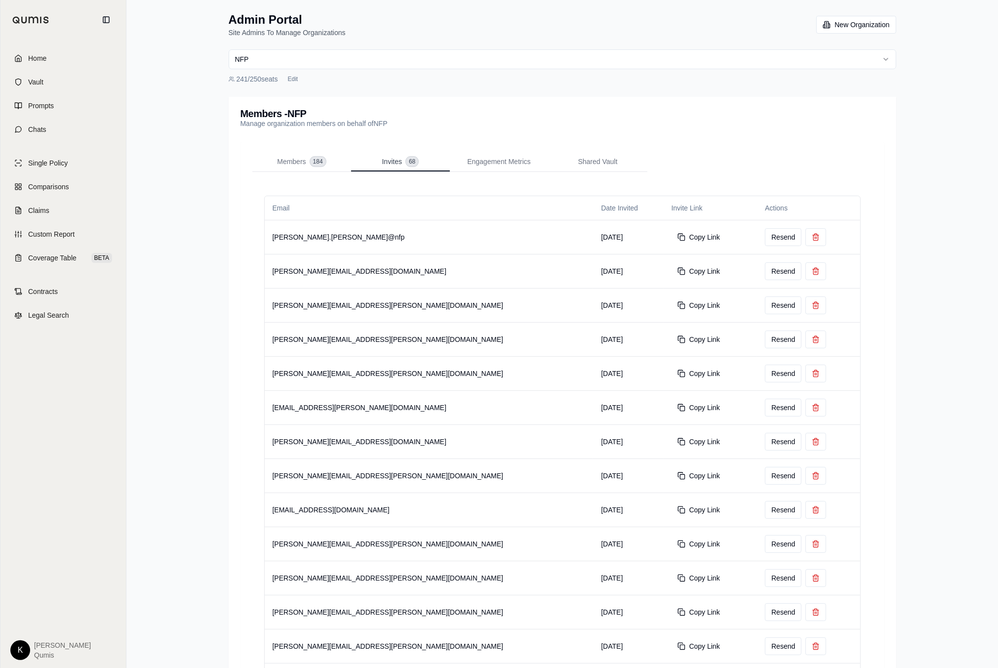
click at [381, 162] on button "Invites 68" at bounding box center [400, 162] width 99 height 20
click at [805, 237] on button at bounding box center [815, 237] width 21 height 18
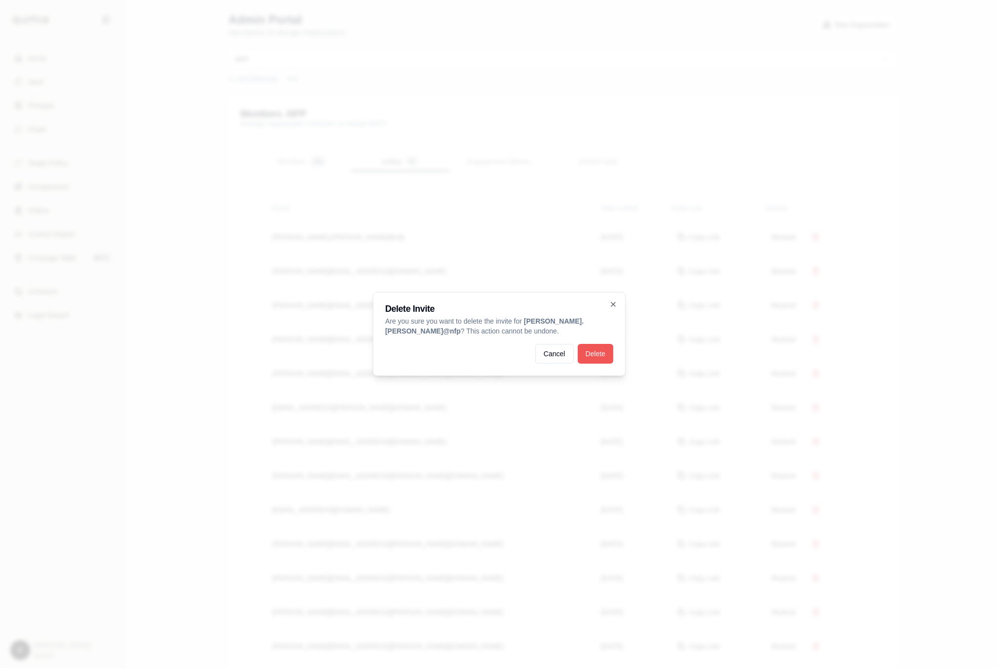
click at [587, 348] on button "Delete" at bounding box center [595, 354] width 36 height 20
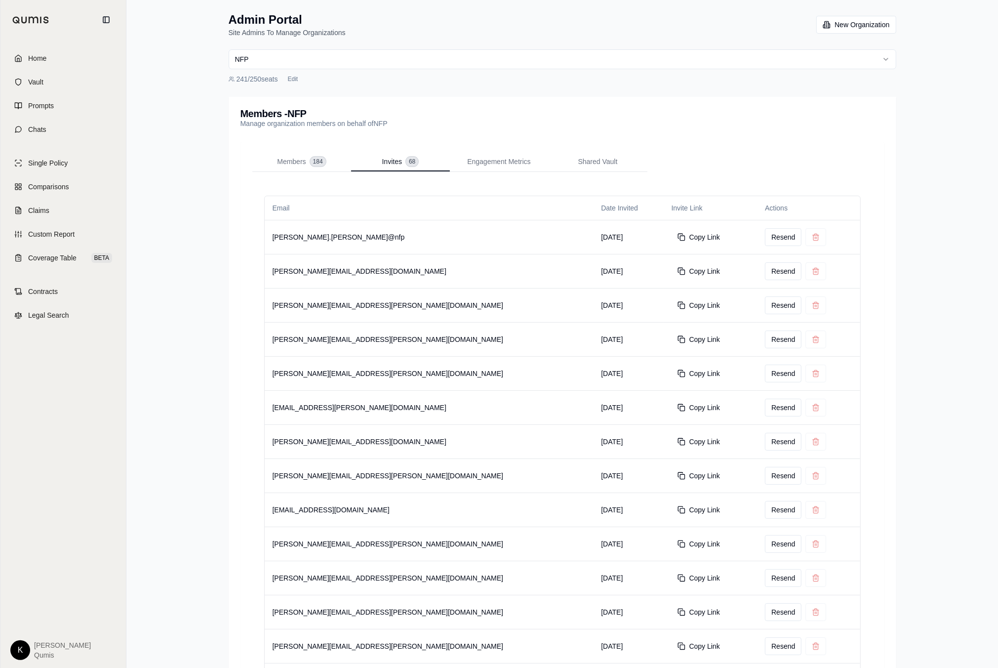
drag, startPoint x: 300, startPoint y: 165, endPoint x: 417, endPoint y: 177, distance: 117.6
click at [303, 163] on span "Members" at bounding box center [291, 162] width 29 height 10
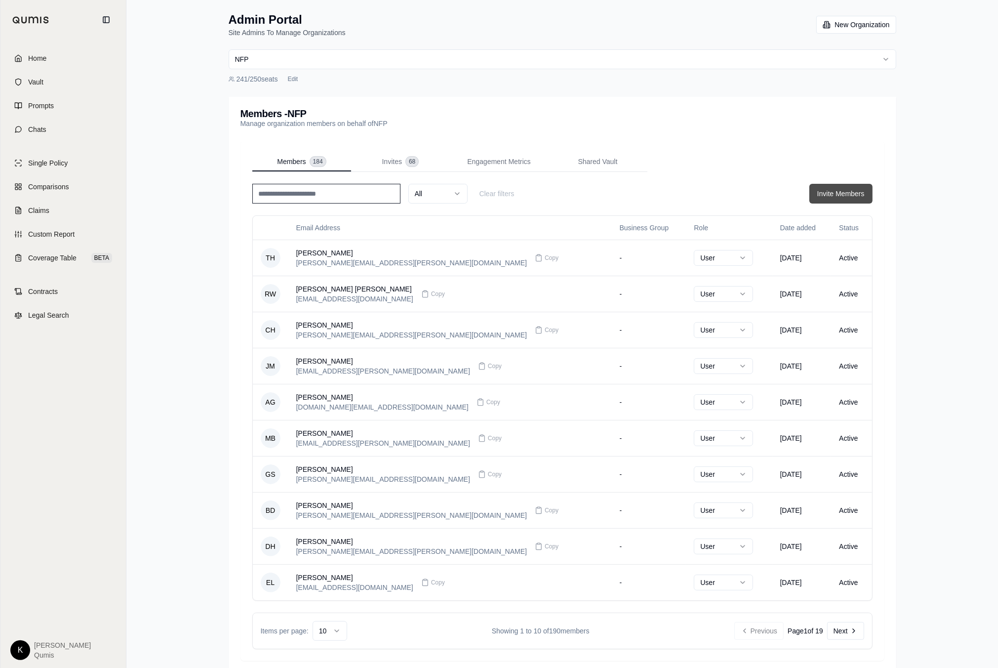
click at [835, 196] on button "Invite Members" at bounding box center [840, 194] width 63 height 20
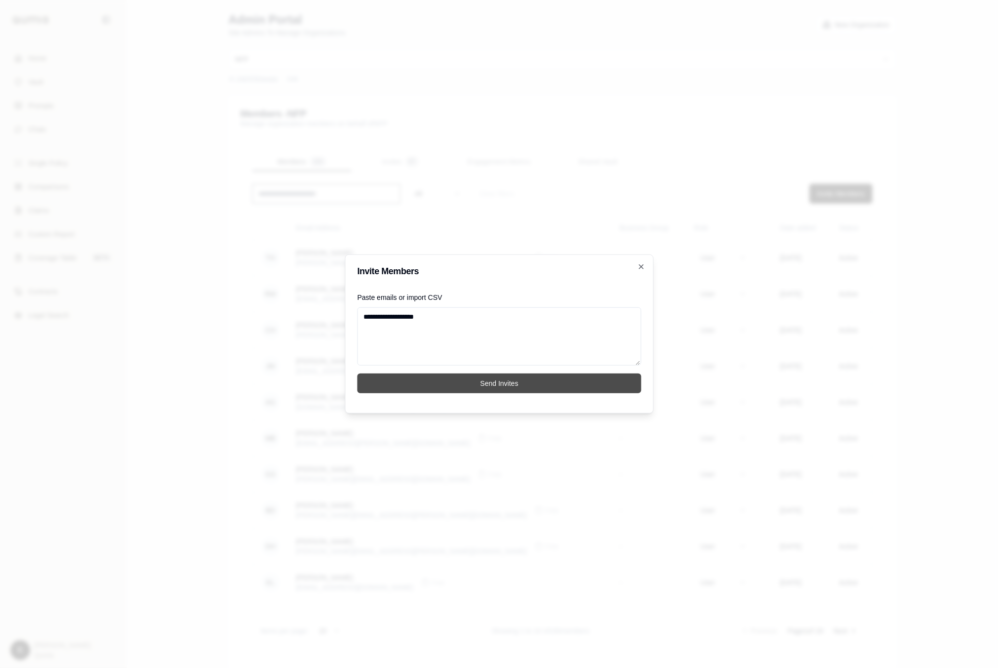
type textarea "**********"
click at [586, 380] on button "Send Invites" at bounding box center [499, 383] width 284 height 20
